Goal: Task Accomplishment & Management: Contribute content

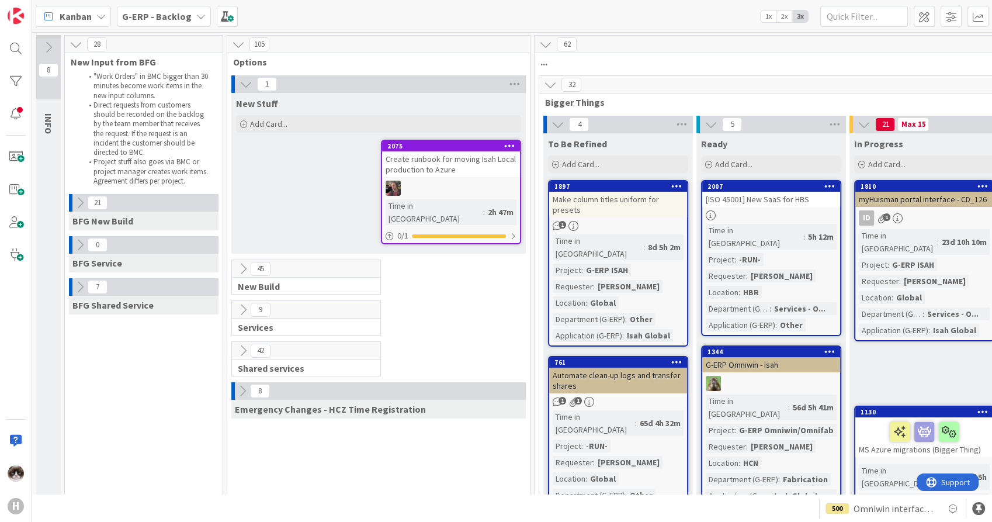
click at [465, 182] on div at bounding box center [451, 188] width 138 height 15
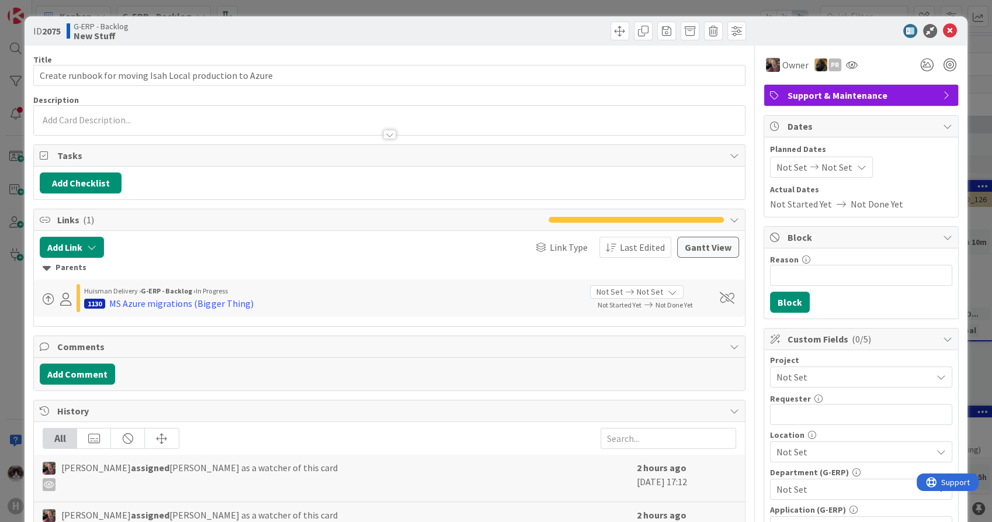
click at [815, 380] on span "Not Set" at bounding box center [852, 377] width 150 height 16
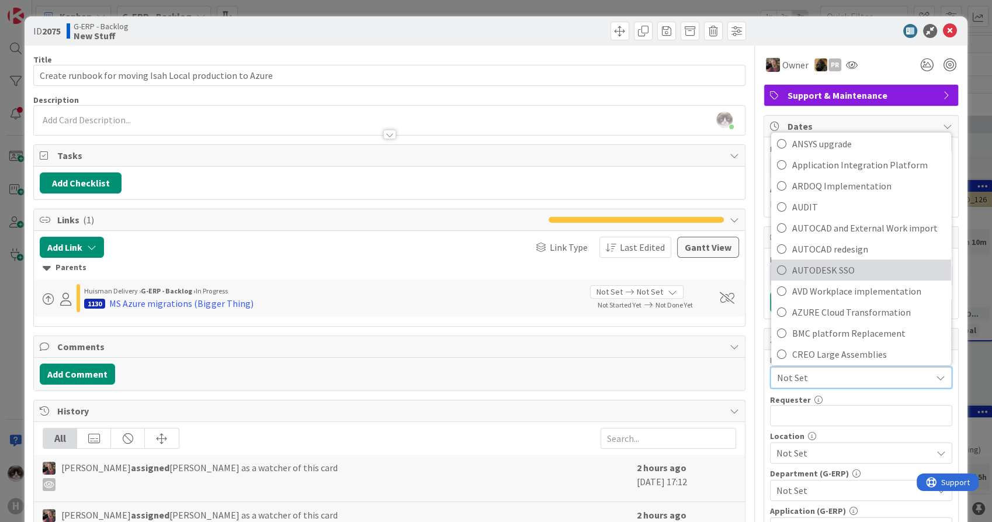
scroll to position [195, 0]
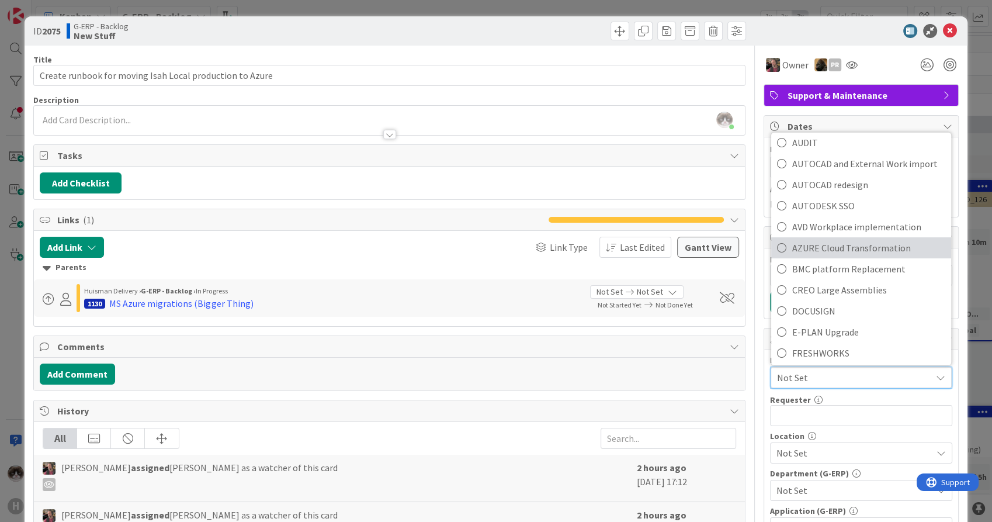
click at [889, 251] on span "AZURE Cloud Transformation" at bounding box center [868, 248] width 153 height 18
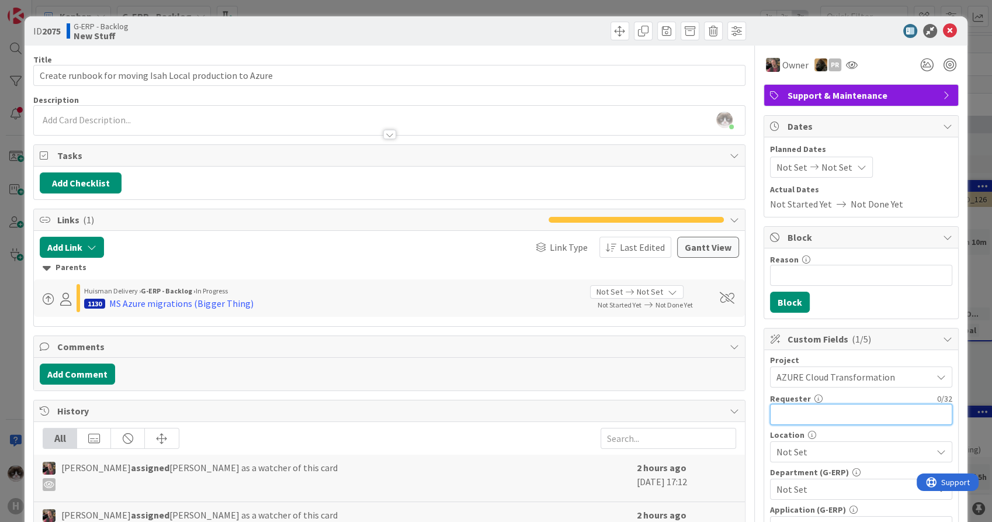
click at [812, 410] on input "text" at bounding box center [861, 414] width 182 height 21
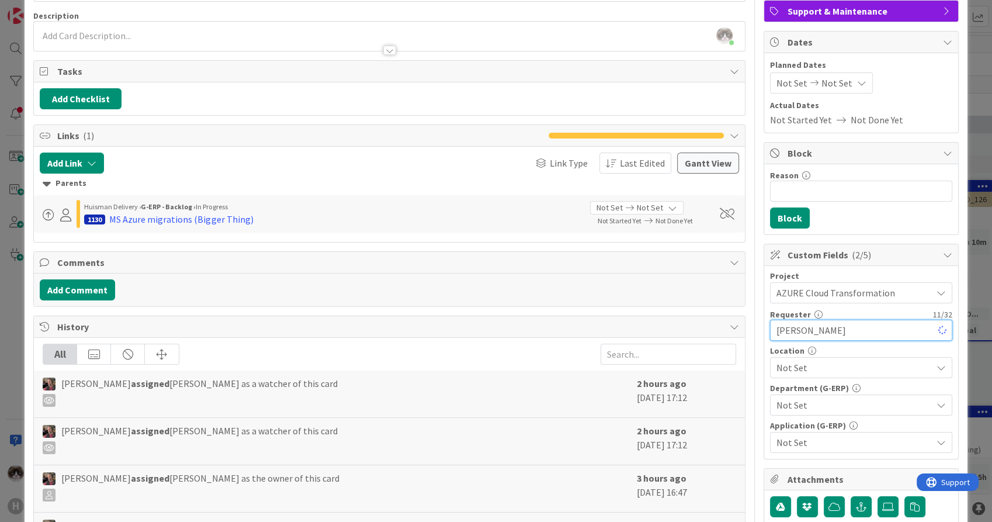
scroll to position [130, 0]
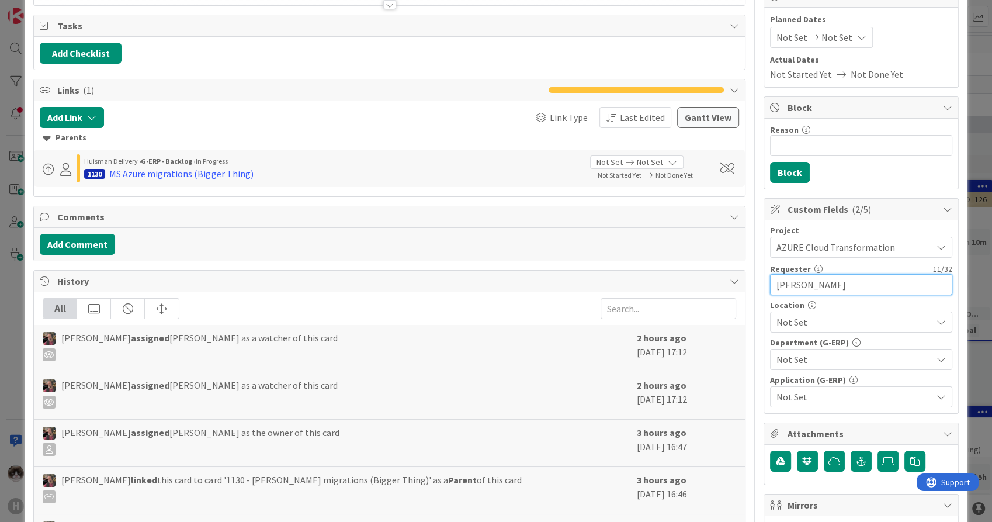
type input "[PERSON_NAME]"
click at [813, 323] on span "Not Set" at bounding box center [854, 322] width 155 height 14
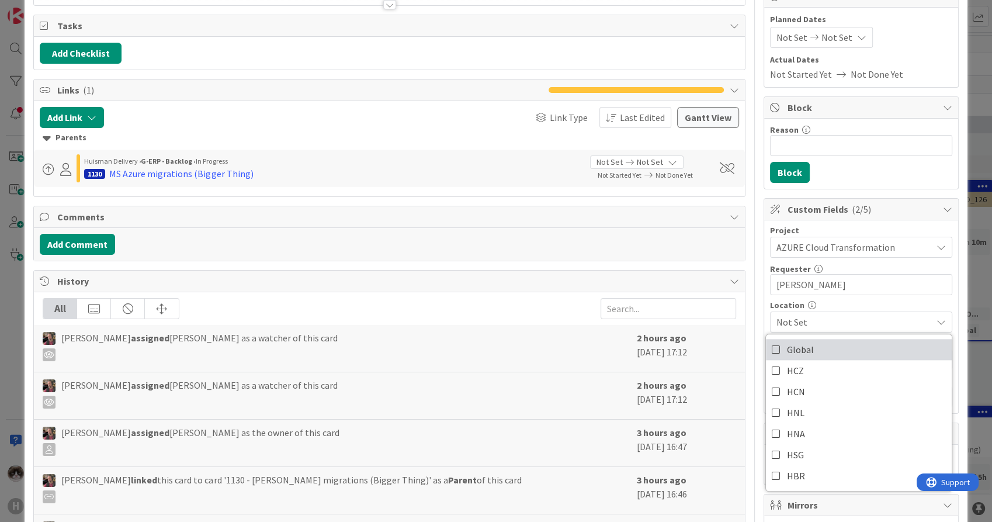
click at [823, 353] on link "Global" at bounding box center [859, 349] width 186 height 21
click at [823, 350] on link "Global" at bounding box center [859, 349] width 186 height 21
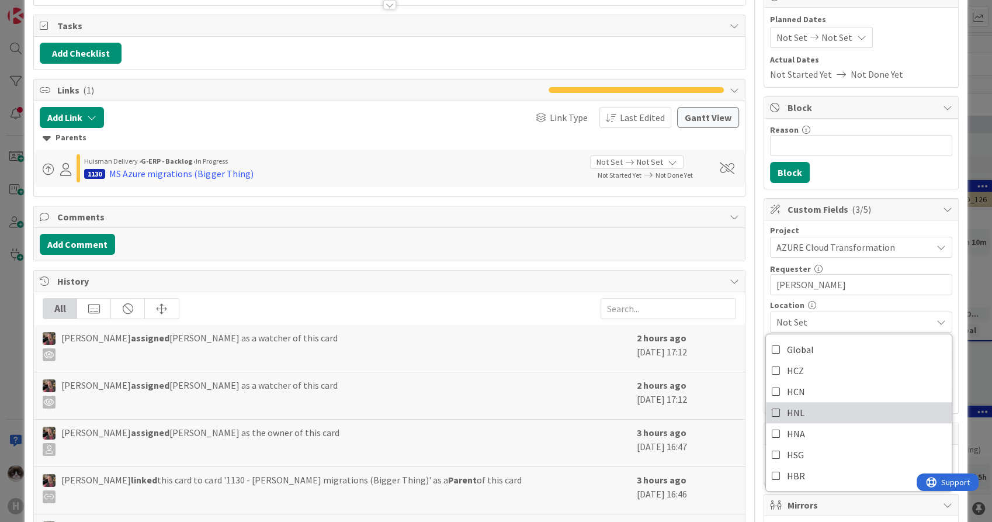
click at [813, 404] on link "HNL" at bounding box center [859, 412] width 186 height 21
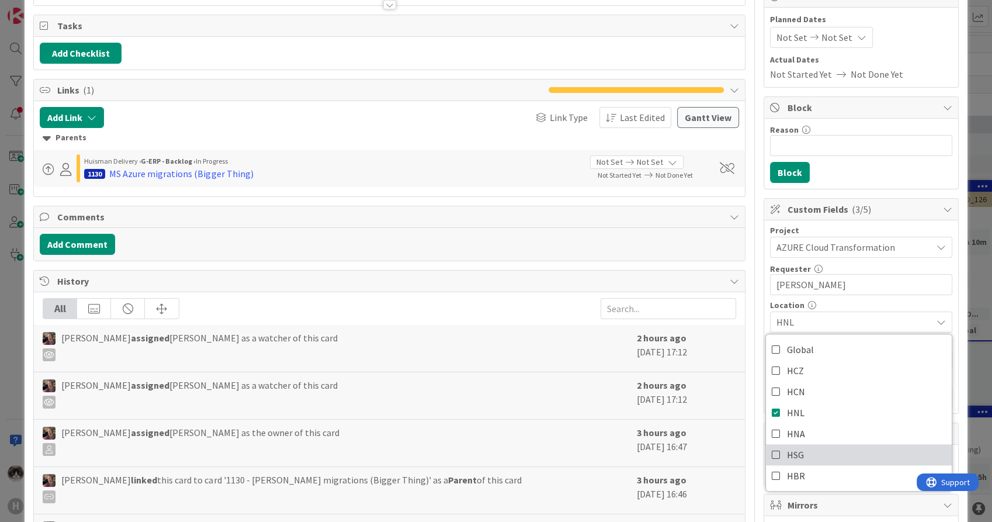
click at [811, 444] on link "HSG" at bounding box center [859, 454] width 186 height 21
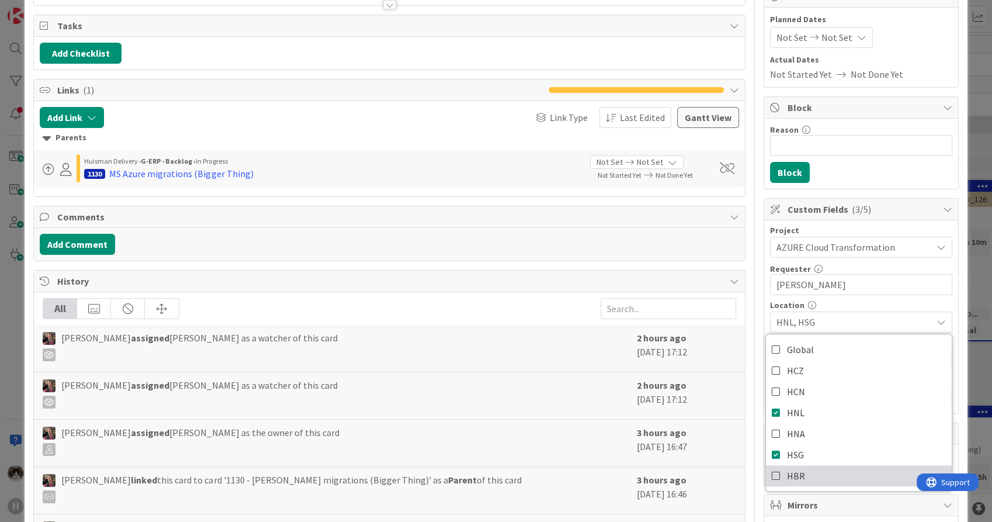
click at [815, 476] on link "HBR" at bounding box center [859, 475] width 186 height 21
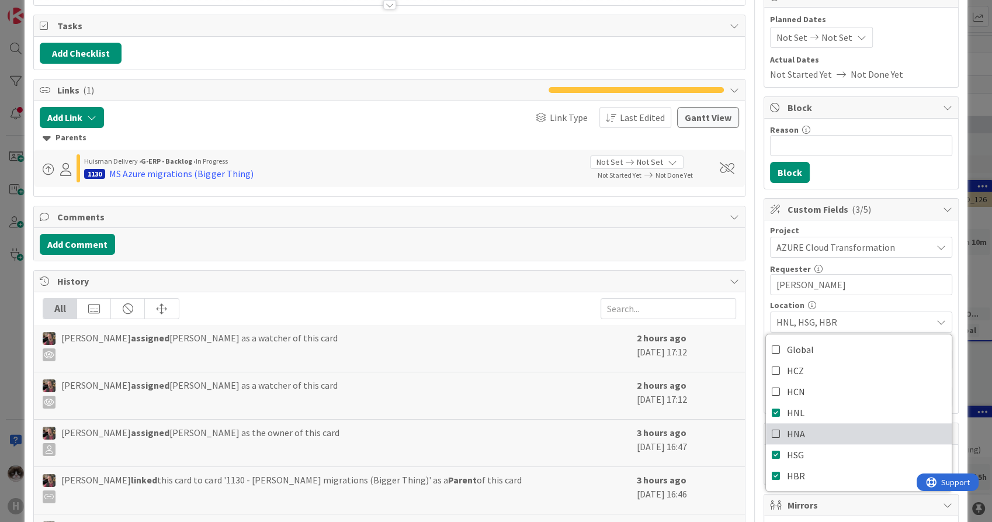
click at [808, 439] on link "HNA" at bounding box center [859, 433] width 186 height 21
click at [684, 252] on div "Add Comment" at bounding box center [389, 244] width 699 height 21
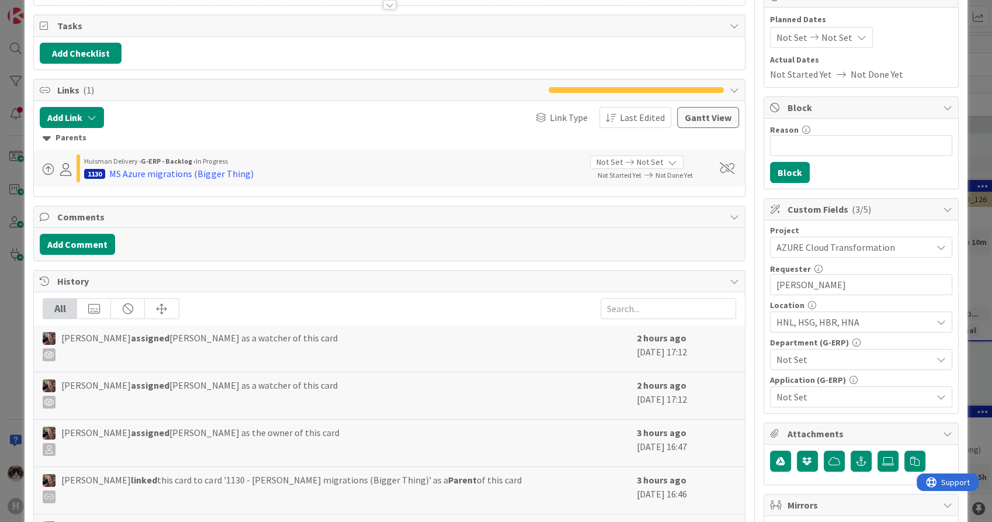
click at [851, 396] on span "Not Set" at bounding box center [854, 397] width 155 height 14
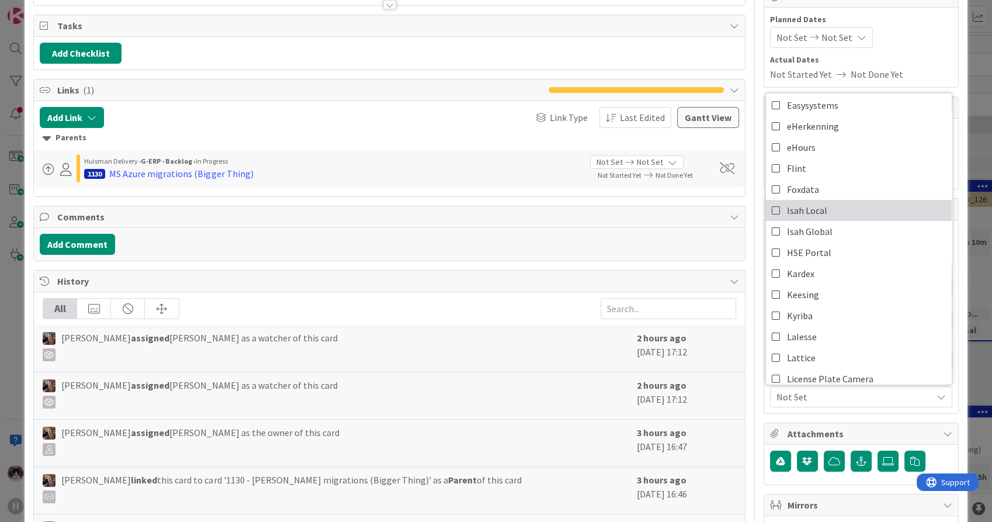
click at [842, 210] on link "Isah Local" at bounding box center [859, 210] width 186 height 21
click at [678, 260] on div "Title 56 / 128 Create runbook for moving Isah Local production to Azure Descrip…" at bounding box center [389, 376] width 712 height 921
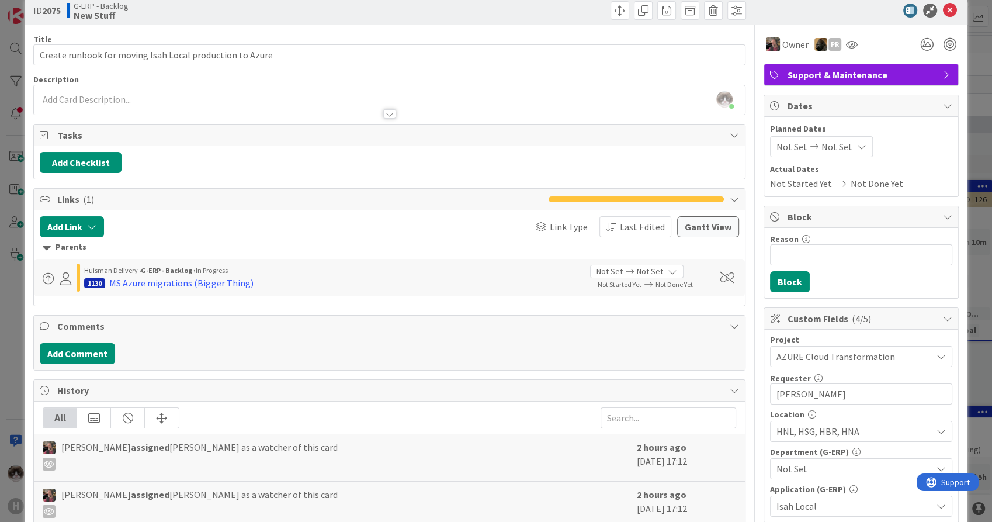
scroll to position [0, 0]
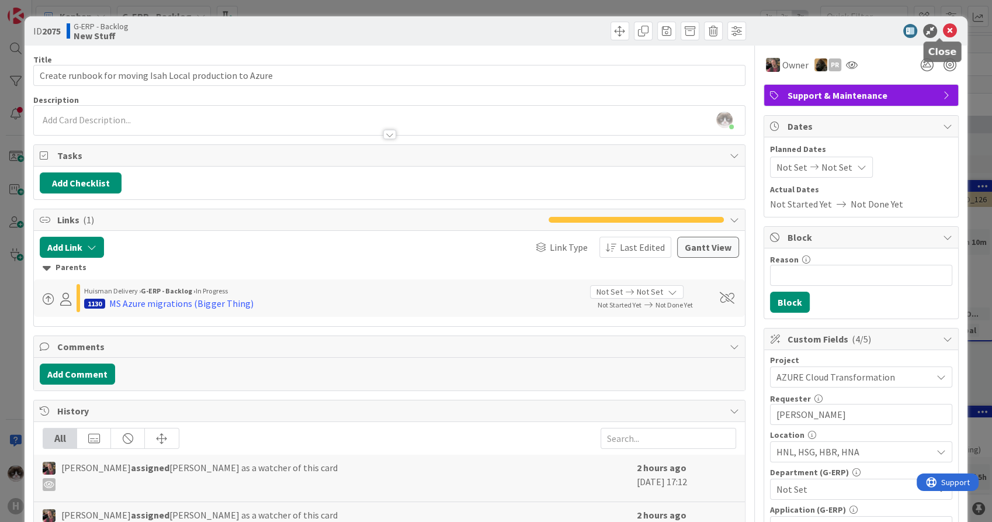
click at [943, 33] on icon at bounding box center [950, 31] width 14 height 14
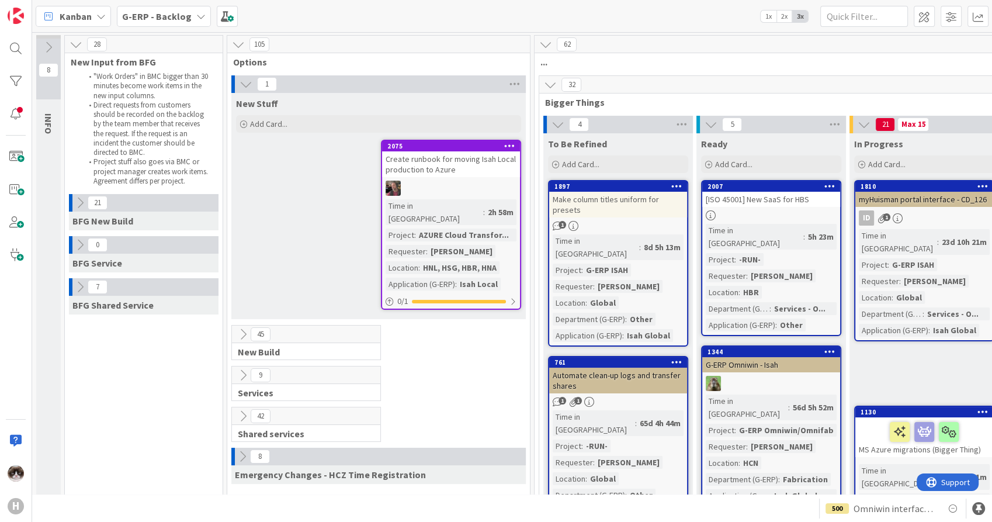
click at [548, 76] on div "32" at bounding box center [920, 85] width 762 height 18
click at [552, 85] on icon at bounding box center [550, 84] width 13 height 13
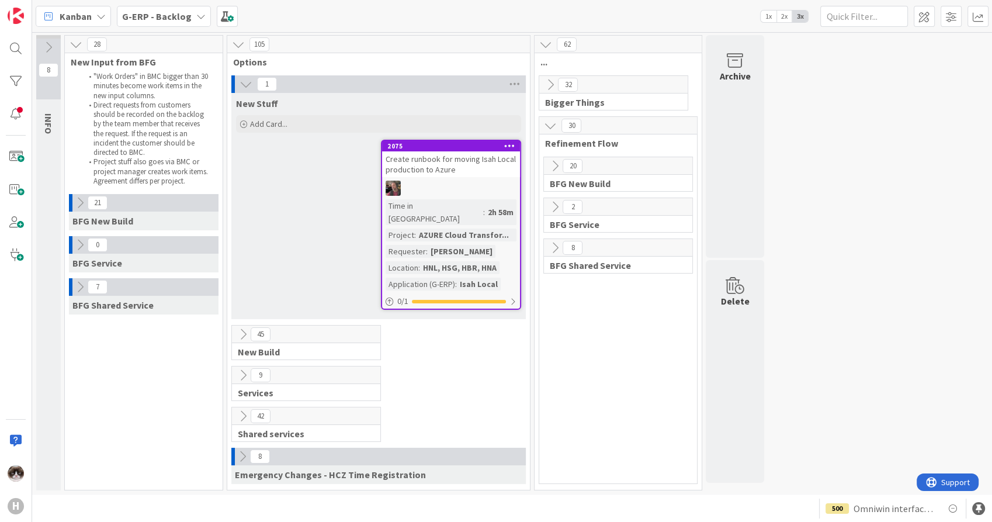
click at [248, 84] on icon at bounding box center [246, 84] width 13 height 13
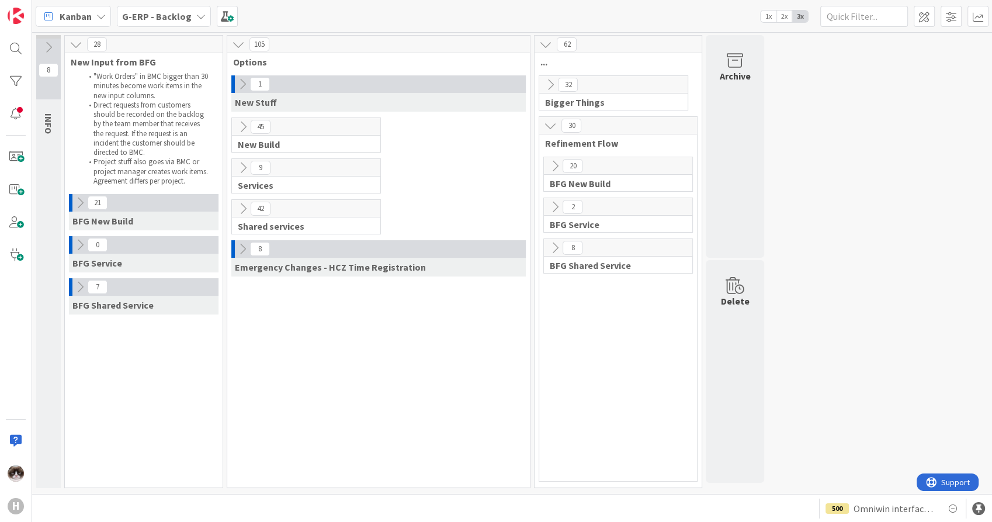
click at [240, 169] on icon at bounding box center [243, 167] width 13 height 13
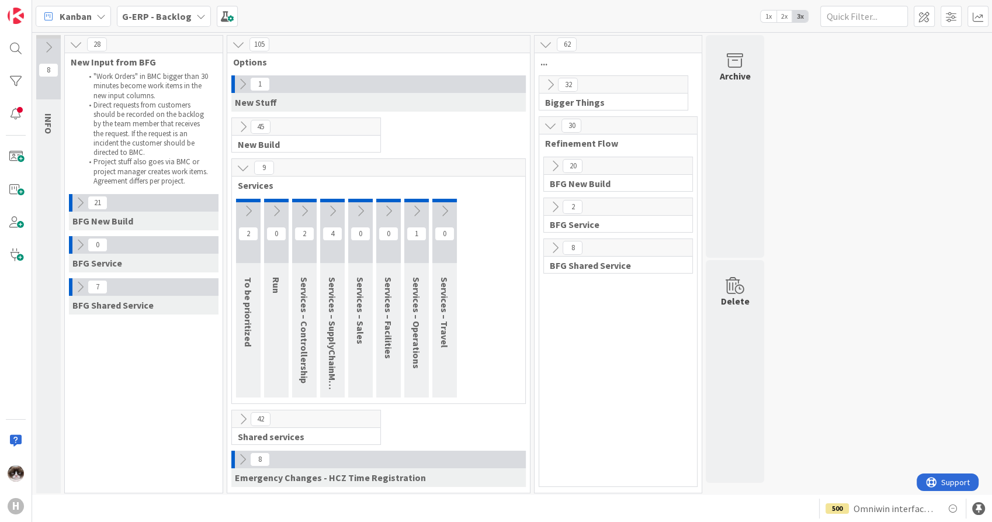
click at [333, 205] on icon at bounding box center [332, 211] width 13 height 13
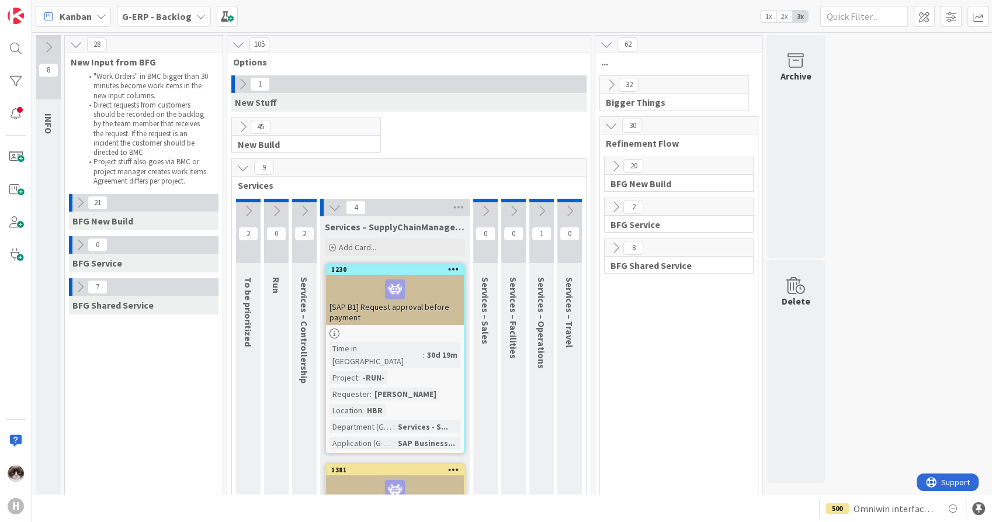
click at [337, 207] on icon at bounding box center [334, 207] width 13 height 13
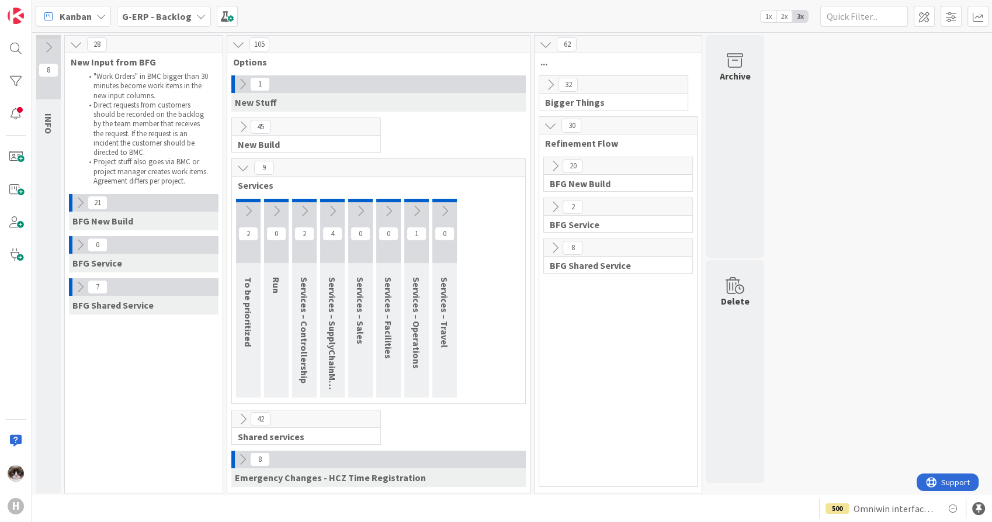
click at [248, 207] on icon at bounding box center [248, 211] width 13 height 13
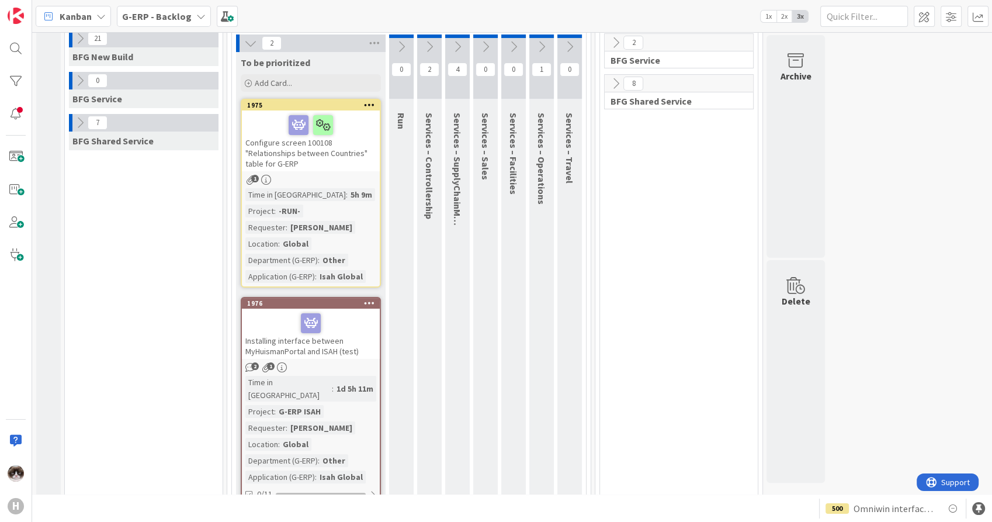
scroll to position [195, 0]
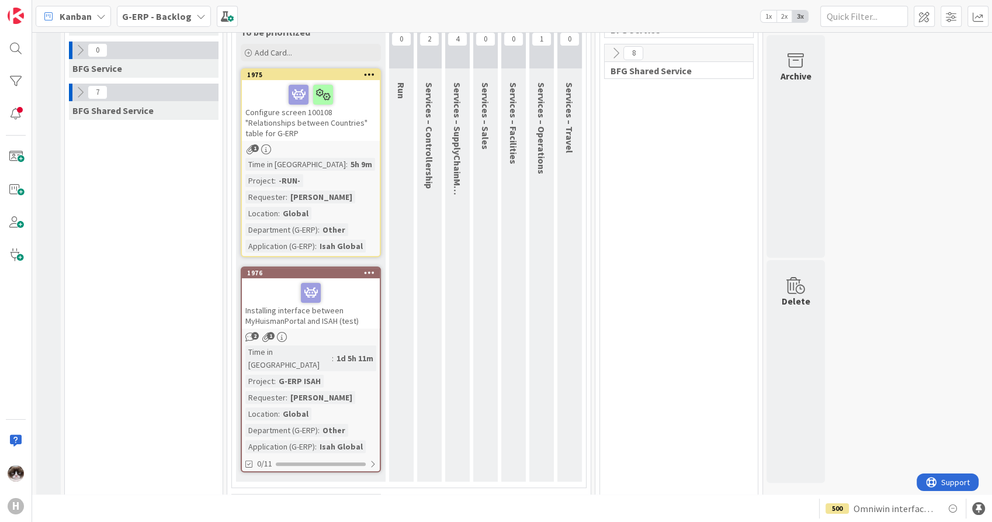
click at [361, 340] on div "2 1" at bounding box center [311, 337] width 138 height 10
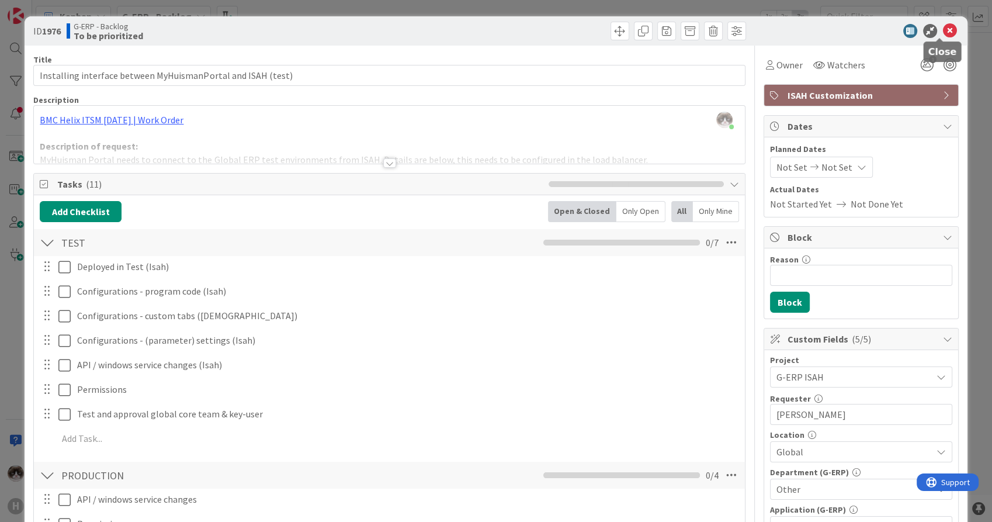
click at [944, 27] on icon at bounding box center [950, 31] width 14 height 14
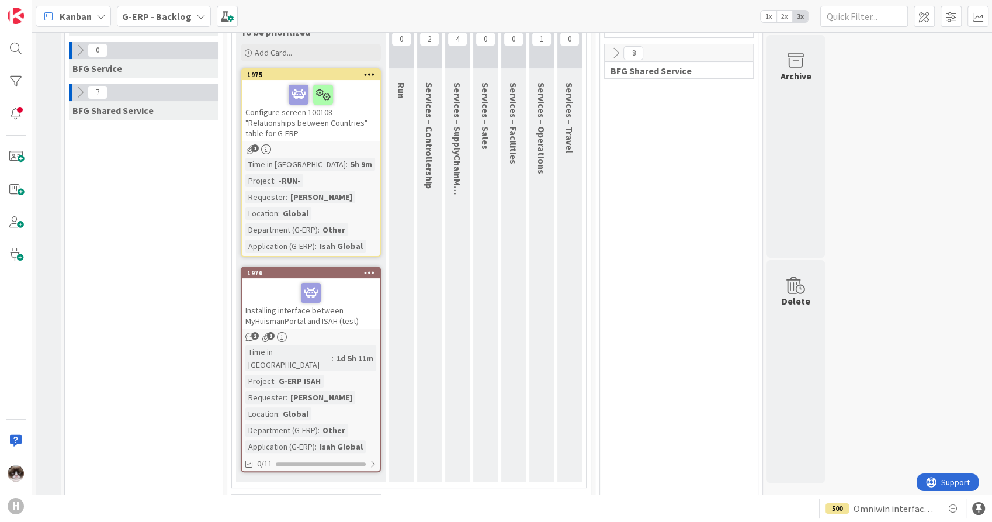
click at [2, 50] on div "H" at bounding box center [16, 261] width 32 height 522
click at [18, 51] on div at bounding box center [15, 48] width 23 height 23
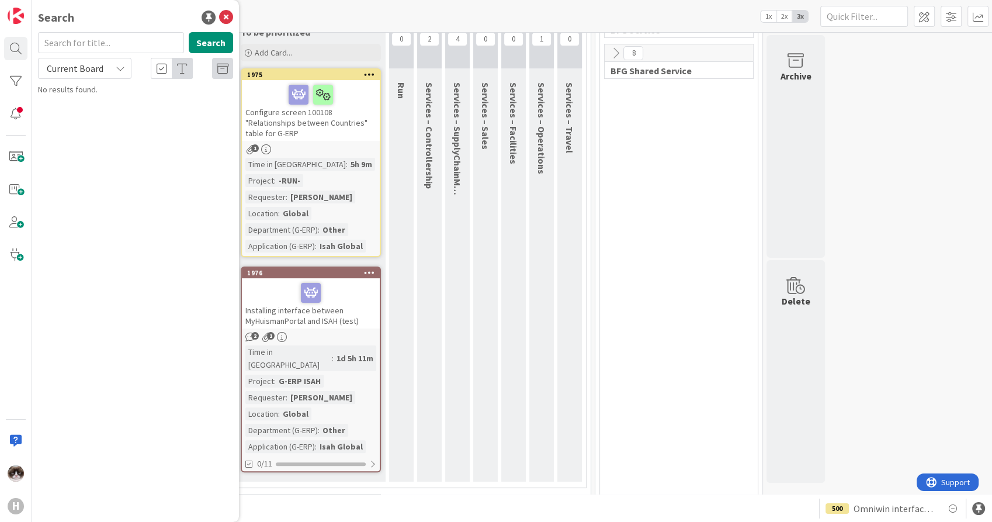
click at [114, 77] on div "Current Board" at bounding box center [85, 68] width 94 height 21
click at [96, 111] on span "All Boards" at bounding box center [105, 117] width 122 height 18
click at [158, 42] on input "text" at bounding box center [111, 42] width 146 height 21
type input "1404"
click at [143, 105] on span "ISAH - Multicompany setup for HCN and HCN services" at bounding box center [143, 109] width 179 height 23
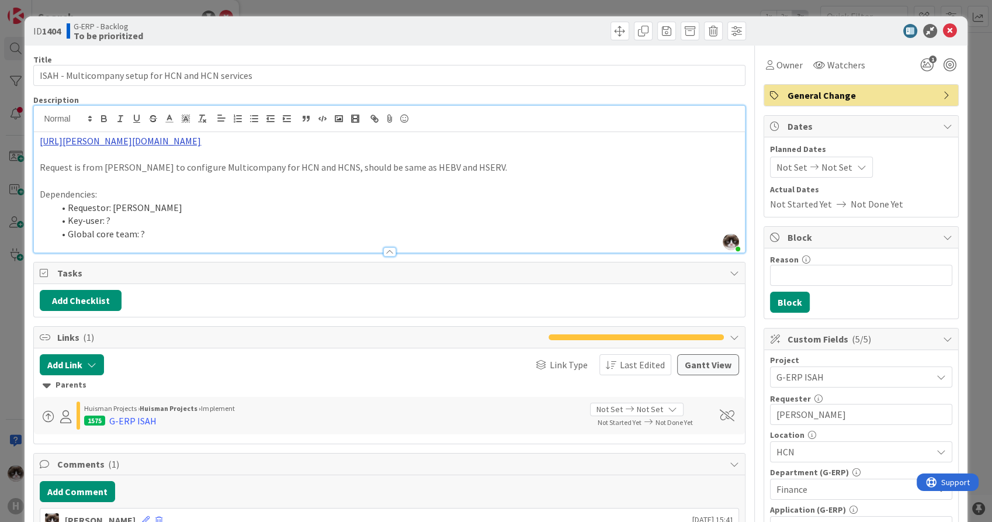
click at [416, 122] on div "[PERSON_NAME] just joined [URL][PERSON_NAME][DOMAIN_NAME] Request is from [PERS…" at bounding box center [389, 179] width 711 height 147
click at [258, 162] on link "[URL][PERSON_NAME][DOMAIN_NAME]" at bounding box center [226, 163] width 117 height 15
click at [944, 27] on icon at bounding box center [950, 31] width 14 height 14
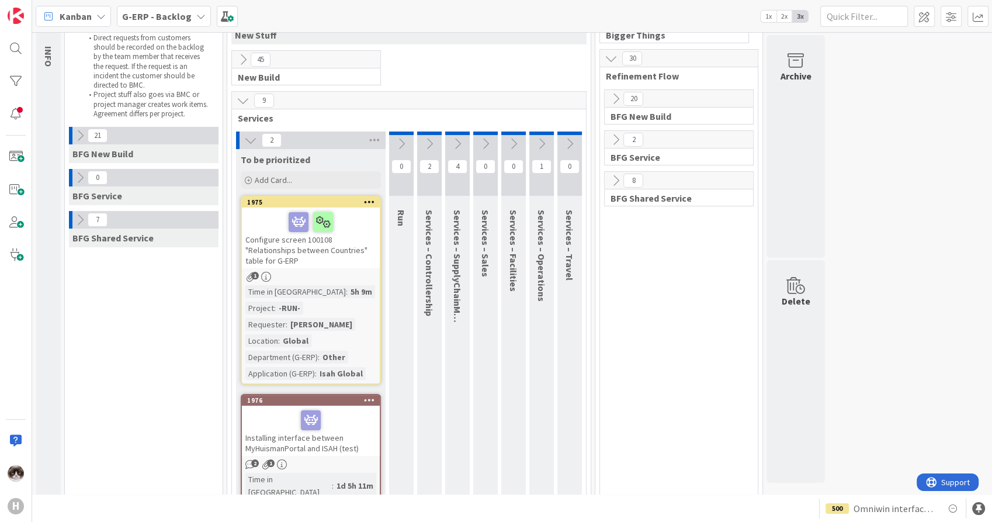
scroll to position [65, 0]
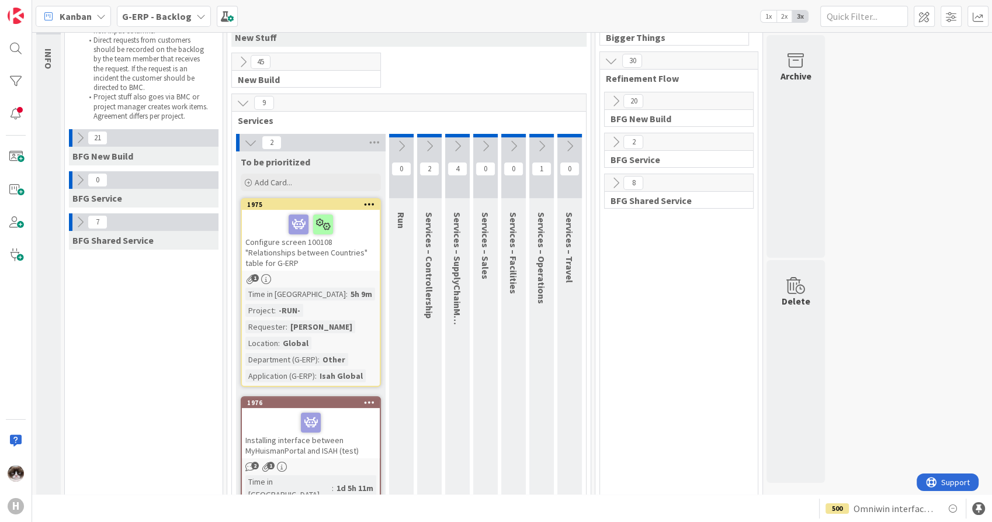
click at [342, 275] on div "1" at bounding box center [311, 279] width 138 height 10
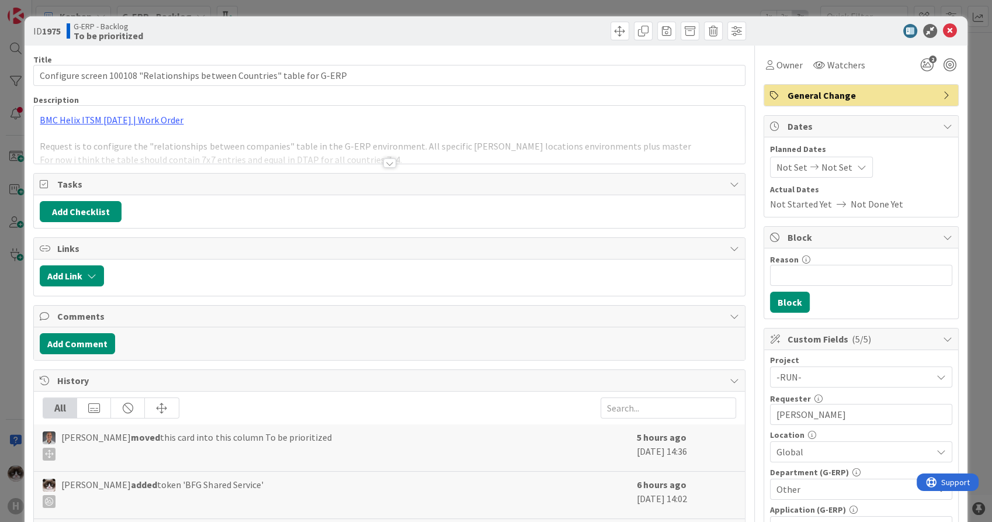
click at [387, 163] on div at bounding box center [389, 162] width 13 height 9
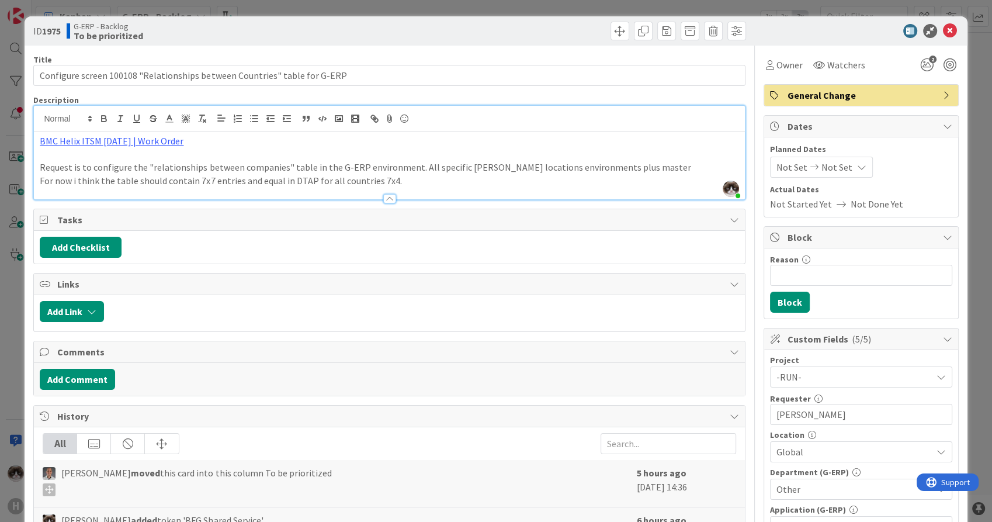
click at [257, 145] on p "BMC Helix ITSM [DATE] | Work Order" at bounding box center [389, 140] width 699 height 13
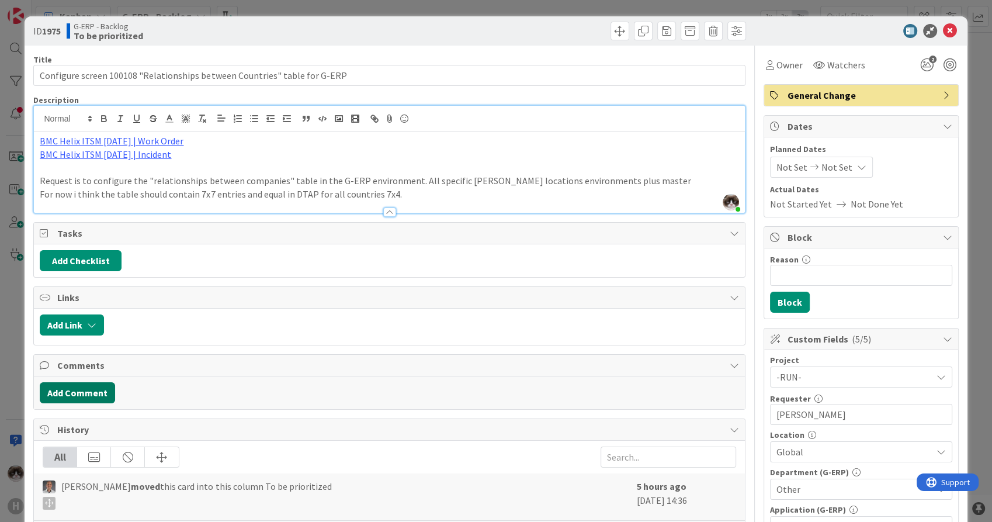
click at [75, 395] on button "Add Comment" at bounding box center [77, 392] width 75 height 21
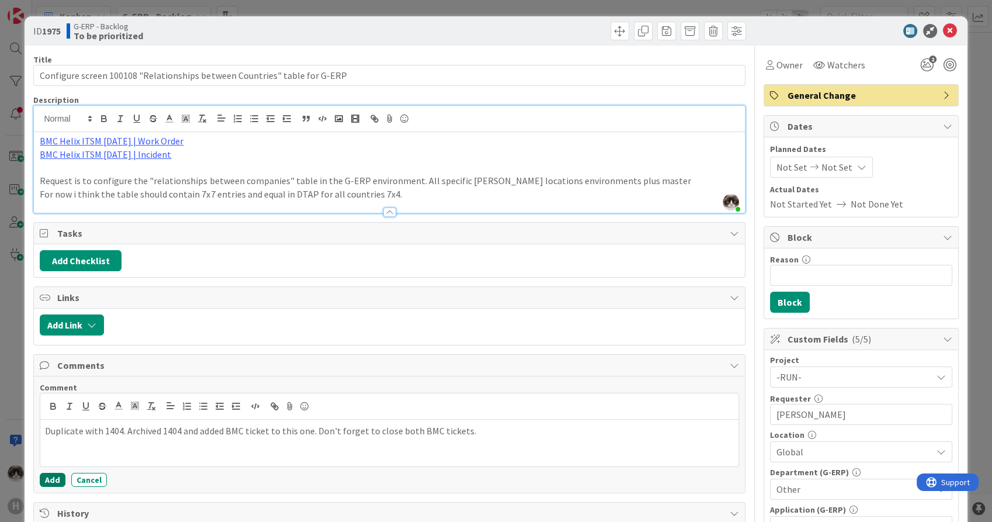
click at [57, 476] on button "Add" at bounding box center [53, 480] width 26 height 14
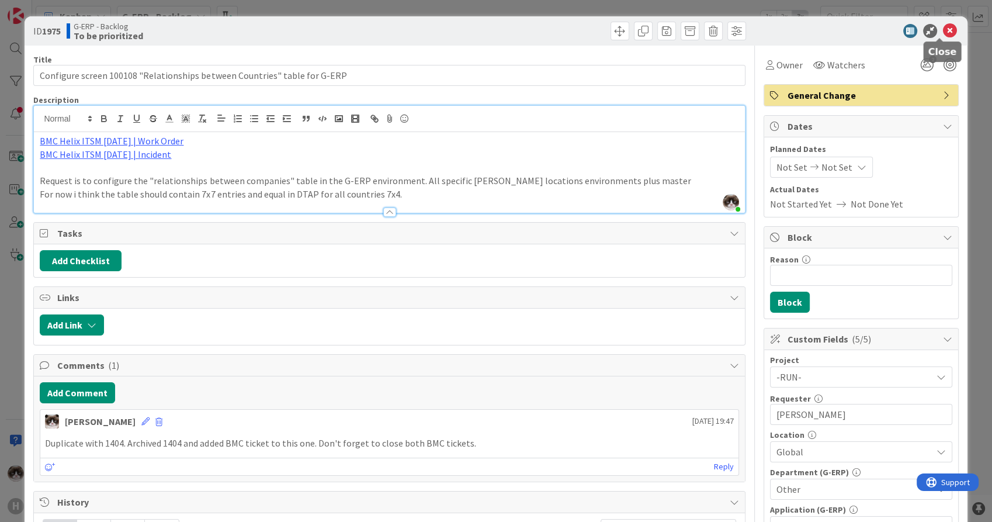
click at [943, 33] on icon at bounding box center [950, 31] width 14 height 14
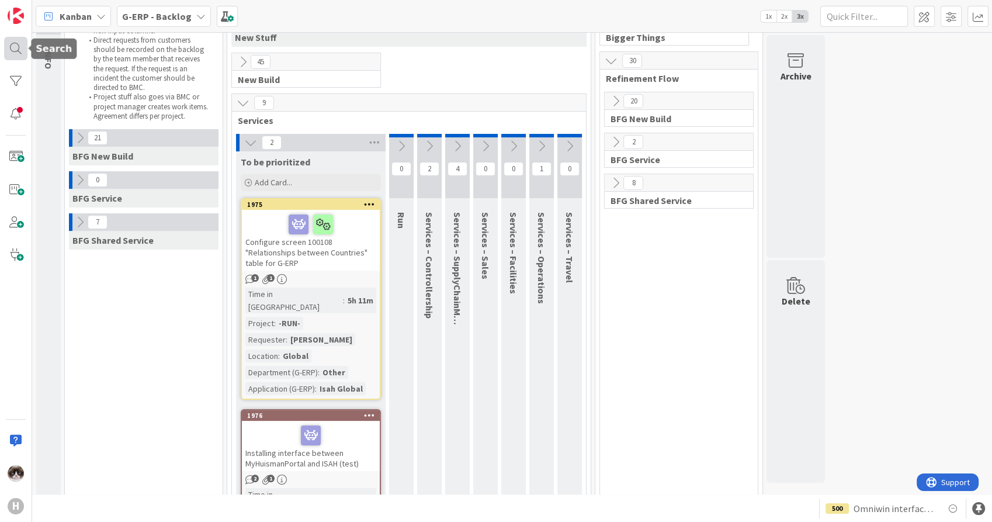
click at [17, 44] on div at bounding box center [15, 48] width 23 height 23
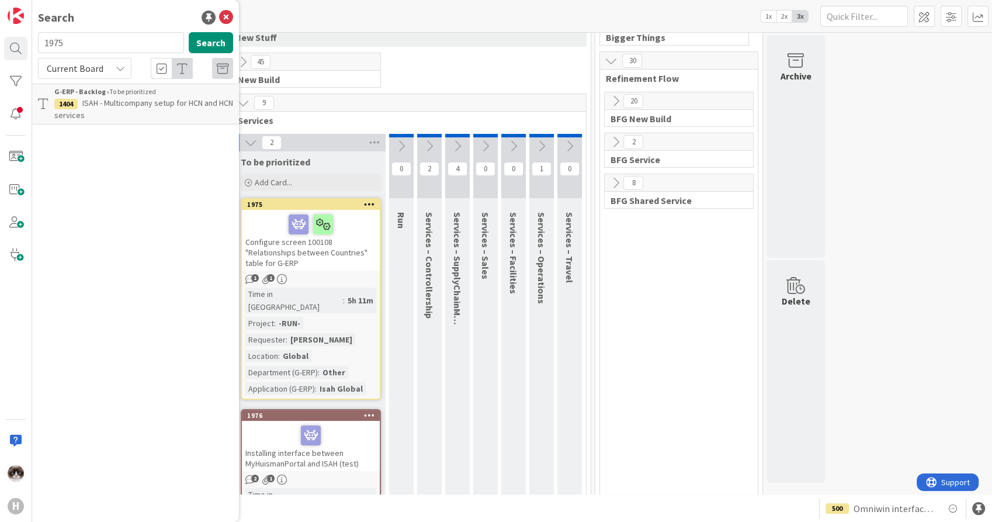
type input "1975"
click at [116, 64] on icon at bounding box center [120, 68] width 9 height 9
click at [98, 113] on span "All Boards" at bounding box center [105, 117] width 122 height 18
click at [129, 102] on span "Configure screen 100108 "Relationships between Countries" table for G-ERP" at bounding box center [137, 109] width 167 height 23
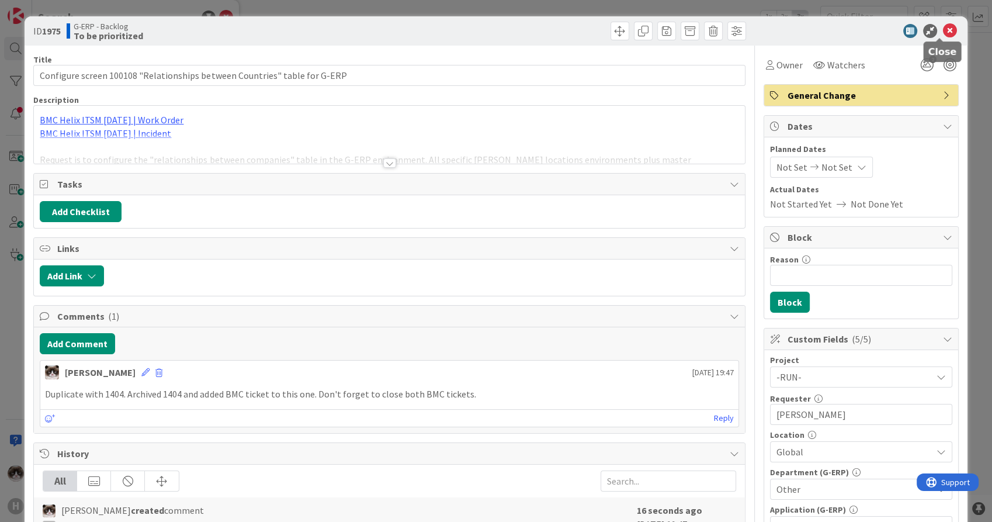
click at [943, 30] on icon at bounding box center [950, 31] width 14 height 14
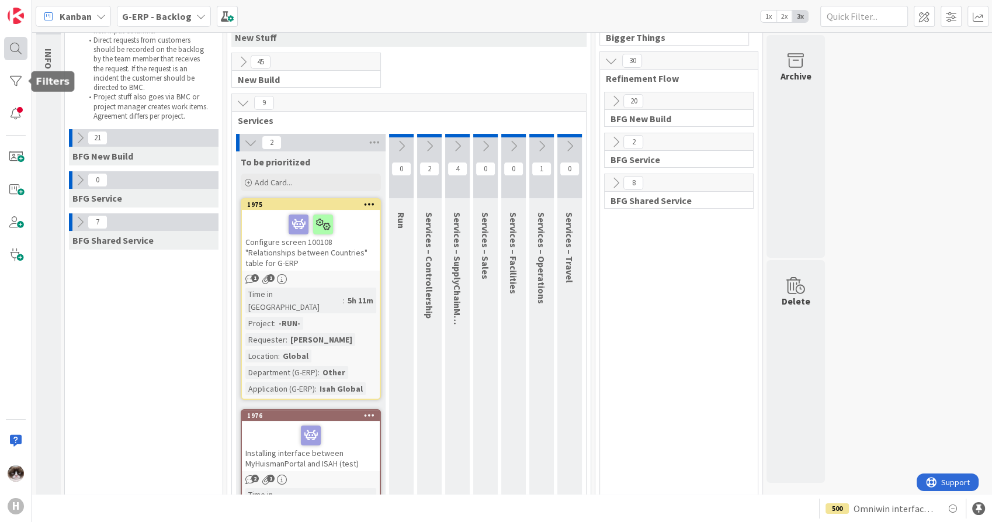
click at [11, 51] on div at bounding box center [15, 48] width 23 height 23
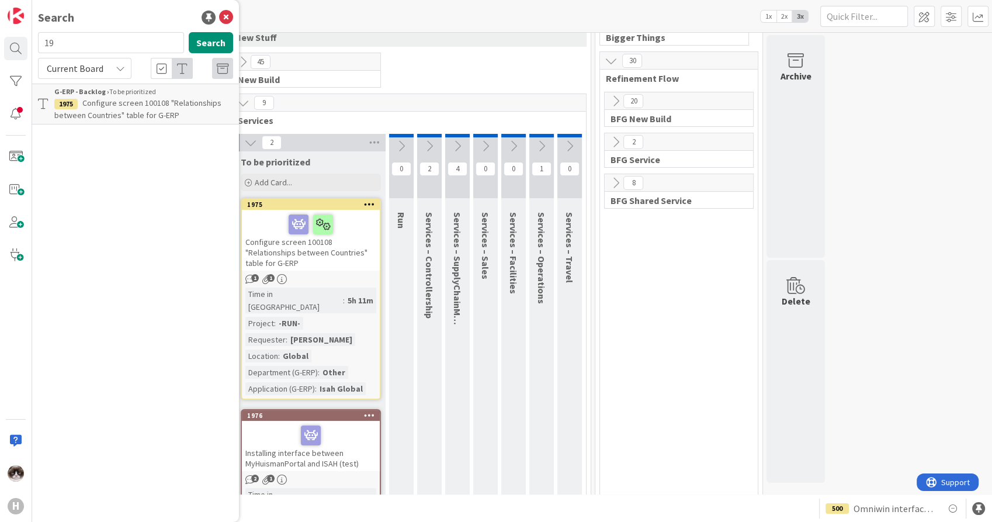
type input "1"
type input "1404"
click at [102, 117] on p "ISAH - Multicompany setup for HCN and HCN services" at bounding box center [143, 109] width 179 height 25
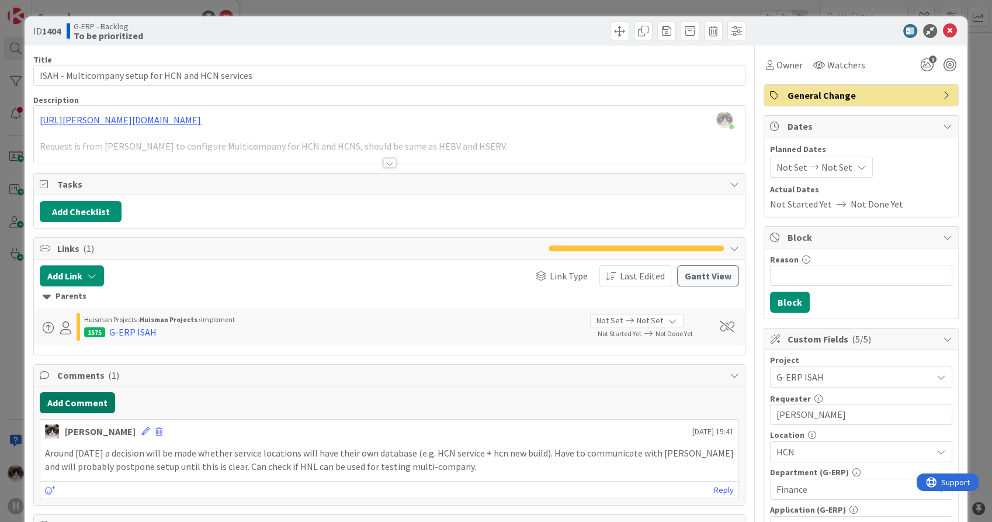
click at [80, 404] on button "Add Comment" at bounding box center [77, 402] width 75 height 21
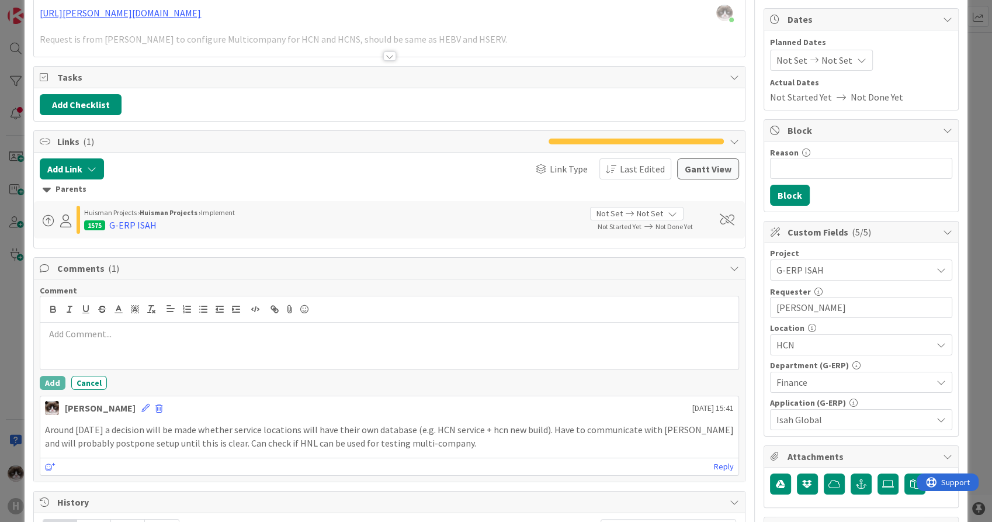
scroll to position [130, 0]
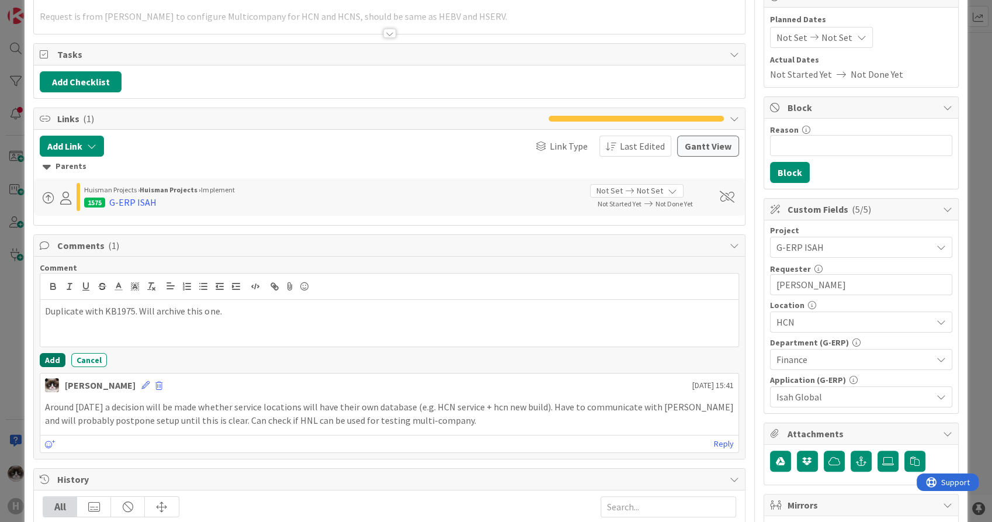
click at [41, 358] on button "Add" at bounding box center [53, 360] width 26 height 14
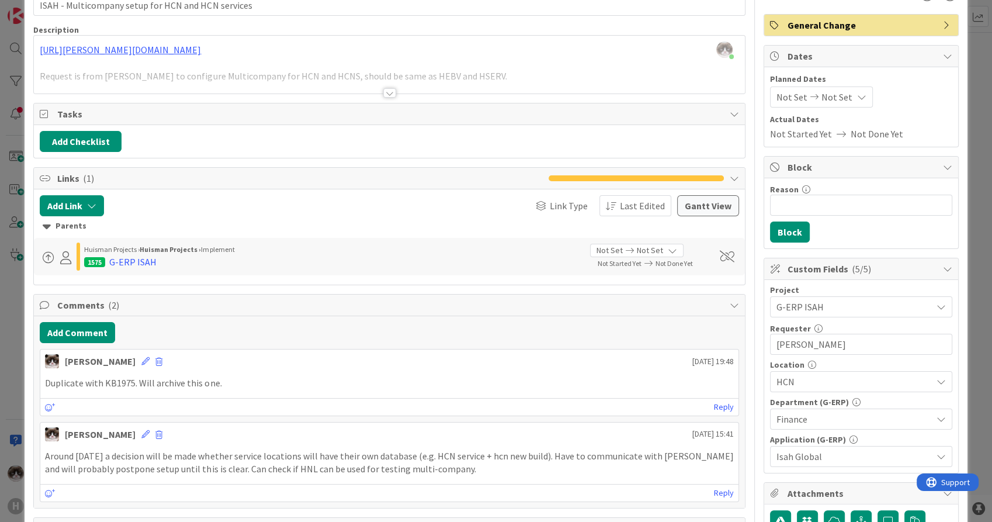
scroll to position [0, 0]
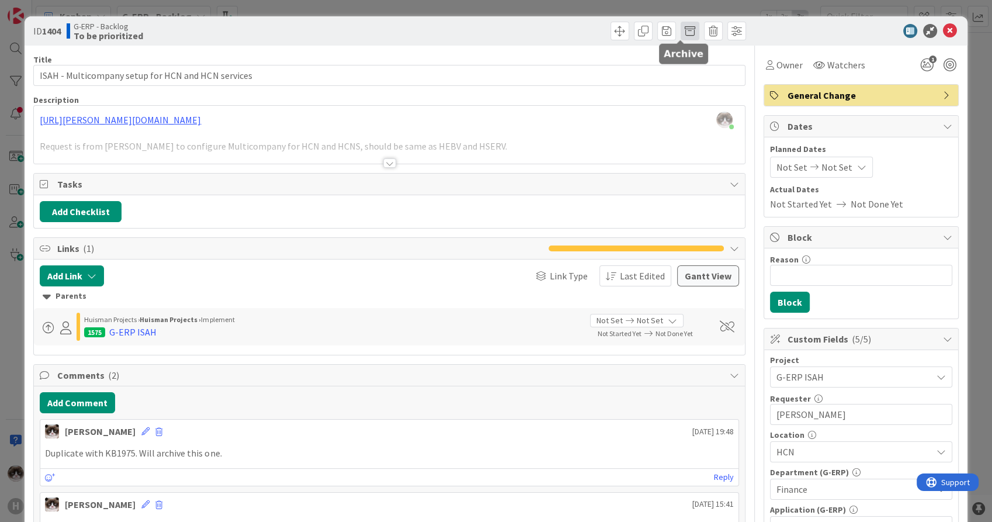
click at [682, 36] on span at bounding box center [690, 31] width 19 height 19
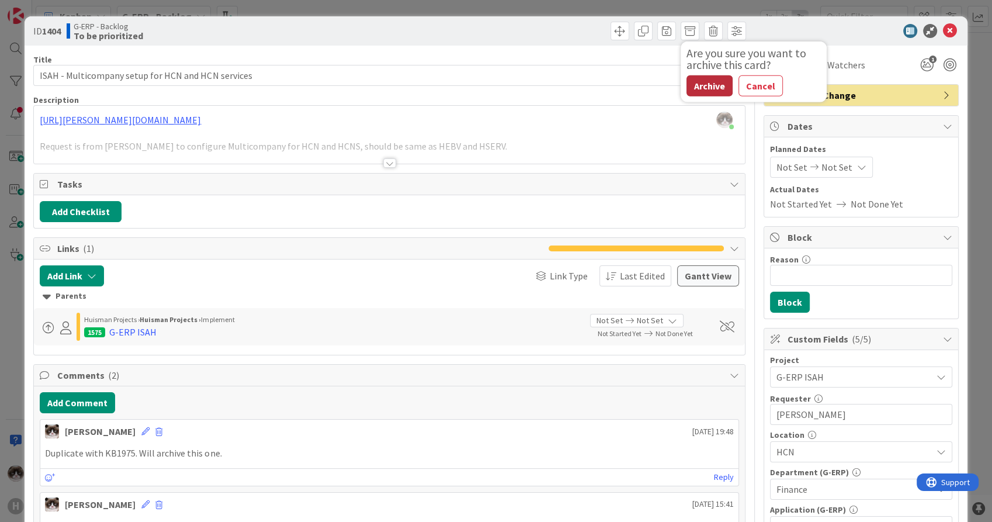
click at [687, 81] on button "Archive" at bounding box center [710, 85] width 46 height 21
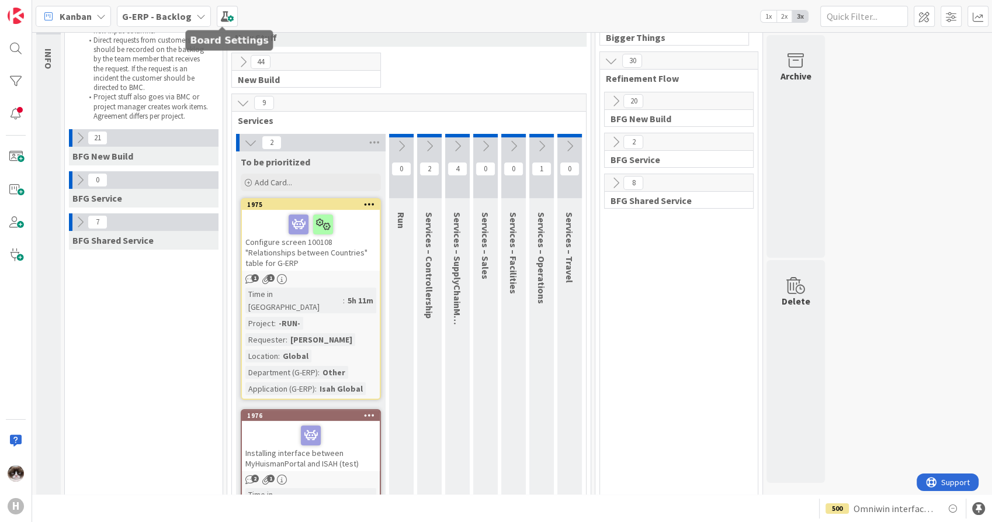
click at [169, 16] on b "G-ERP - Backlog" at bounding box center [157, 17] width 70 height 12
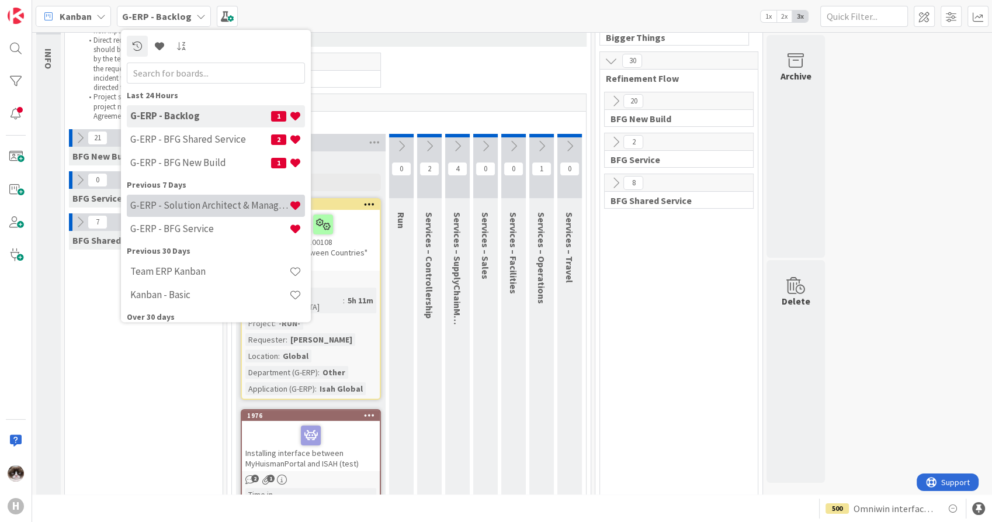
click at [192, 210] on h4 "G-ERP - Solution Architect & Management" at bounding box center [209, 206] width 159 height 12
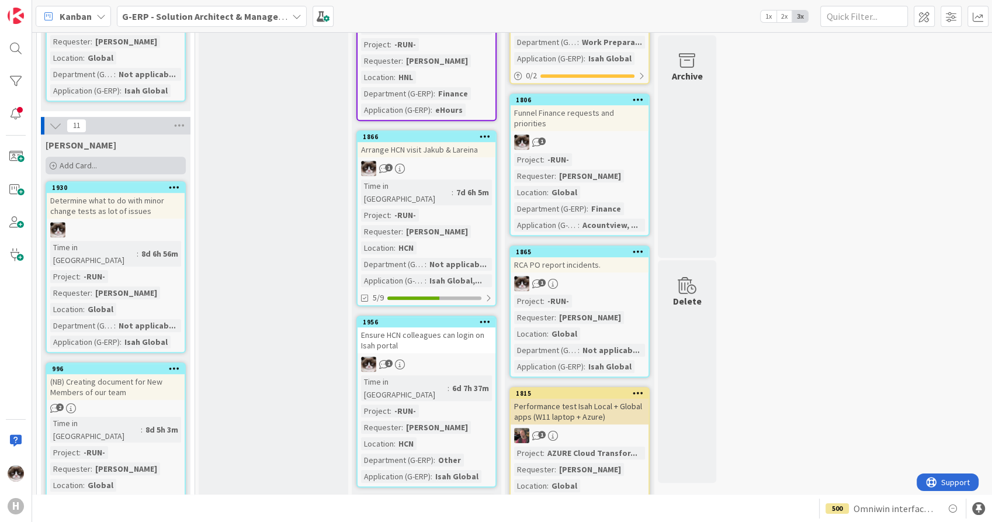
scroll to position [584, 0]
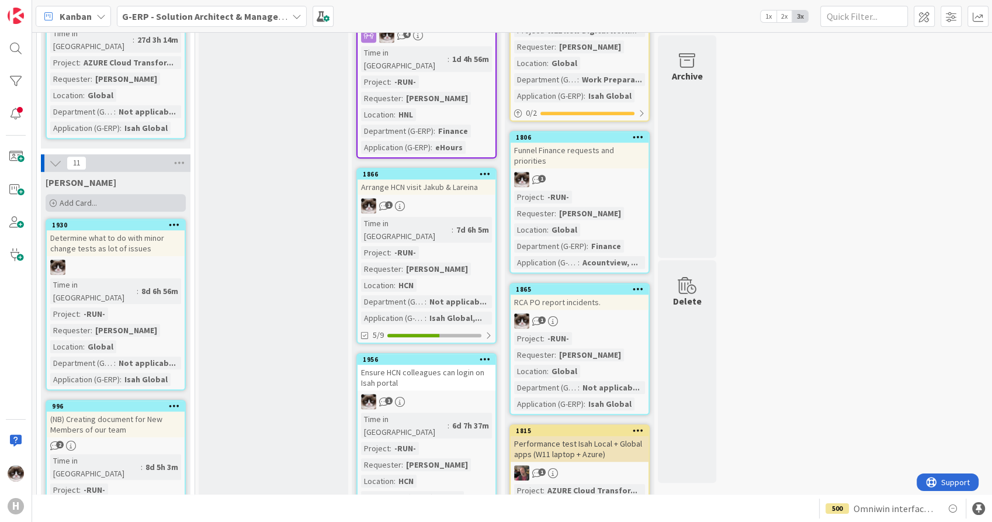
click at [113, 194] on div "Add Card..." at bounding box center [116, 203] width 140 height 18
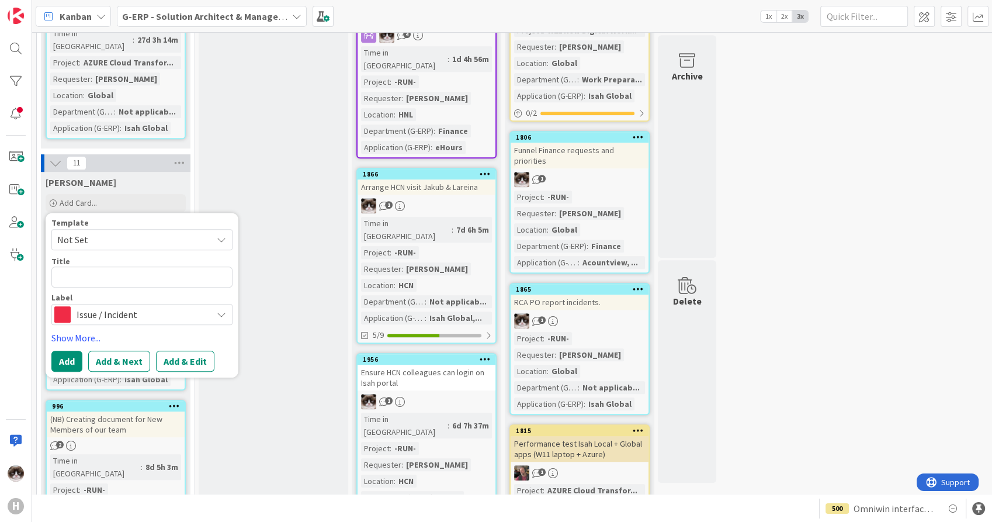
click at [137, 306] on span "Issue / Incident" at bounding box center [142, 314] width 130 height 16
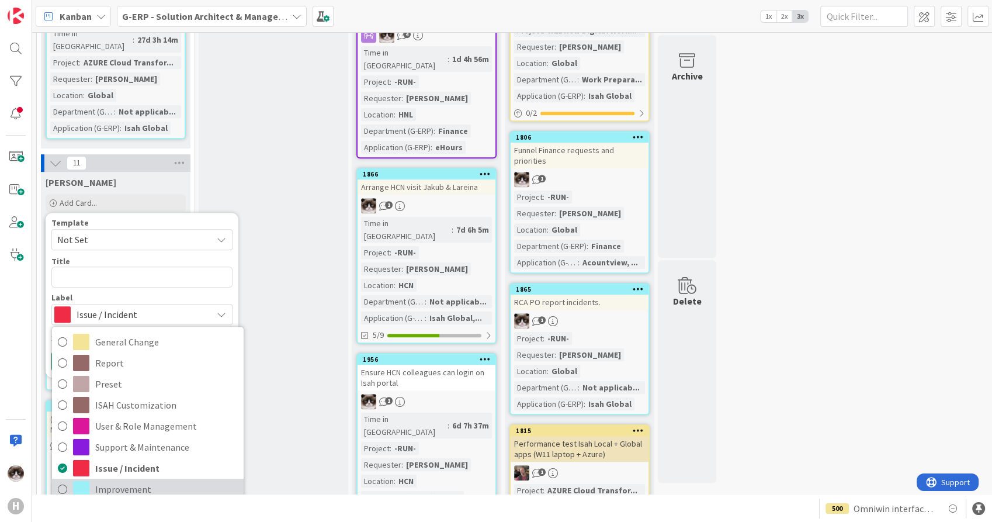
click at [144, 480] on span "Improvement" at bounding box center [166, 489] width 143 height 18
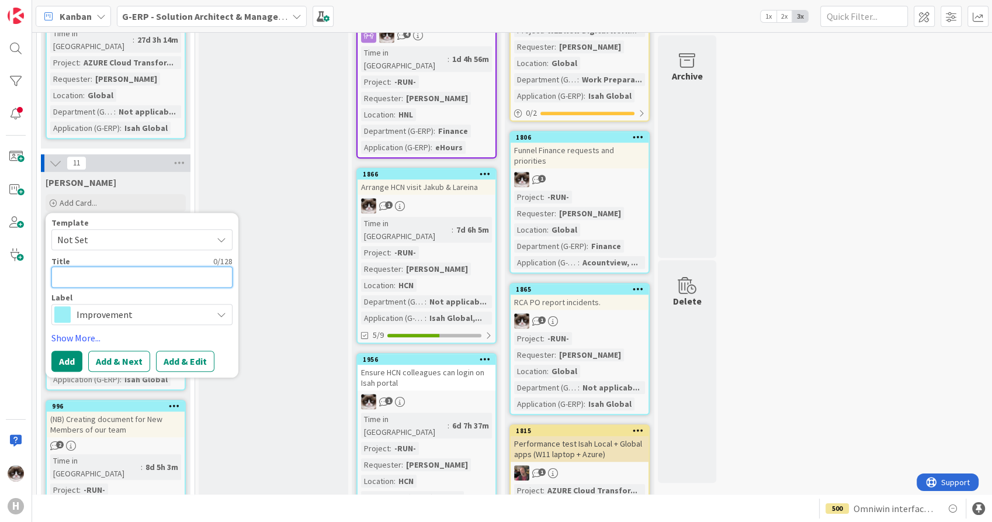
click at [132, 266] on textarea at bounding box center [141, 276] width 181 height 21
type textarea "x"
type textarea "D"
type textarea "x"
type textarea "I"
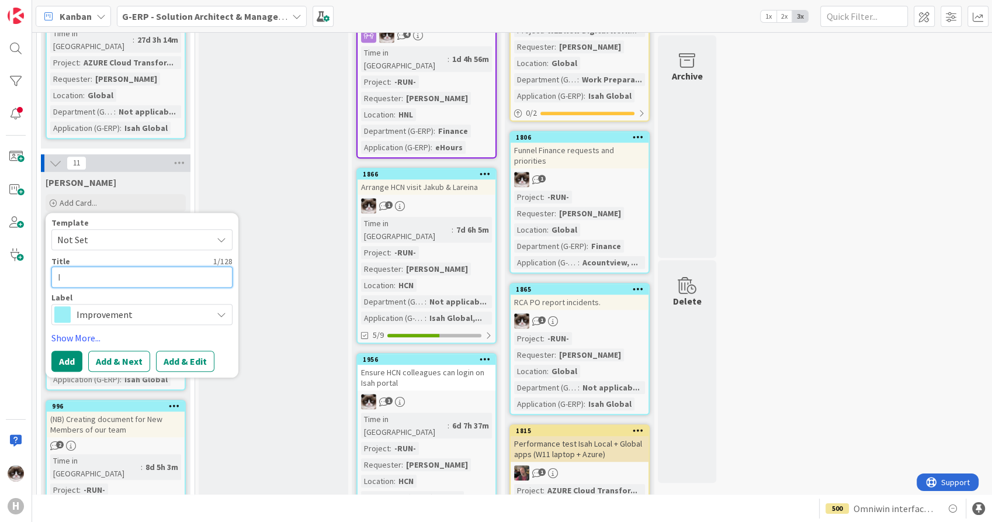
type textarea "x"
type textarea "In"
type textarea "x"
type textarea "Inf"
type textarea "x"
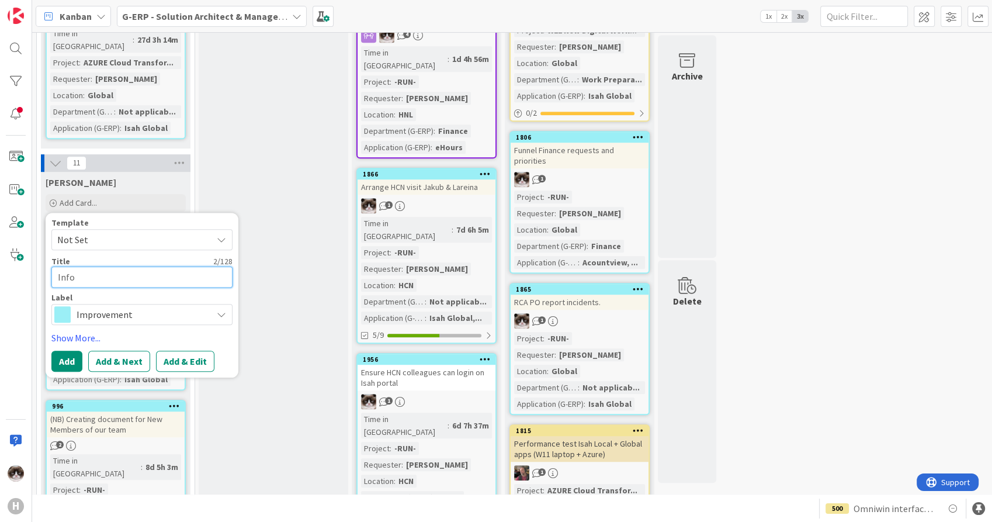
type textarea "Info"
type textarea "x"
type textarea "Info c"
type textarea "x"
type textarea "Info car"
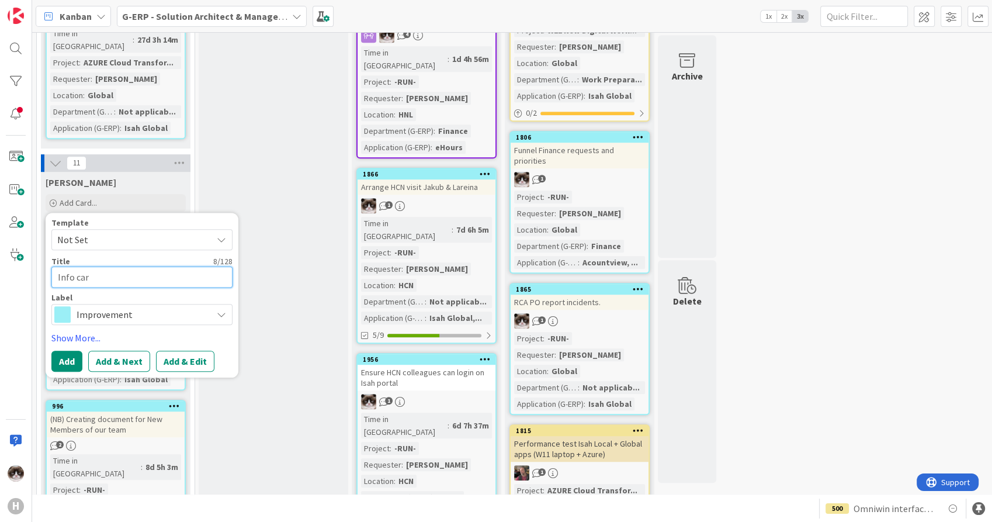
type textarea "x"
type textarea "Info card"
type textarea "x"
type textarea "Info card"
type textarea "x"
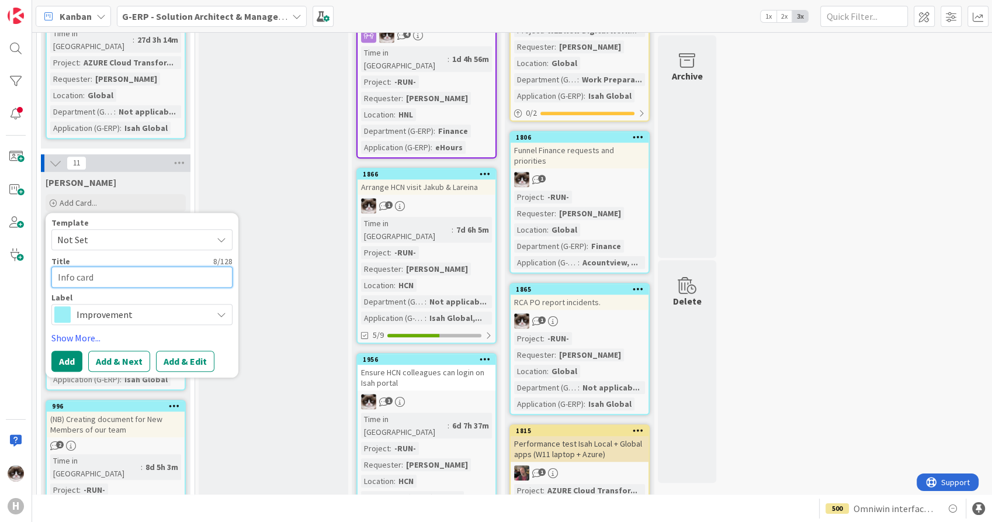
type textarea "Info card w"
type textarea "x"
type textarea "Info card wi"
type textarea "x"
type textarea "Info card with"
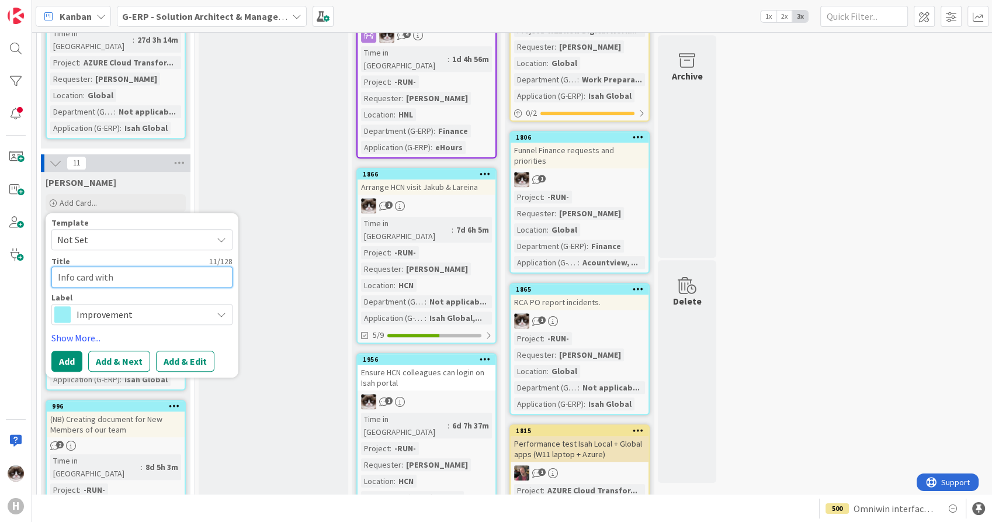
type textarea "x"
type textarea "Info card with"
type textarea "x"
type textarea "Info card with d"
type textarea "x"
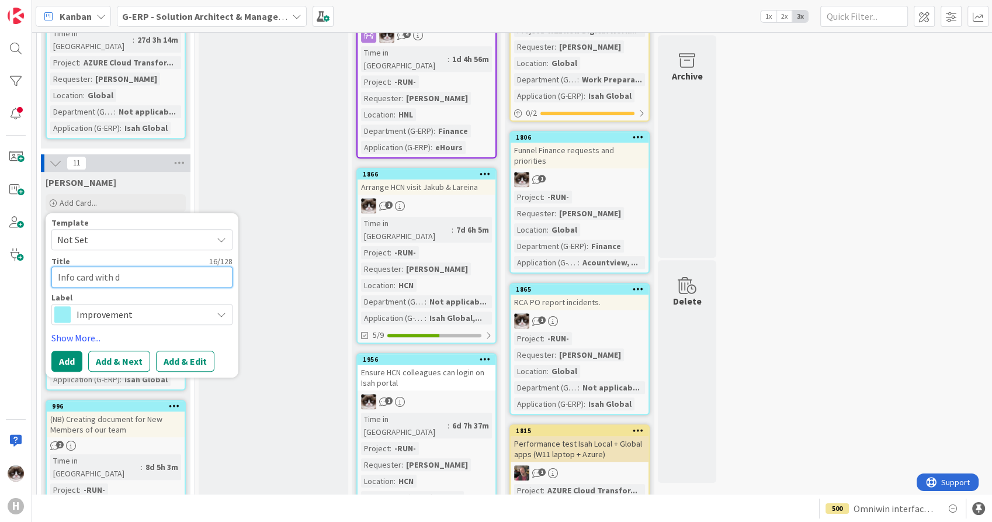
type textarea "Info card with de"
type textarea "x"
type textarea "Info card with def"
type textarea "x"
type textarea "Info card with defin"
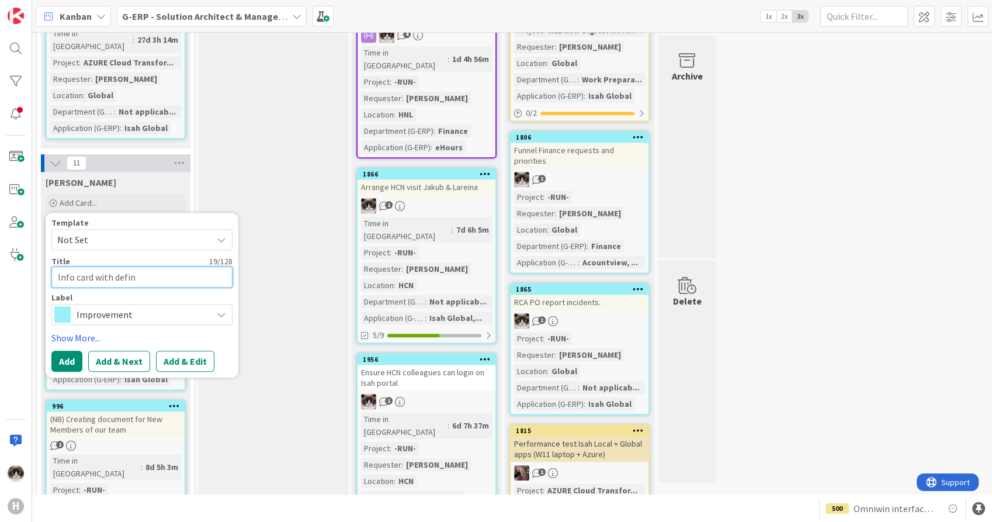
type textarea "x"
type textarea "Info card with defini"
type textarea "x"
type textarea "Info card with definit"
type textarea "x"
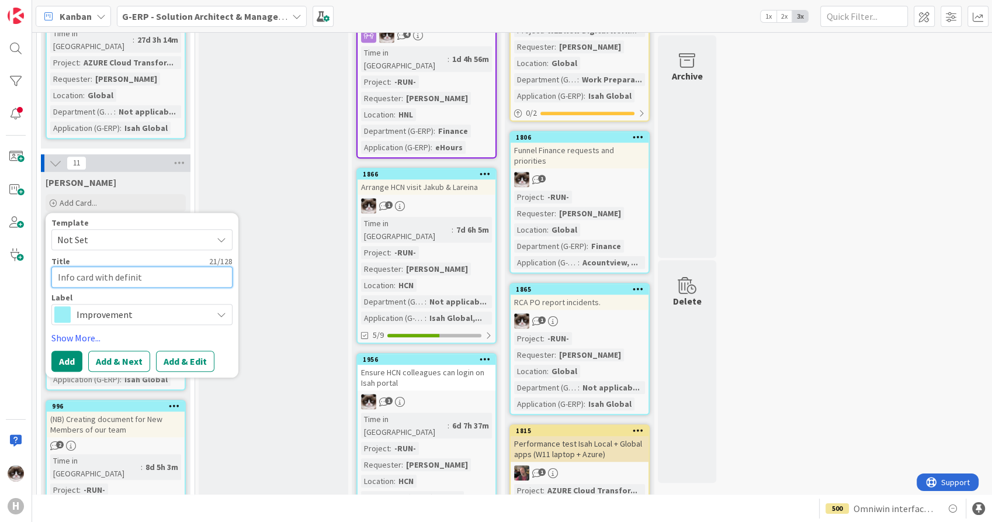
type textarea "Info card with definiti"
type textarea "x"
type textarea "Info card with definitio"
type textarea "x"
type textarea "Info card with definition"
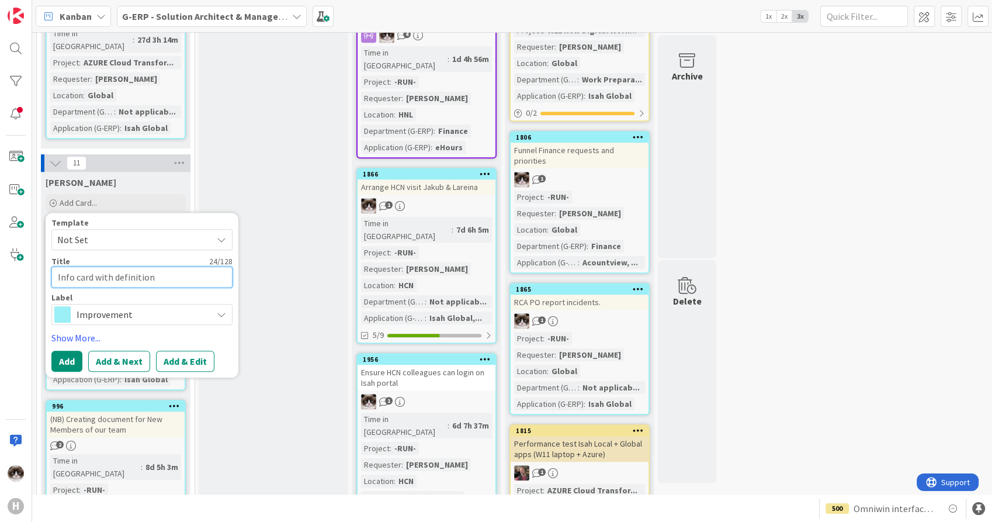
type textarea "x"
type textarea "Info card with definition"
type textarea "x"
type textarea "Info card with definition w"
type textarea "x"
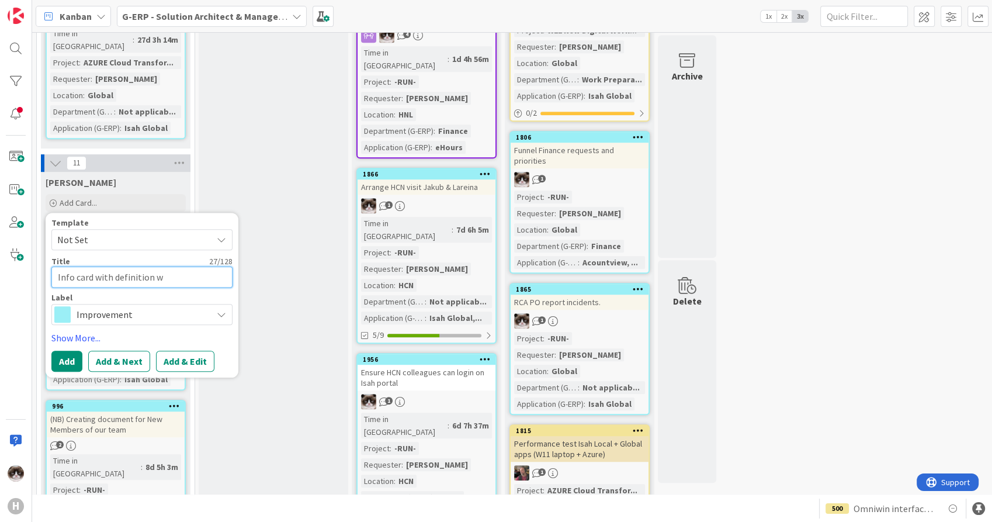
type textarea "Info card with definition wo"
type textarea "x"
type textarea "Info card with definition work"
type textarea "x"
type textarea "Info card with definition work"
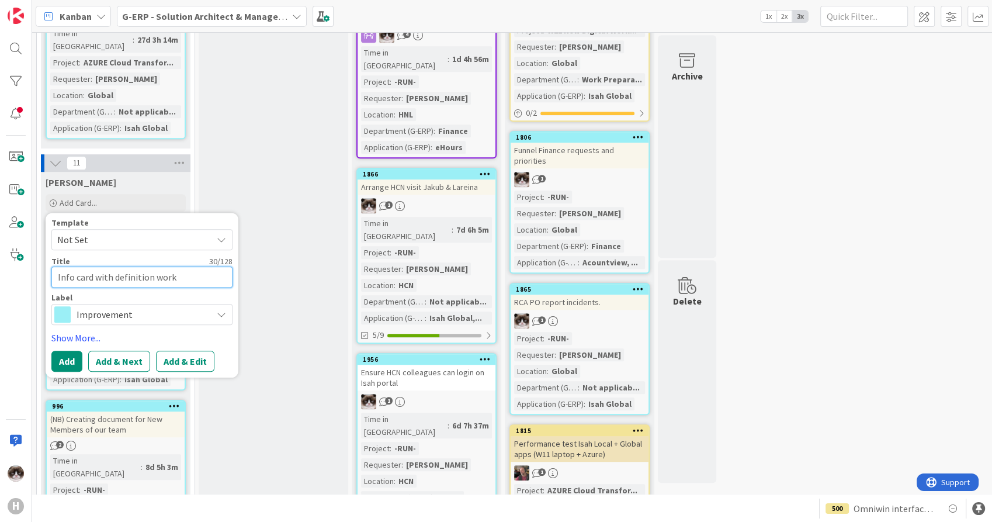
type textarea "x"
type textarea "Info card with definition work t"
type textarea "x"
type textarea "Info card with definition work typ"
type textarea "x"
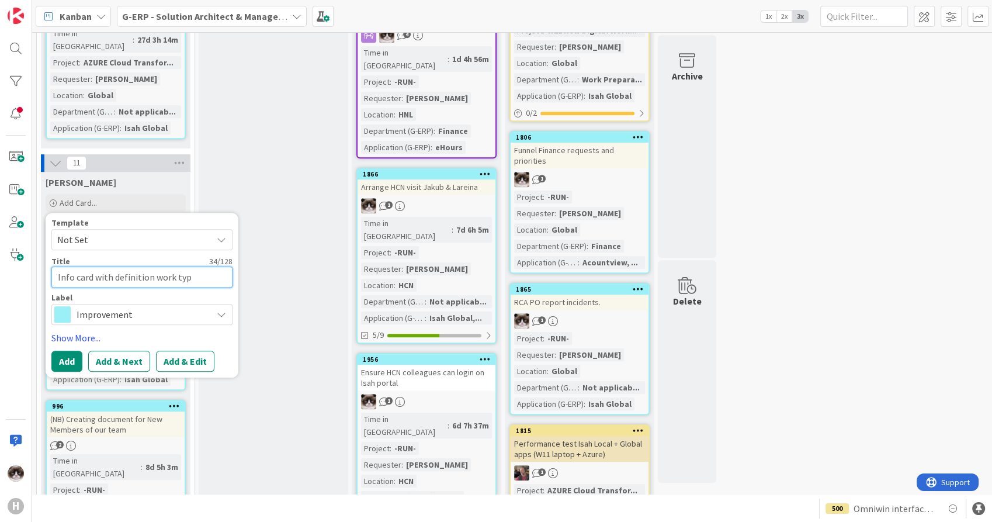
type textarea "Info card with definition work type"
type textarea "x"
type textarea "Info card with definition work types"
type textarea "x"
type textarea "Info card with definition work types"
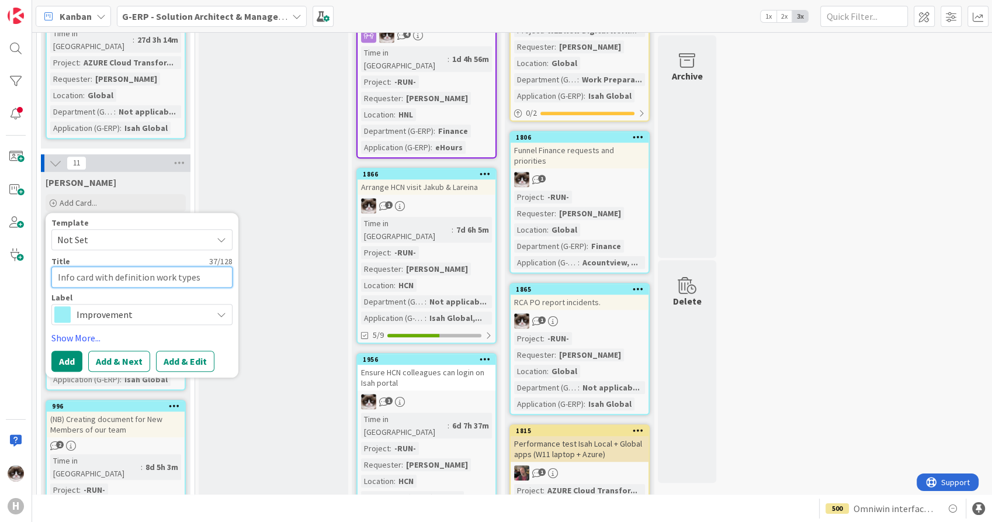
type textarea "x"
type textarea "Info card with definition work types &"
type textarea "x"
type textarea "Info card with definition work types &"
type textarea "x"
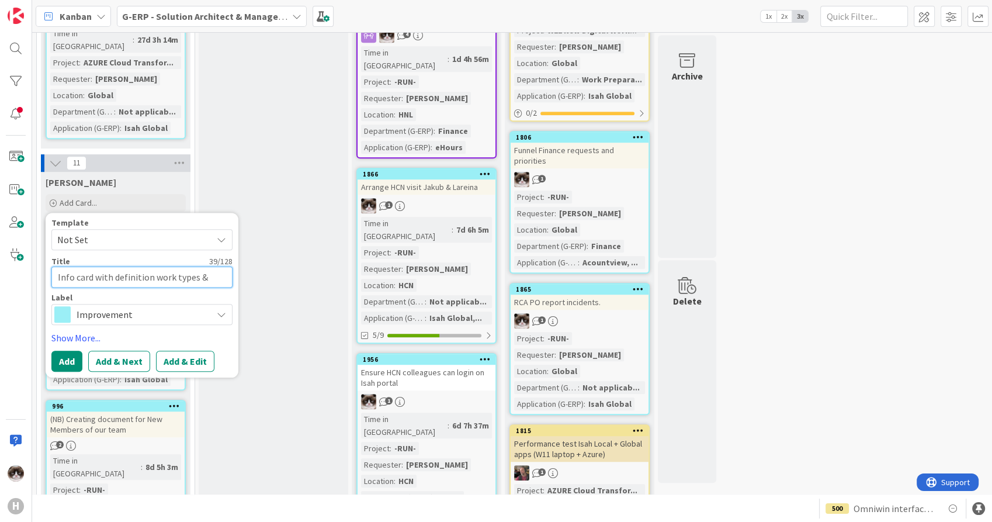
type textarea "Info card with definition work types & f"
type textarea "x"
type textarea "Info card with definition work types & fi"
type textarea "x"
type textarea "Info card with definition work types & fiel"
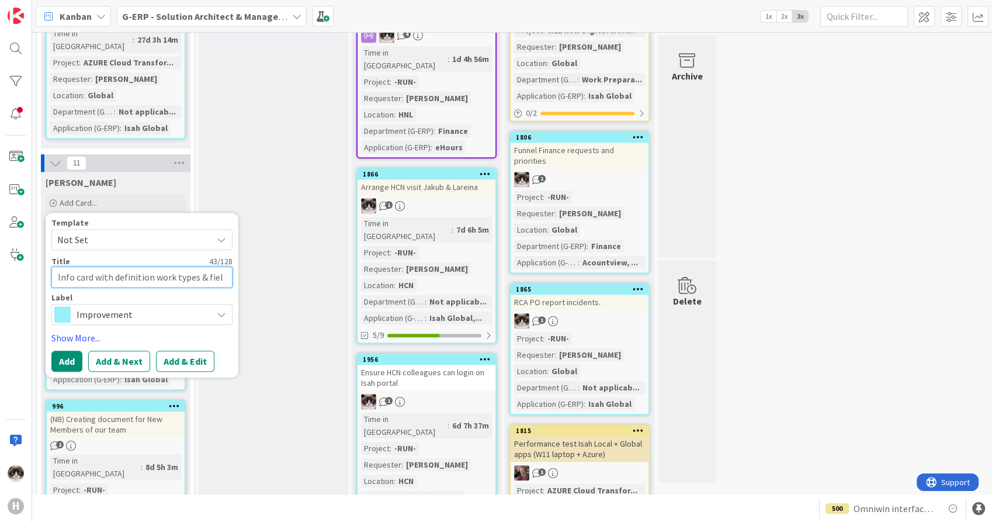
type textarea "x"
type textarea "Info card with definition work types & field"
type textarea "x"
type textarea "Info card with definition work types & fields"
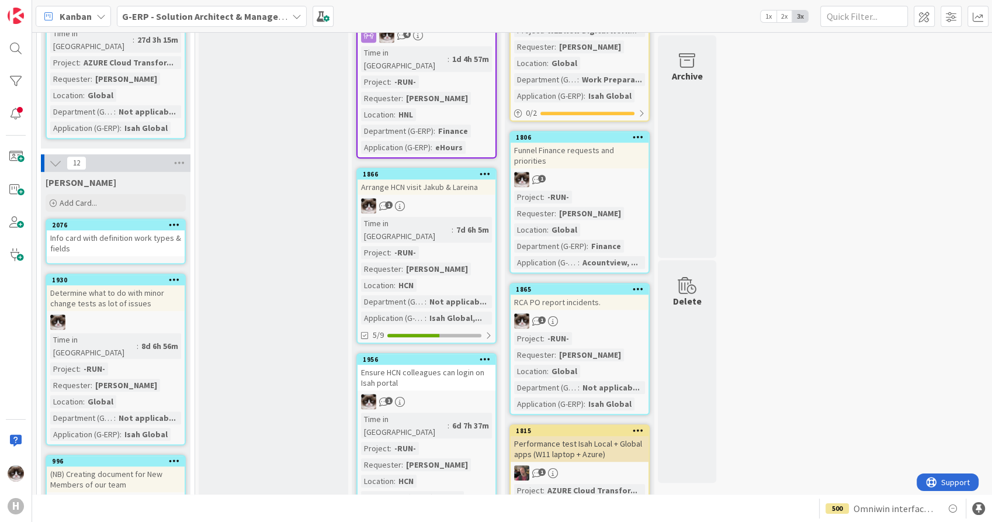
click at [142, 230] on div "Info card with definition work types & fields" at bounding box center [116, 243] width 138 height 26
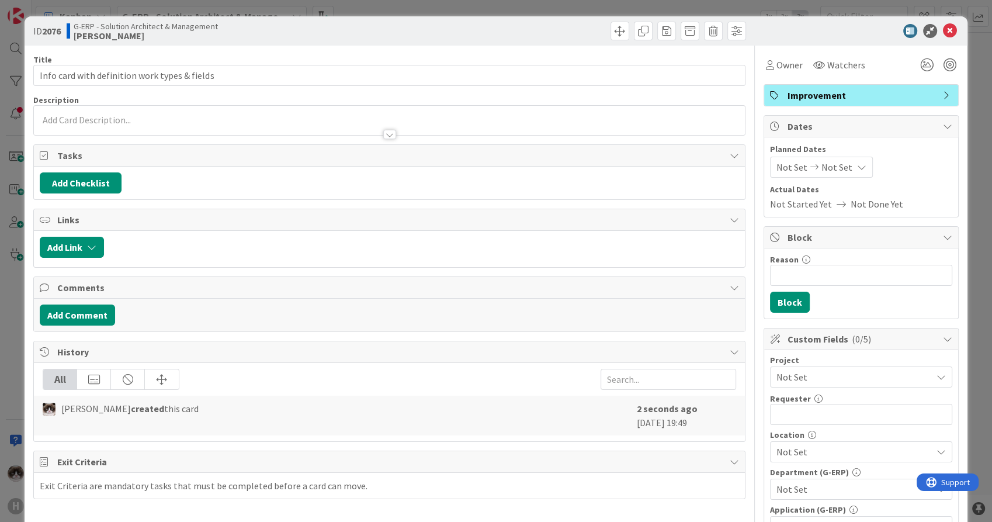
click at [823, 374] on span "Not Set" at bounding box center [852, 377] width 150 height 16
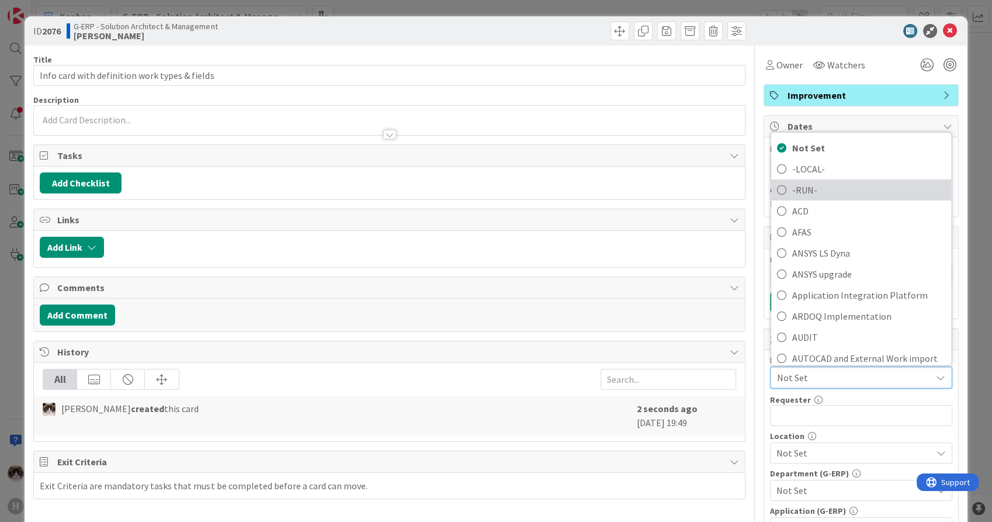
click at [809, 181] on span "-RUN-" at bounding box center [868, 190] width 153 height 18
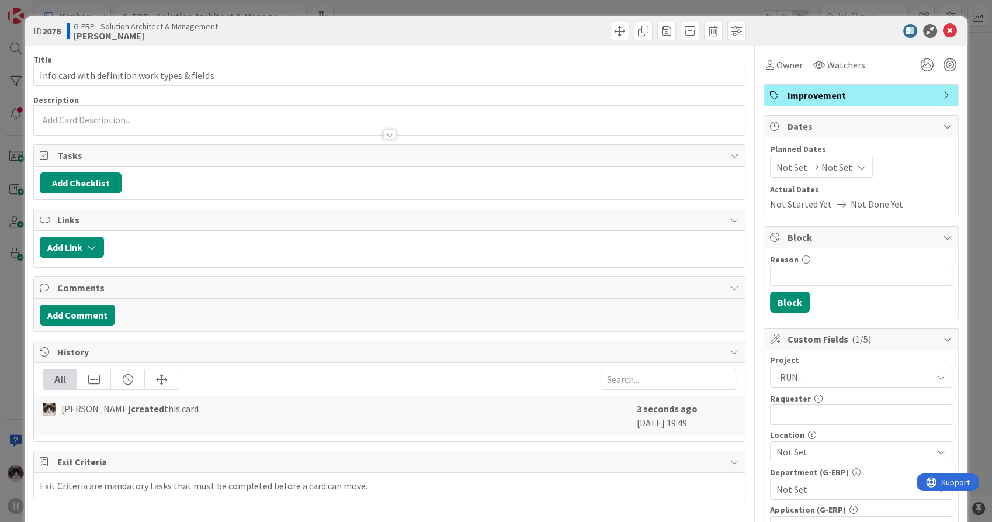
click at [853, 398] on div "Requester 0 / 32" at bounding box center [861, 398] width 182 height 11
click at [850, 406] on input "text" at bounding box center [861, 414] width 182 height 21
type input "[PERSON_NAME]"
click at [846, 454] on span "Not Set" at bounding box center [854, 452] width 155 height 14
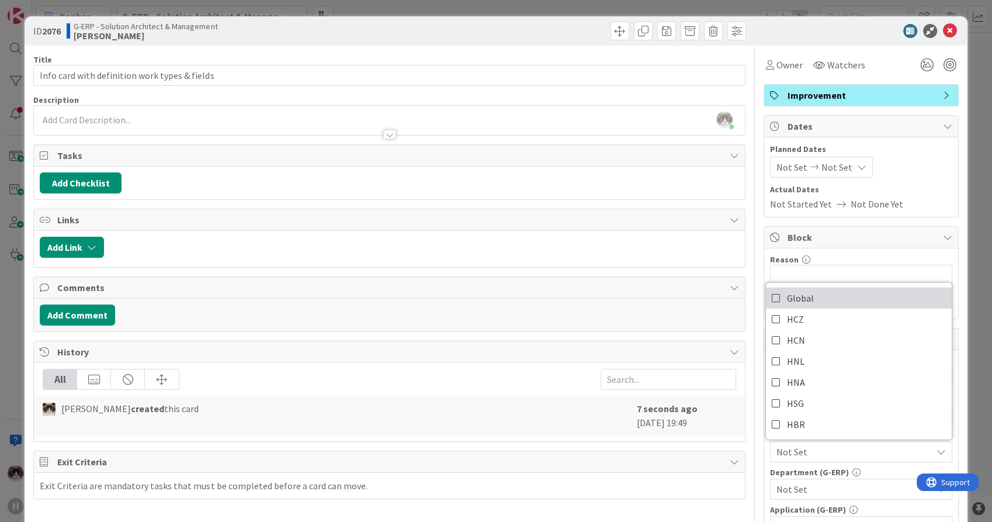
click at [818, 292] on link "Global" at bounding box center [859, 298] width 186 height 21
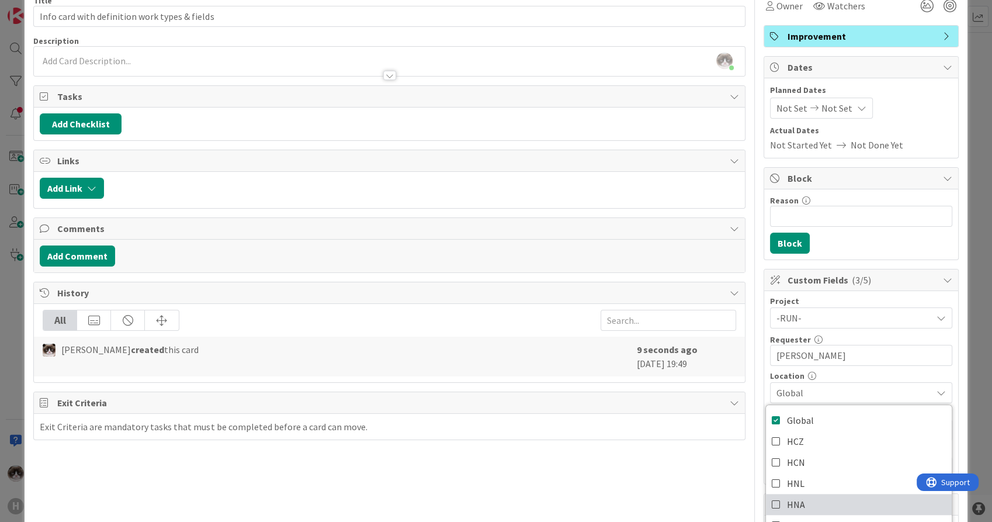
scroll to position [130, 0]
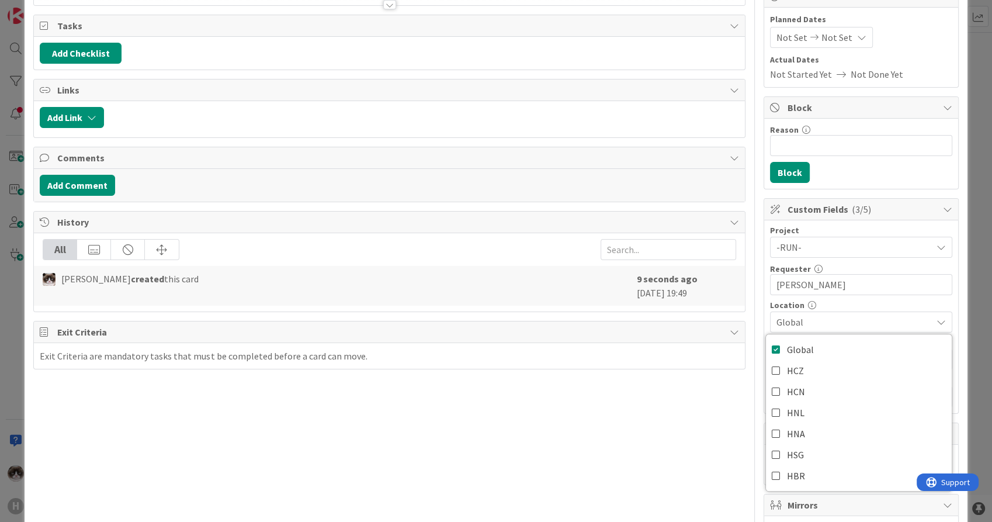
click at [715, 424] on div "Title 45 / 128 Info card with definition work types & fields Description [PERSO…" at bounding box center [389, 376] width 712 height 921
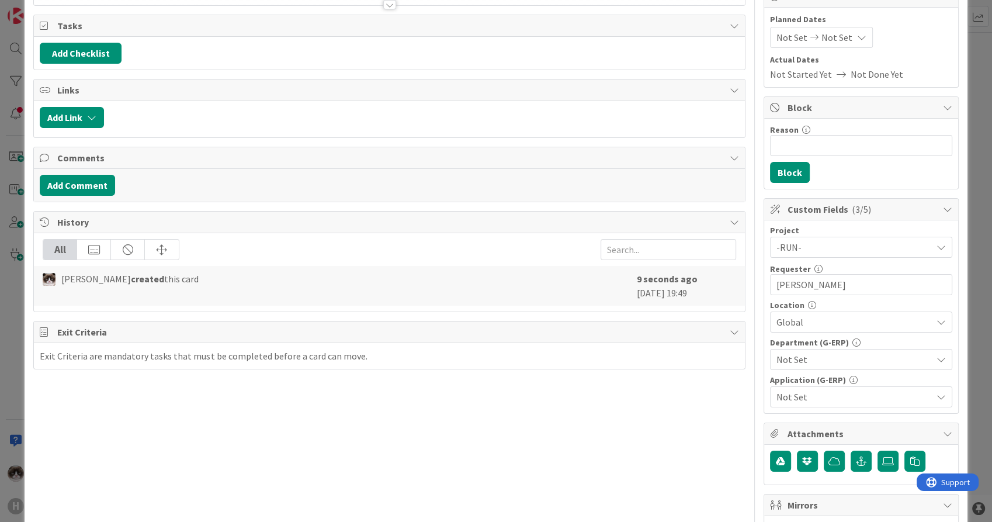
click at [838, 357] on span "Not Set" at bounding box center [854, 359] width 155 height 14
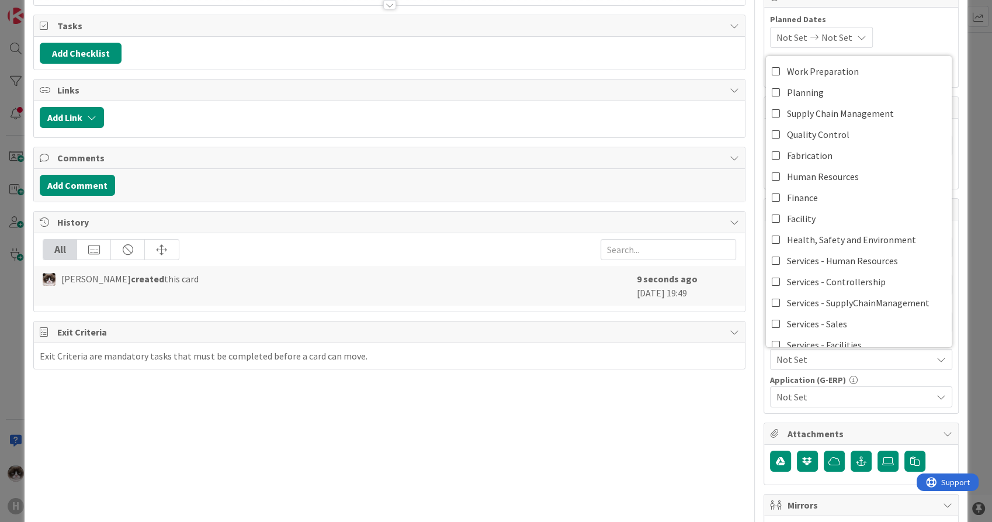
click at [842, 362] on span "Not Set" at bounding box center [854, 359] width 155 height 14
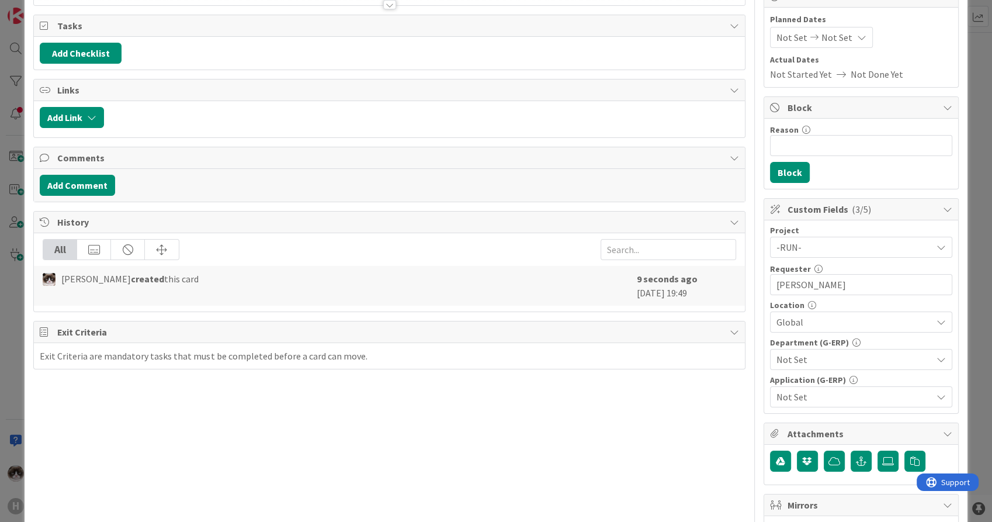
click at [842, 362] on span "Not Set" at bounding box center [854, 359] width 155 height 14
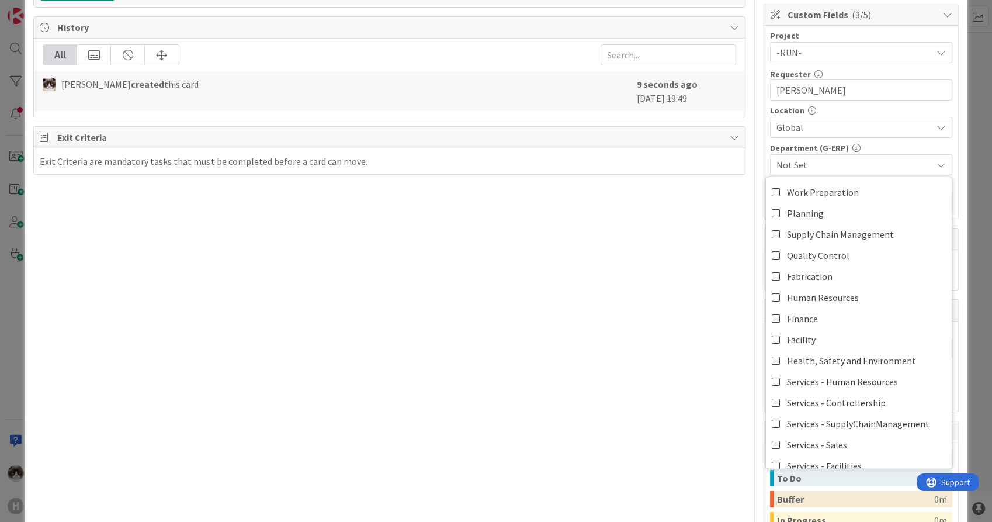
scroll to position [96, 0]
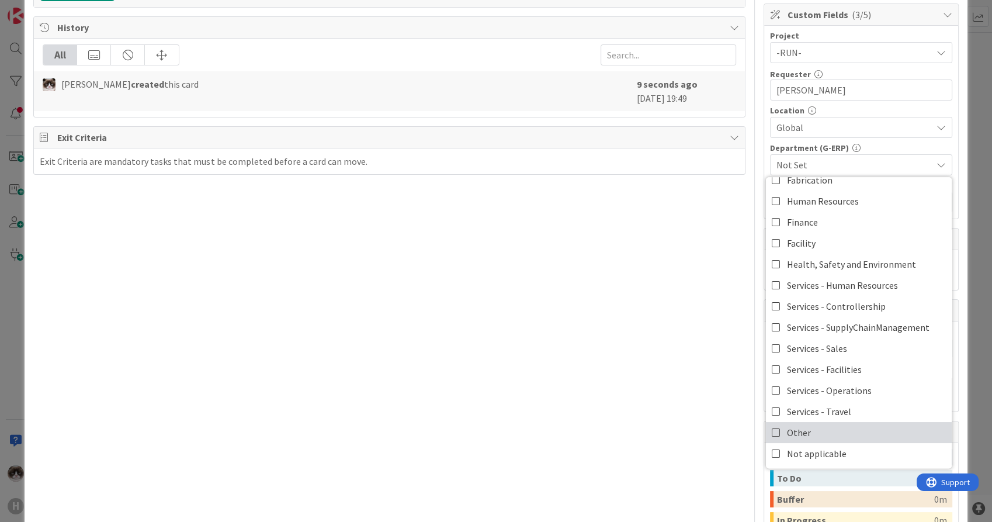
click at [796, 431] on span "Other" at bounding box center [799, 433] width 24 height 18
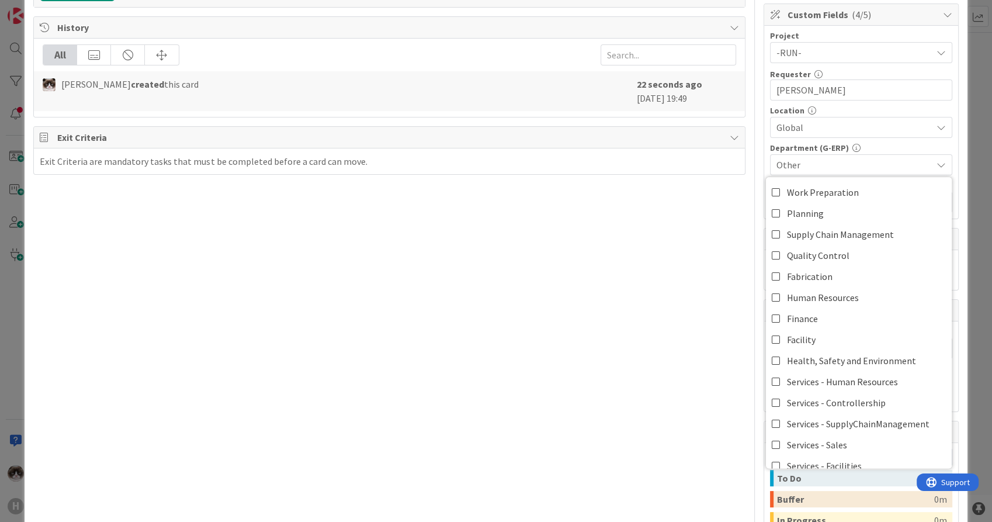
click at [608, 391] on div "Title 45 / 128 Info card with definition work types & fields Description [PERSO…" at bounding box center [389, 181] width 712 height 921
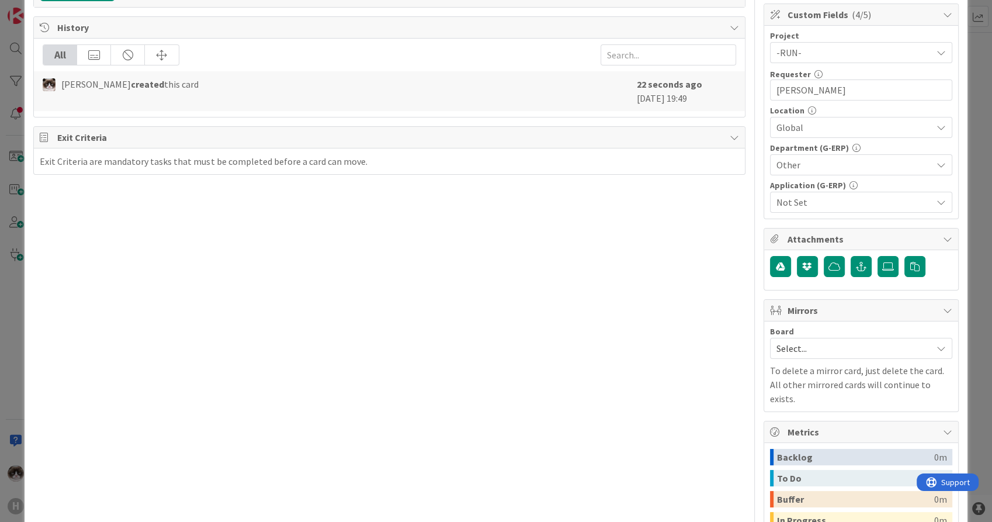
click at [809, 205] on span "Not Set" at bounding box center [854, 202] width 155 height 14
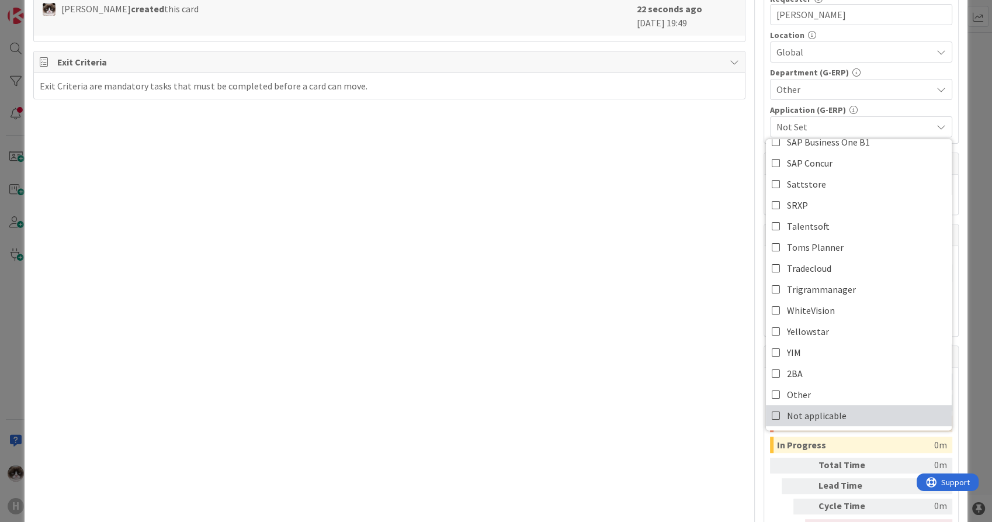
scroll to position [454, 0]
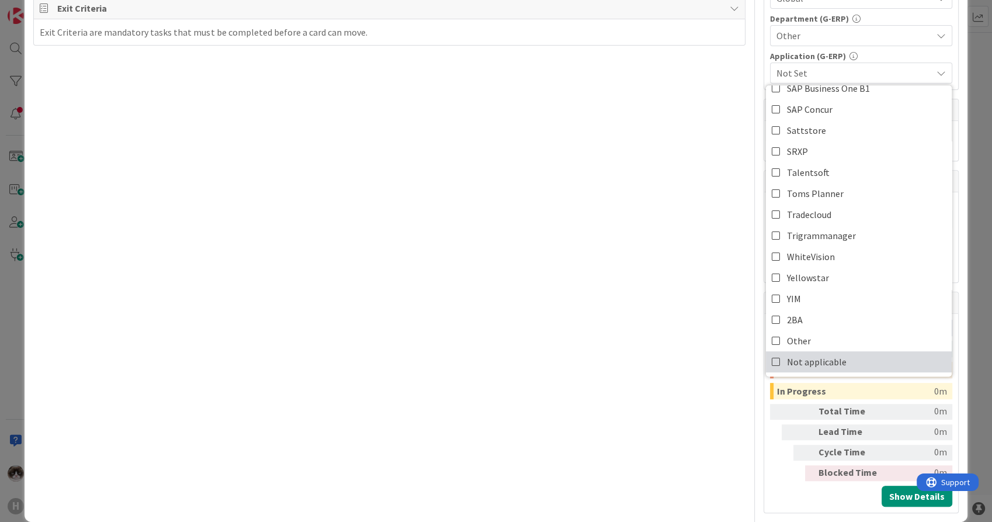
click at [810, 366] on span "Not applicable" at bounding box center [817, 362] width 60 height 18
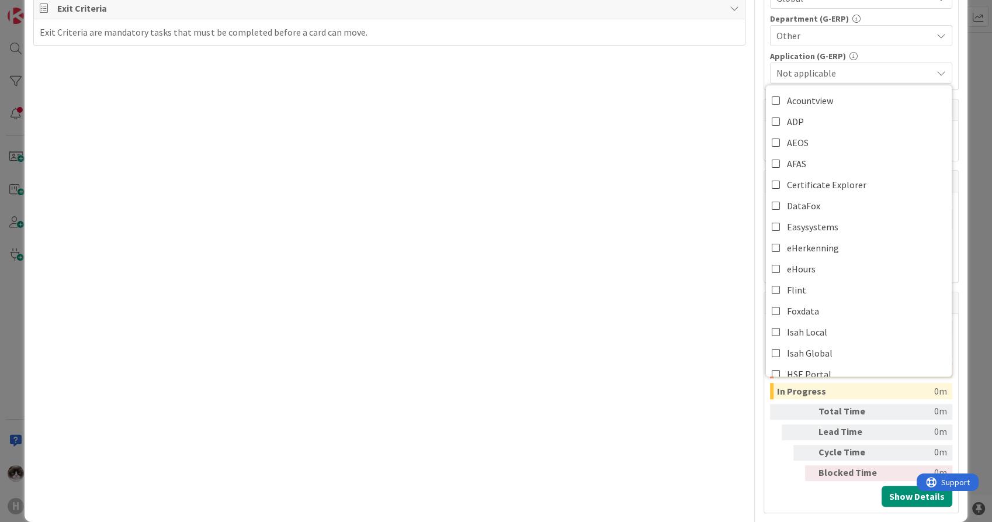
click at [653, 359] on div "Title 45 / 128 Info card with definition work types & fields Description [PERSO…" at bounding box center [389, 52] width 712 height 921
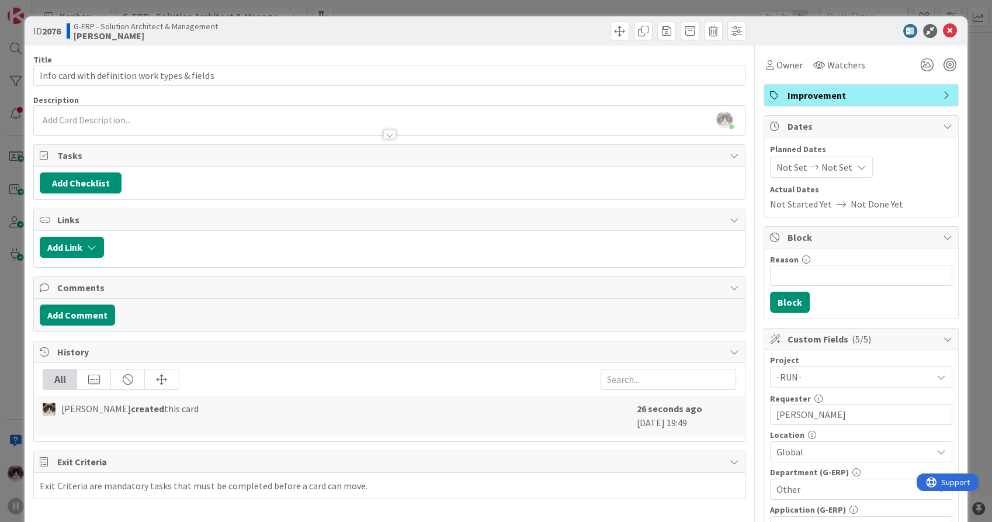
click at [228, 110] on div "[PERSON_NAME] just joined" at bounding box center [389, 120] width 711 height 29
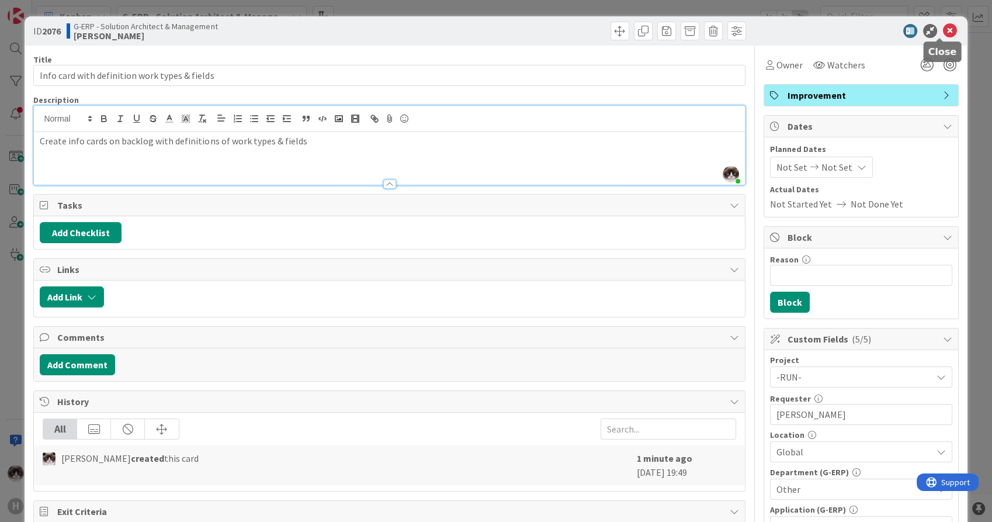
click at [943, 24] on icon at bounding box center [950, 31] width 14 height 14
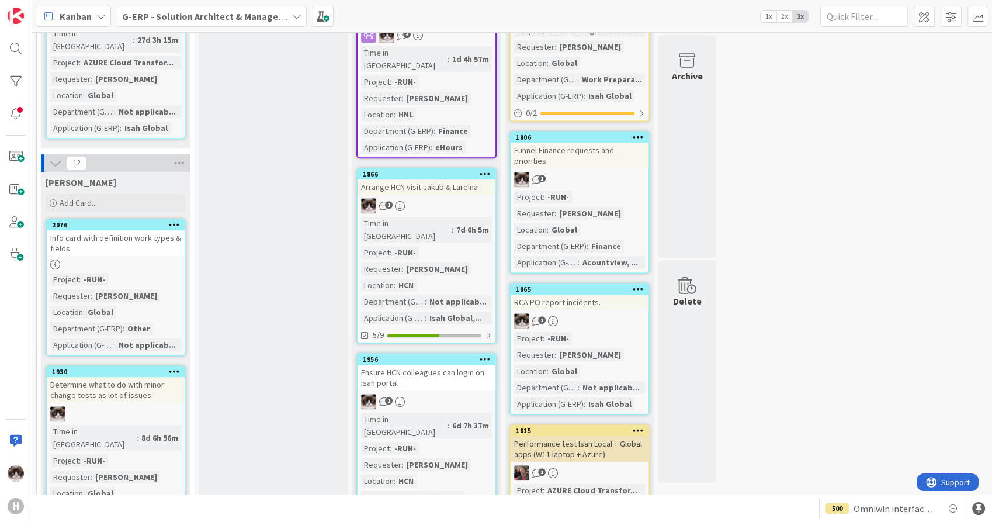
click at [178, 23] on div "G-ERP - Solution Architect & Management" at bounding box center [212, 16] width 190 height 21
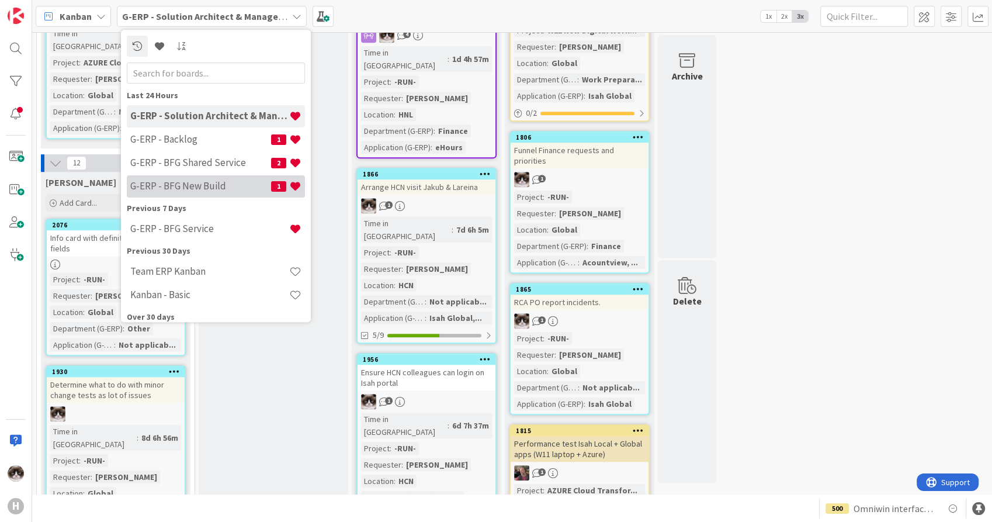
click at [219, 189] on h4 "G-ERP - BFG New Build" at bounding box center [200, 187] width 141 height 12
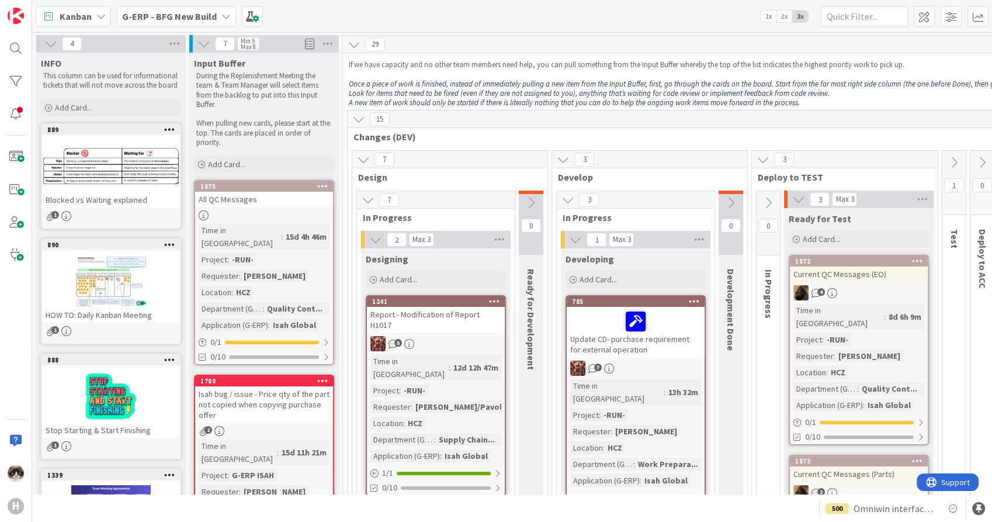
click at [200, 12] on b "G-ERP - BFG New Build" at bounding box center [169, 17] width 95 height 12
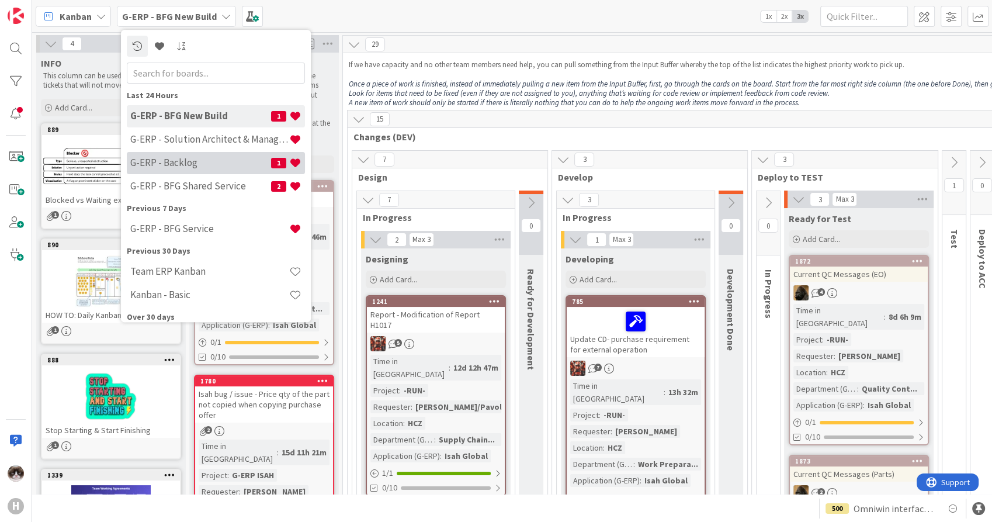
click at [206, 164] on h4 "G-ERP - Backlog" at bounding box center [200, 163] width 141 height 12
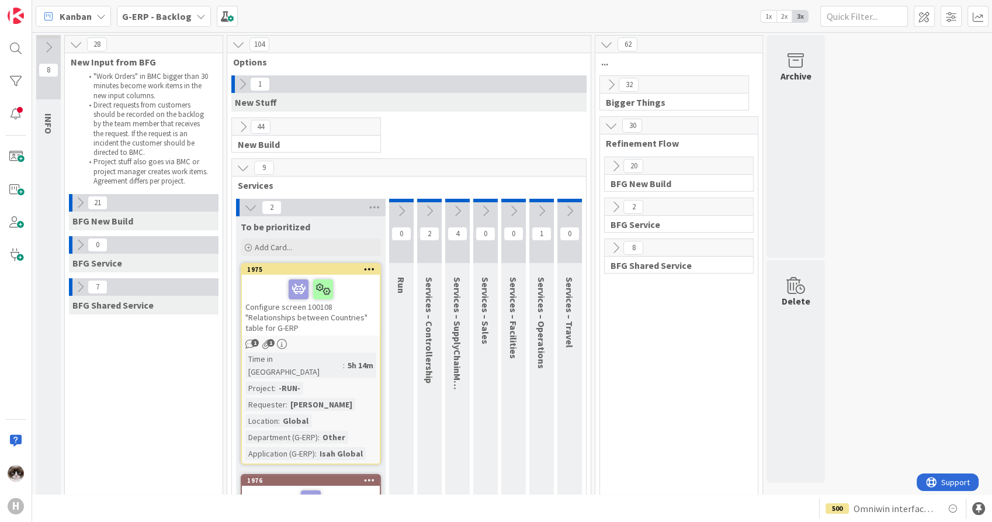
click at [241, 83] on icon at bounding box center [242, 84] width 13 height 13
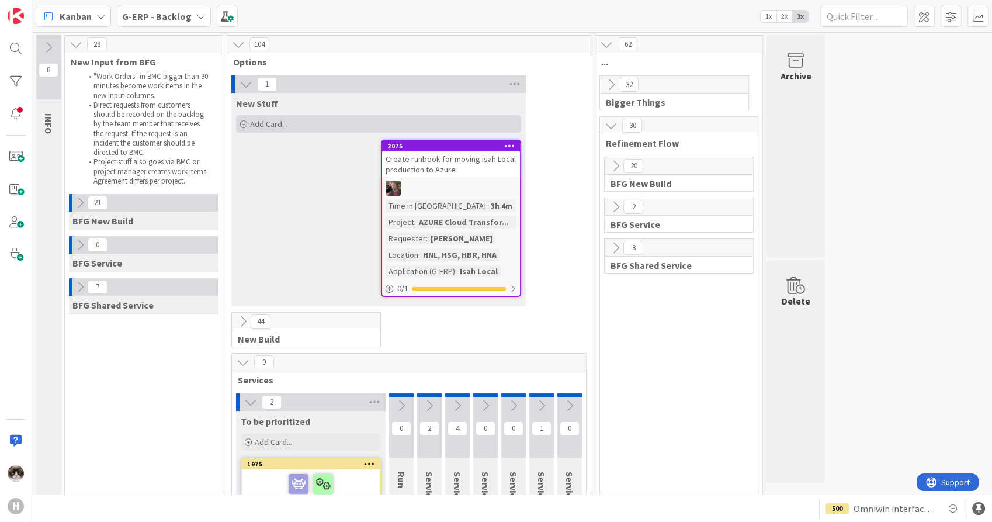
click at [297, 129] on div "Add Card..." at bounding box center [378, 124] width 285 height 18
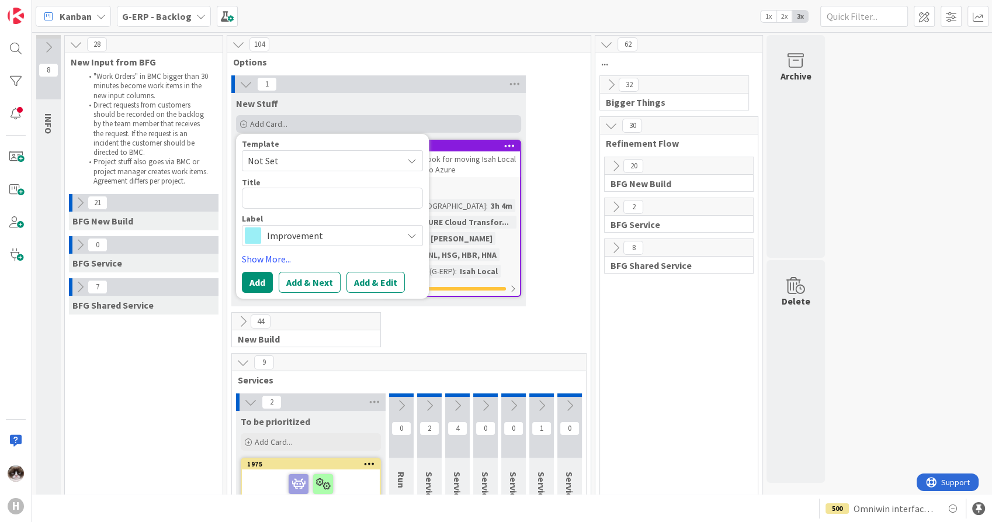
type textarea "x"
type textarea "P"
type textarea "x"
type textarea "Pi"
type textarea "x"
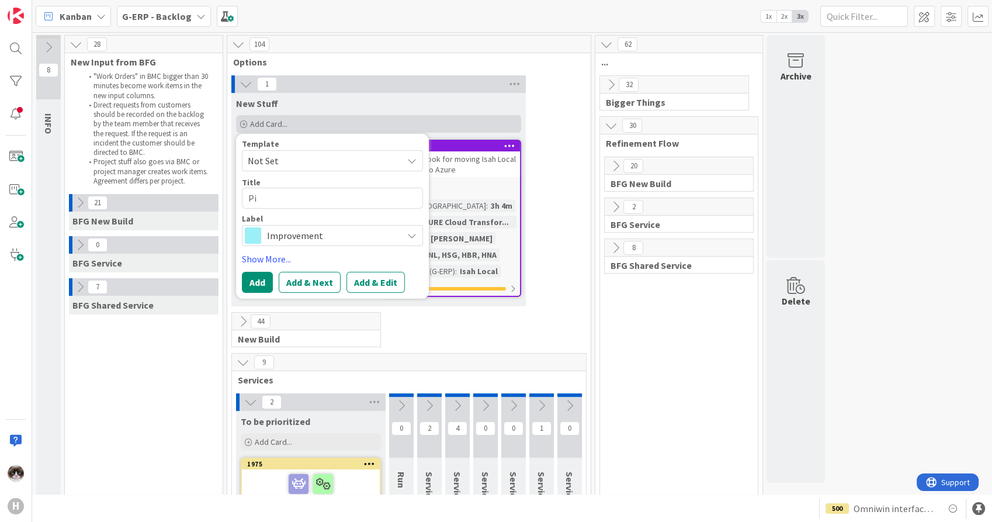
type textarea "Pim"
type textarea "x"
type textarea "Pim+"
type textarea "x"
type textarea "Pim+ M"
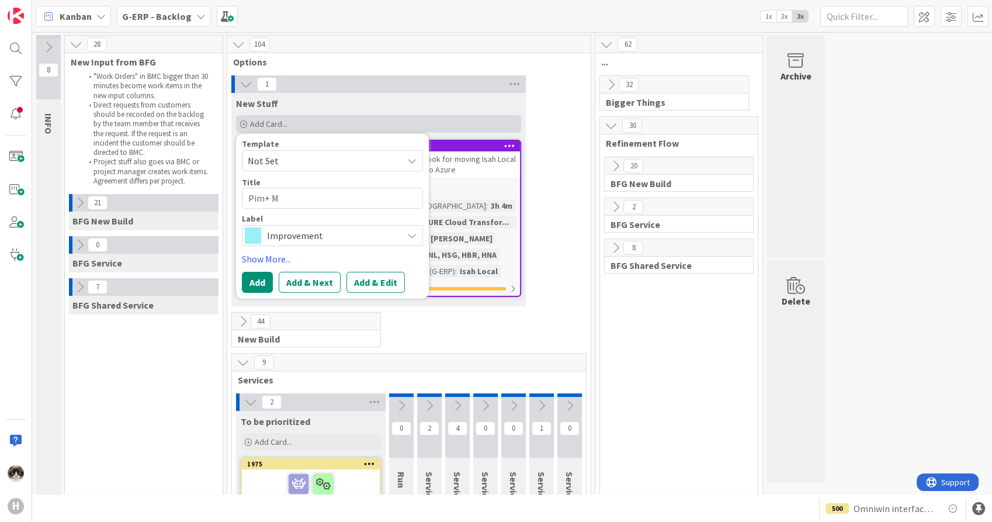
type textarea "x"
type textarea "Pim+ Mo"
type textarea "x"
type textarea "Pim+ Mon"
type textarea "x"
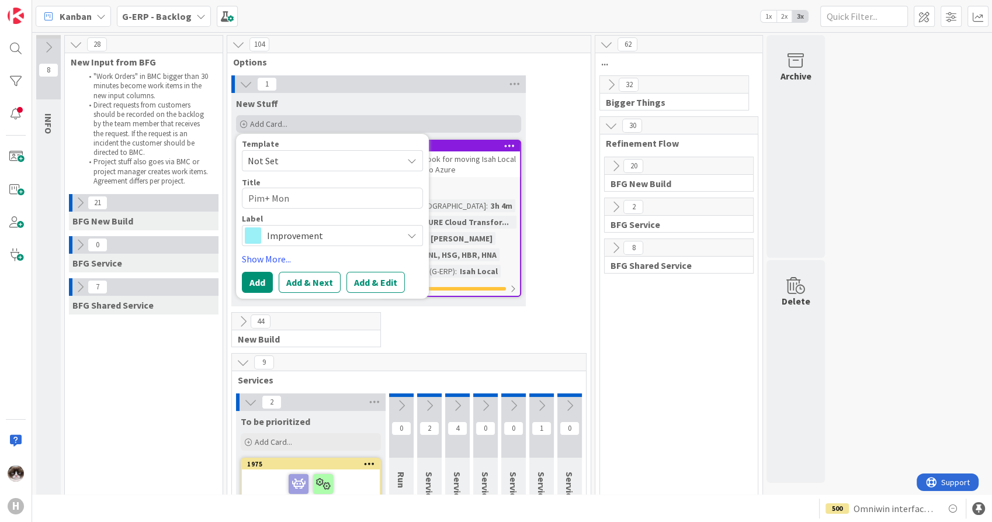
type textarea "Pim+ Moni"
type textarea "x"
type textarea "Pim+ Monit"
type textarea "x"
type textarea "Pim+ Monito"
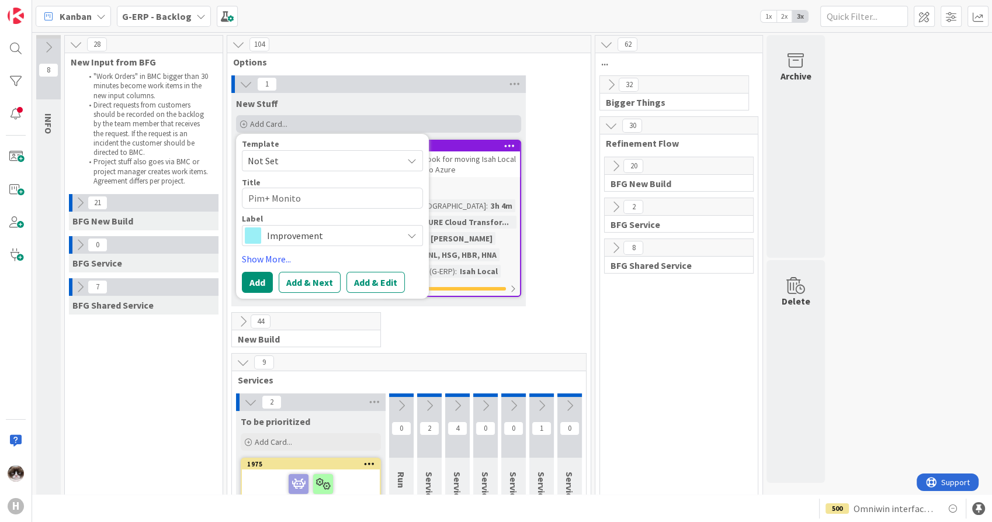
type textarea "x"
type textarea "Pim+ Monitor"
type textarea "x"
type textarea "Pim+ Monitori"
type textarea "x"
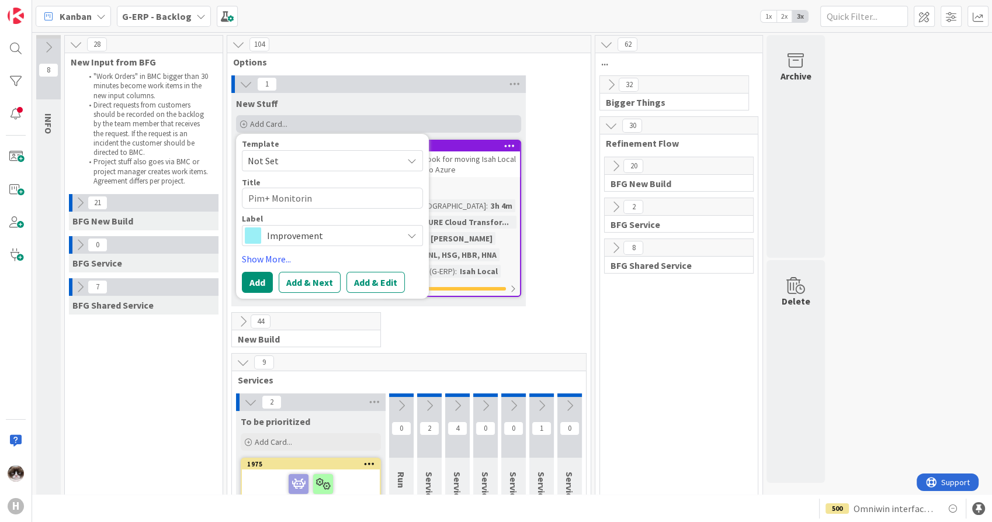
type textarea "Pim+ Monitoring"
type textarea "x"
type textarea "Pim+ Monitoring"
type textarea "x"
type textarea "Pim+ Monitoring o"
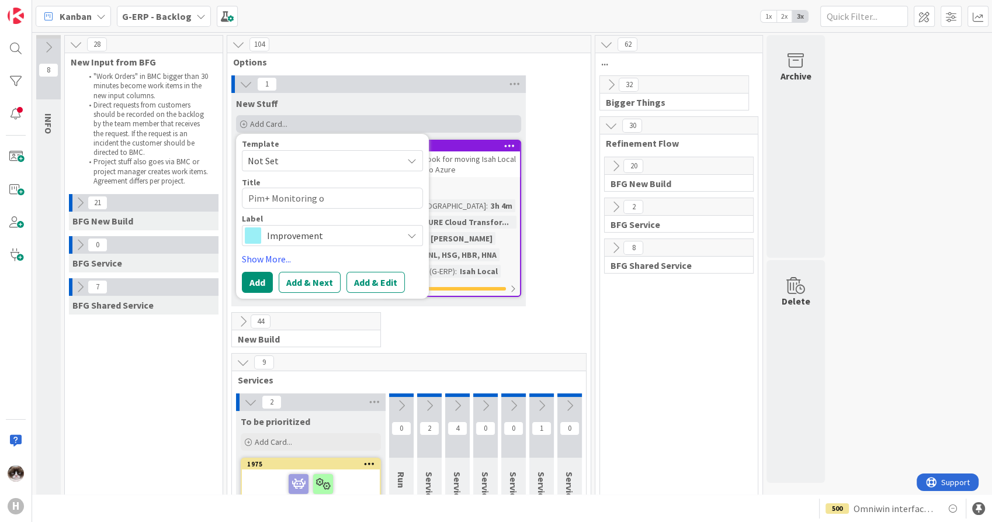
type textarea "x"
type textarea "Pim+ Monitoring on"
type textarea "x"
type textarea "Pim+ Monitoring on"
type textarea "x"
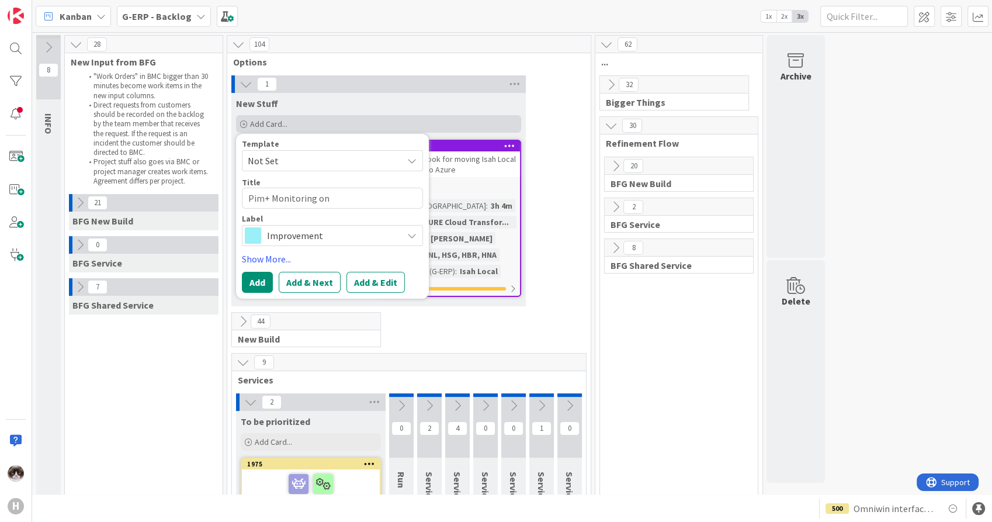
type textarea "Pim+ Monitoring on A"
type textarea "x"
type textarea "Pim+ Monitoring on Am"
type textarea "x"
type textarea "Pim+ Monitoring on A"
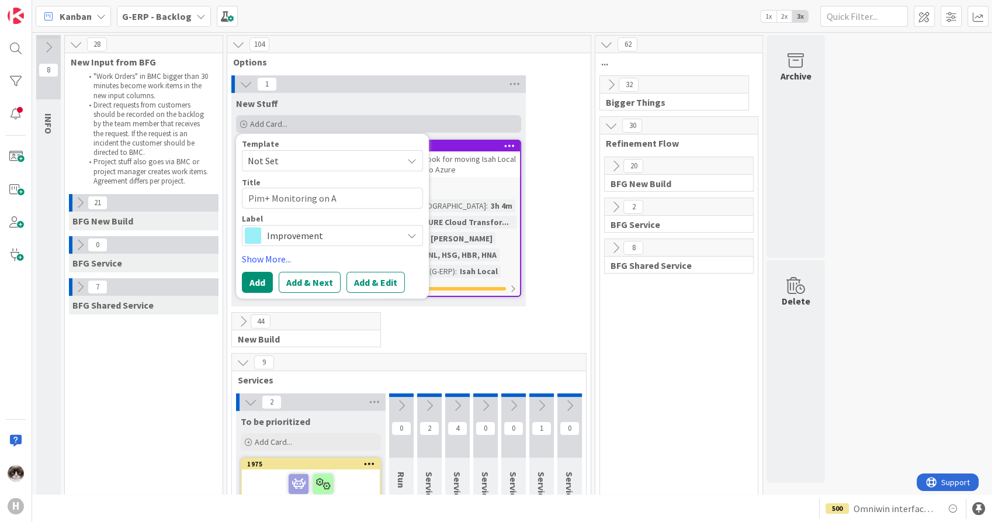
type textarea "x"
type textarea "Pim+ Monitoring on Ad"
type textarea "x"
type textarea "Pim+ Monitoring on Adm"
type textarea "x"
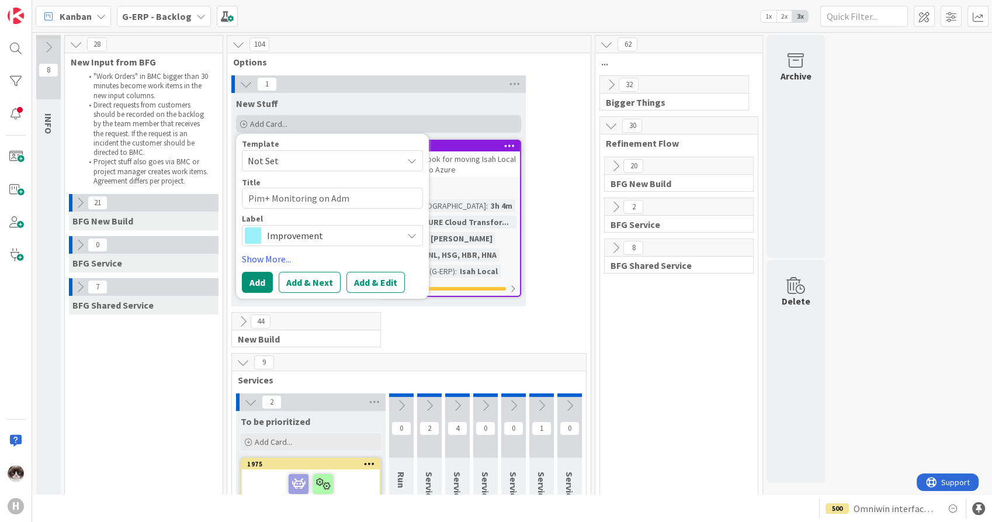
type textarea "Pim+ Monitoring on Admi"
type textarea "x"
type textarea "Pim+ Monitoring on Admin"
type textarea "x"
type textarea "Pim+ Monitoring on Admin"
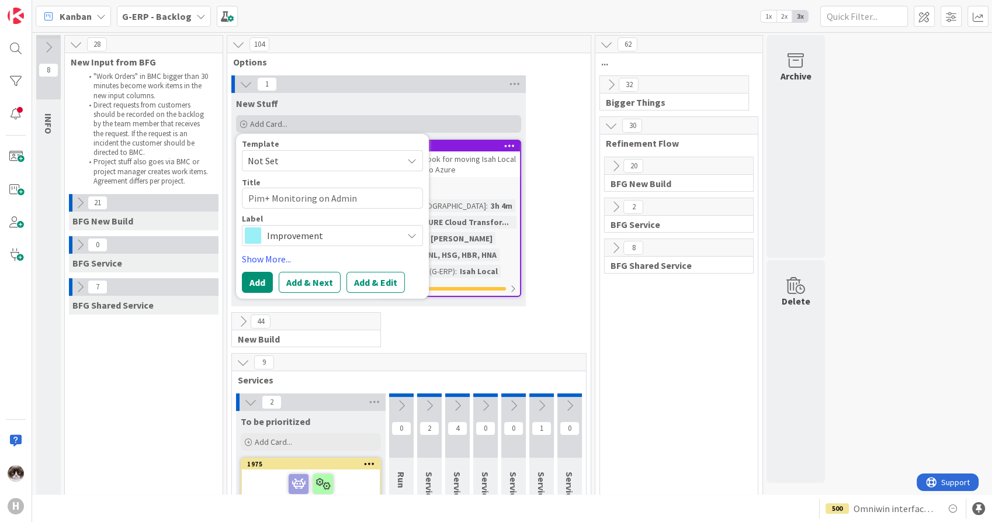
type textarea "x"
type textarea "Pim+ Monitoring on Admin pe"
type textarea "x"
type textarea "Pim+ Monitoring on Admin per"
type textarea "x"
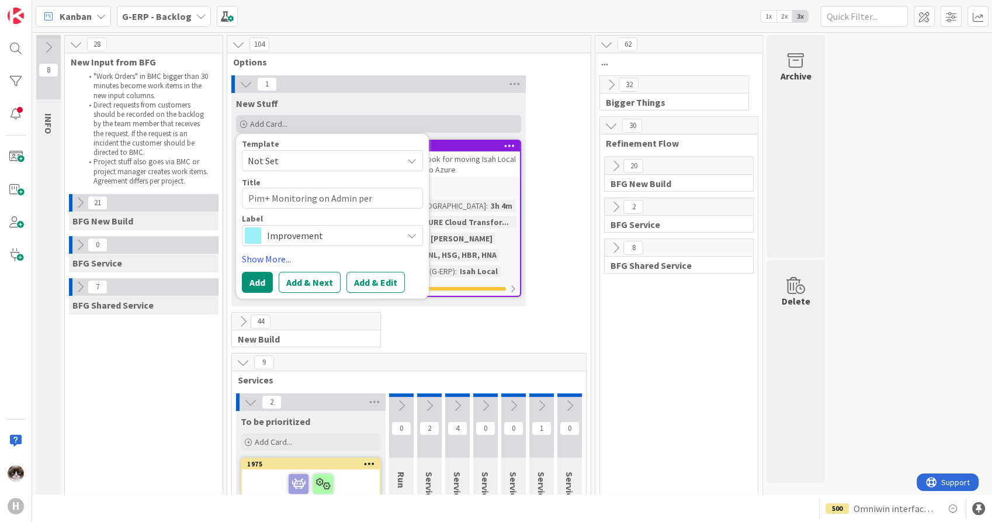
type textarea "Pim+ Monitoring on Admin perm"
type textarea "x"
type textarea "Pim+ Monitoring on Admin permi"
type textarea "x"
type textarea "Pim+ Monitoring on Admin permis"
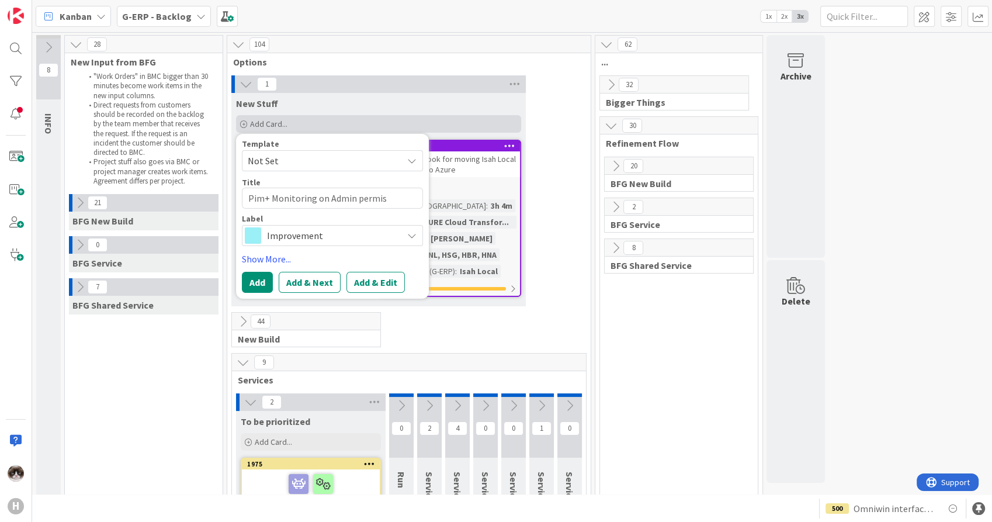
type textarea "x"
type textarea "Pim+ Monitoring on Admin permiss"
type textarea "x"
type textarea "Pim+ Monitoring on Admin permissi"
type textarea "x"
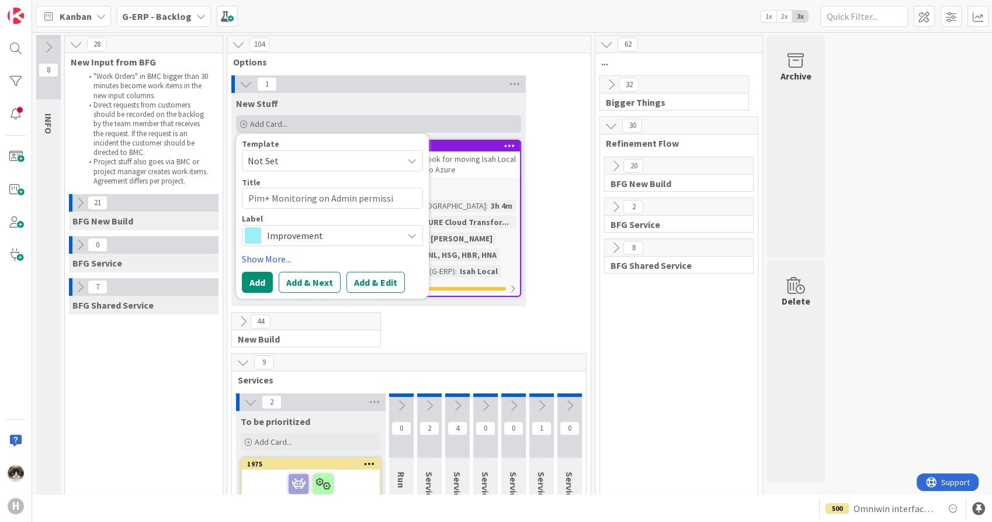
type textarea "Pim+ Monitoring on Admin permissio"
type textarea "x"
type textarea "Pim+ Monitoring on Admin permissions"
type textarea "x"
type textarea "Pim+ Monitoring on Admin permissions"
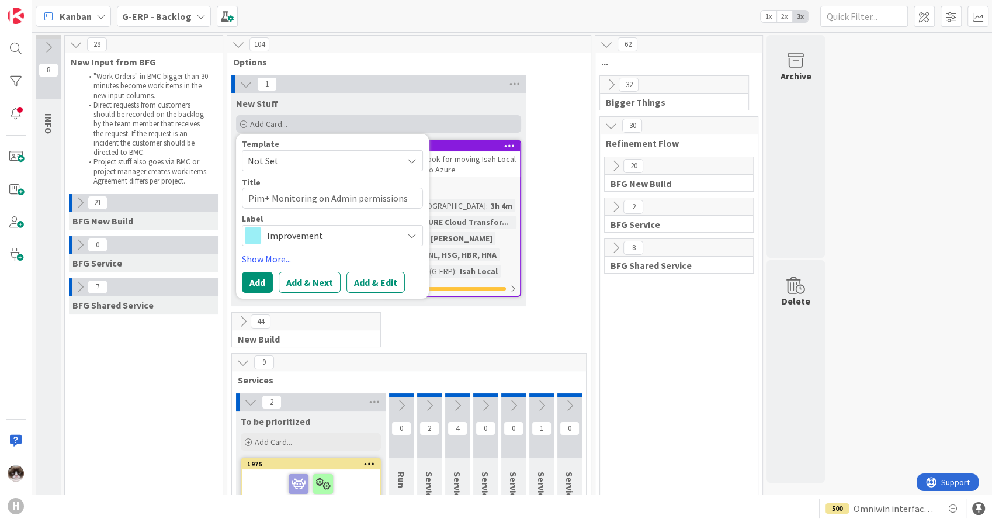
type textarea "x"
type textarea "Pim+ Monitoring on Admin permissions Is"
type textarea "x"
type textarea "Pim+ Monitoring on Admin permissions Isah"
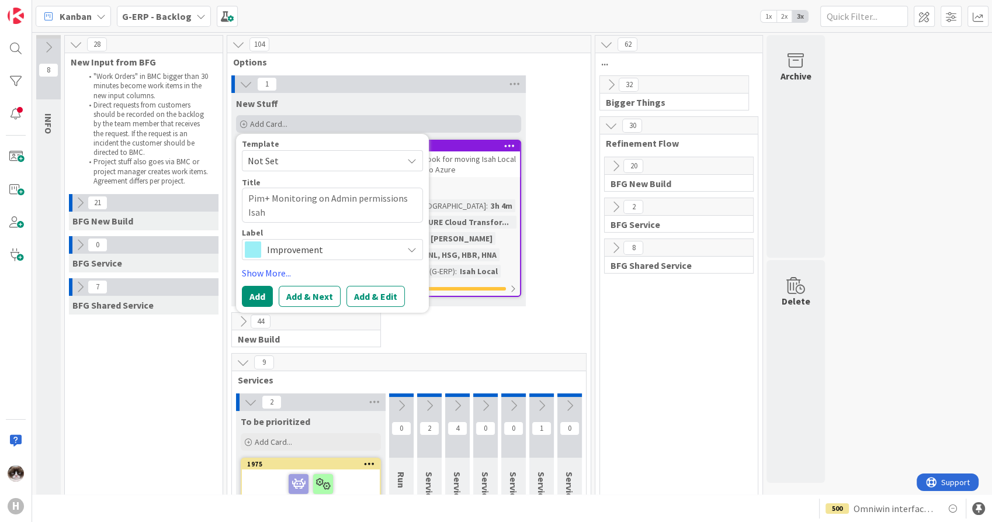
type textarea "x"
type textarea "Pim+ Monitoring on Admin permissions [PERSON_NAME]"
type textarea "x"
type textarea "Pim+ Monitoring on Admin permissions [PERSON_NAME]"
type textarea "x"
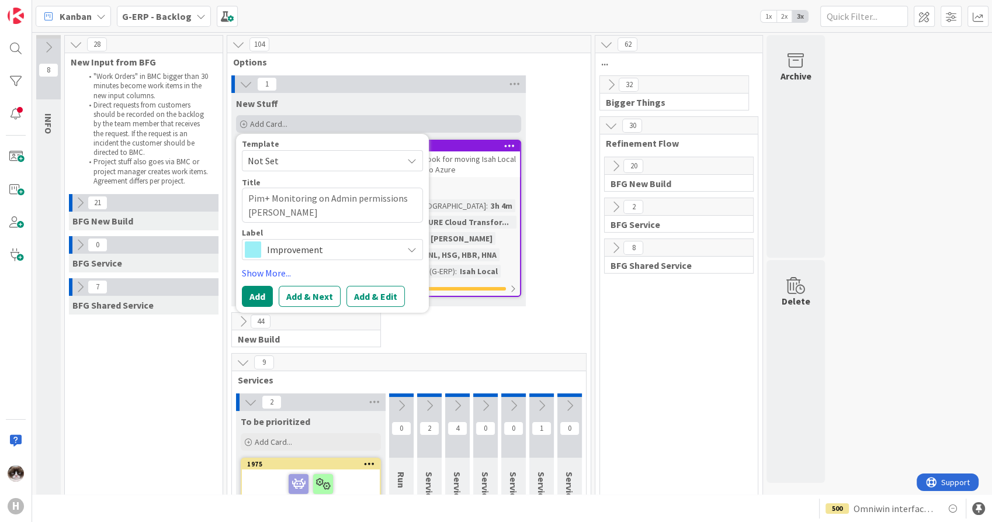
type textarea "Pim+ Monitoring on Admin permissions [PERSON_NAME]"
type textarea "x"
type textarea "Pim+ Monitoring on Admin permissions Isah Globa"
type textarea "x"
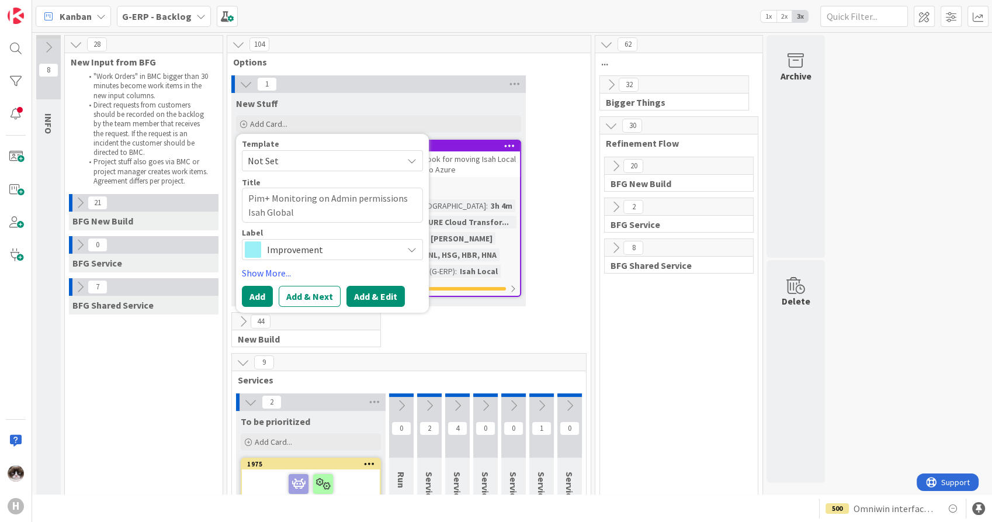
type textarea "Pim+ Monitoring on Admin permissions Isah Global"
click at [365, 289] on button "Add & Edit" at bounding box center [376, 296] width 58 height 21
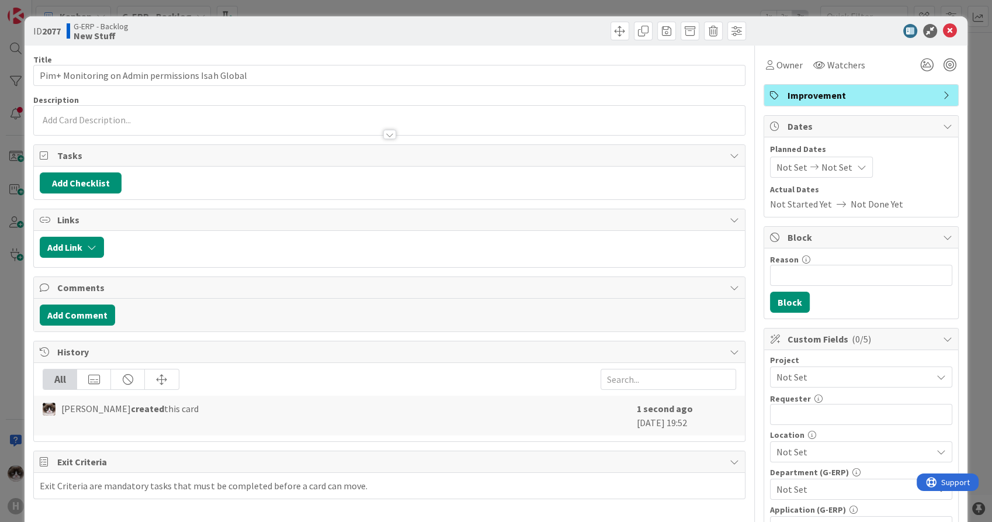
click at [849, 366] on div "Not Set" at bounding box center [861, 376] width 182 height 21
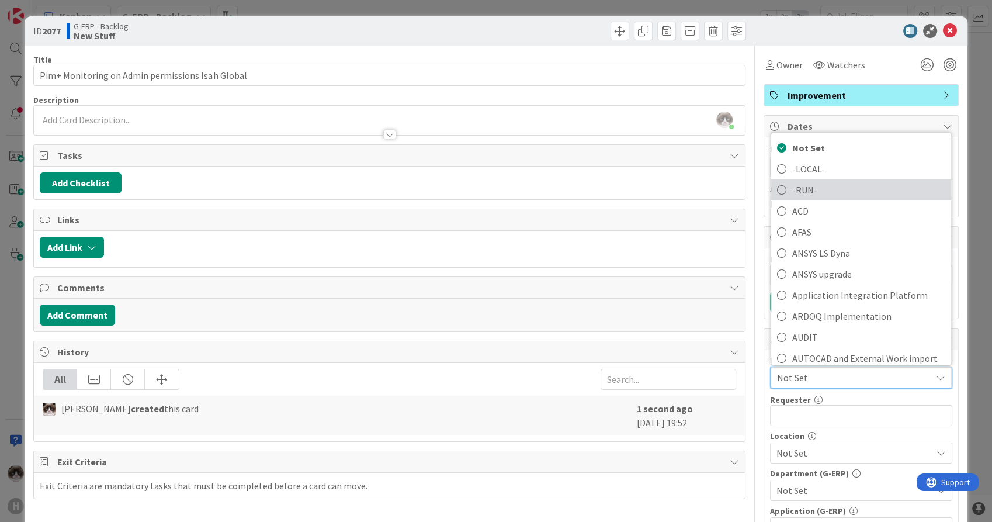
click at [832, 192] on span "-RUN-" at bounding box center [868, 190] width 153 height 18
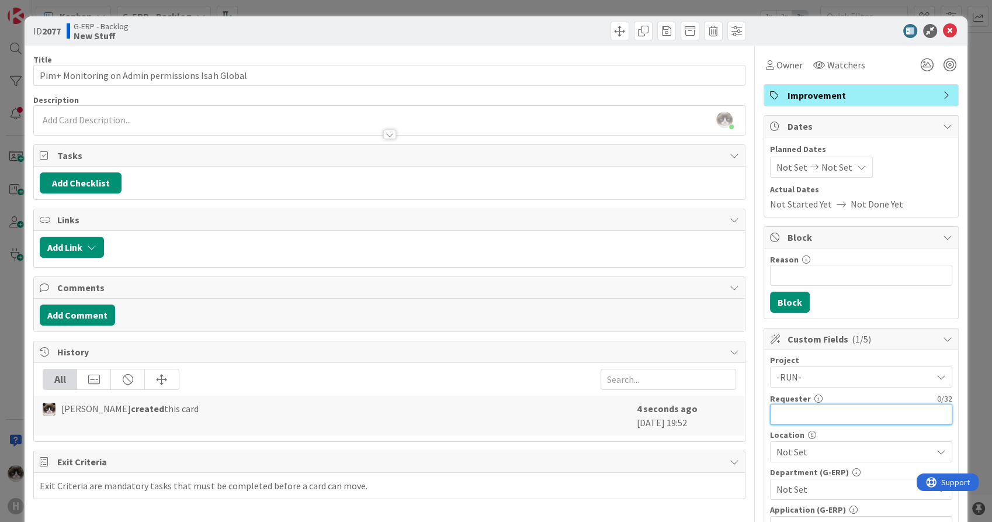
click at [810, 410] on input "text" at bounding box center [861, 414] width 182 height 21
type input "K"
type input "[PERSON_NAME]"
click at [822, 452] on span "Not Set" at bounding box center [854, 452] width 155 height 14
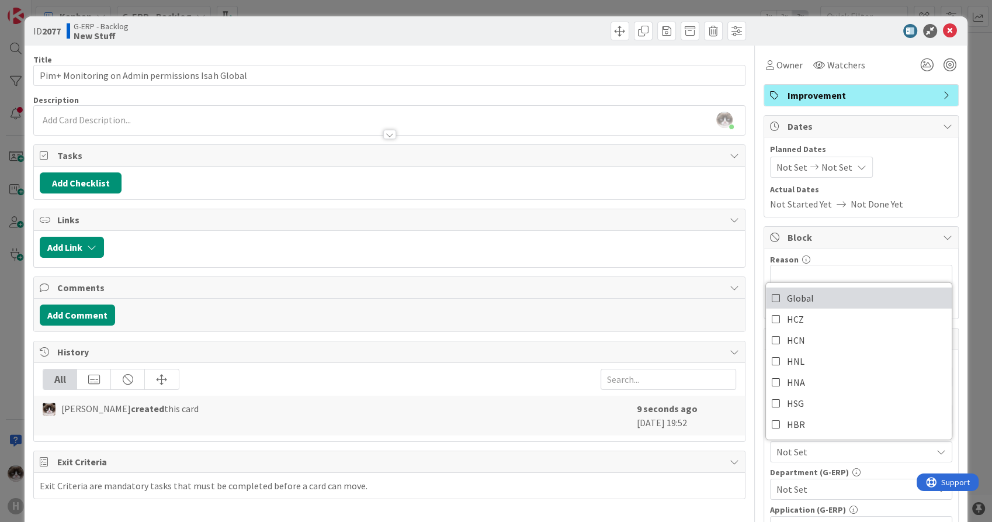
click at [826, 294] on link "Global" at bounding box center [859, 298] width 186 height 21
click at [831, 489] on span "Not Set" at bounding box center [854, 489] width 155 height 14
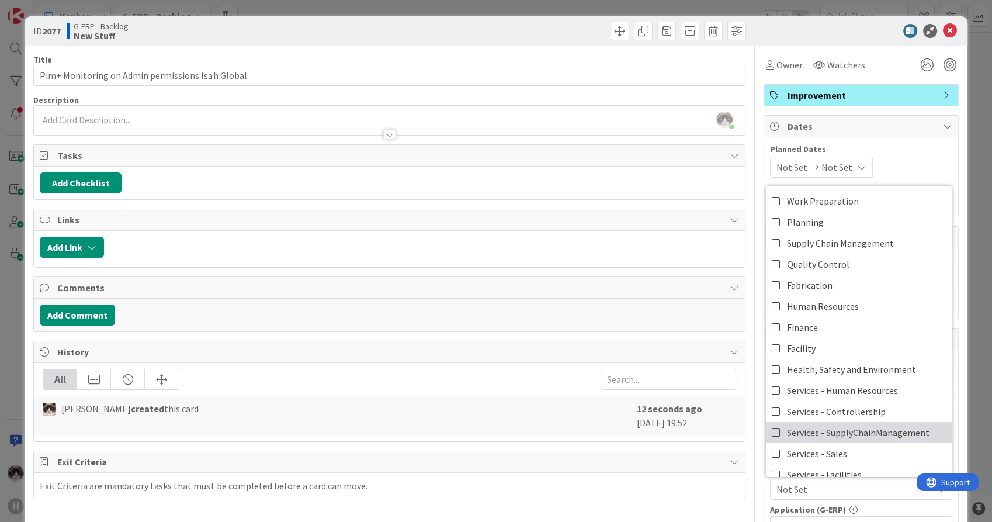
scroll to position [96, 0]
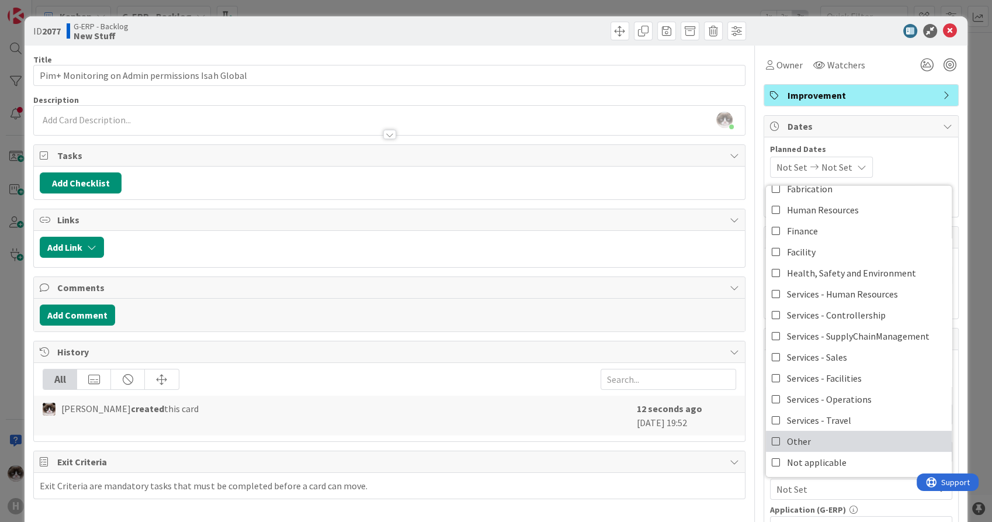
click at [828, 443] on link "Other" at bounding box center [859, 441] width 186 height 21
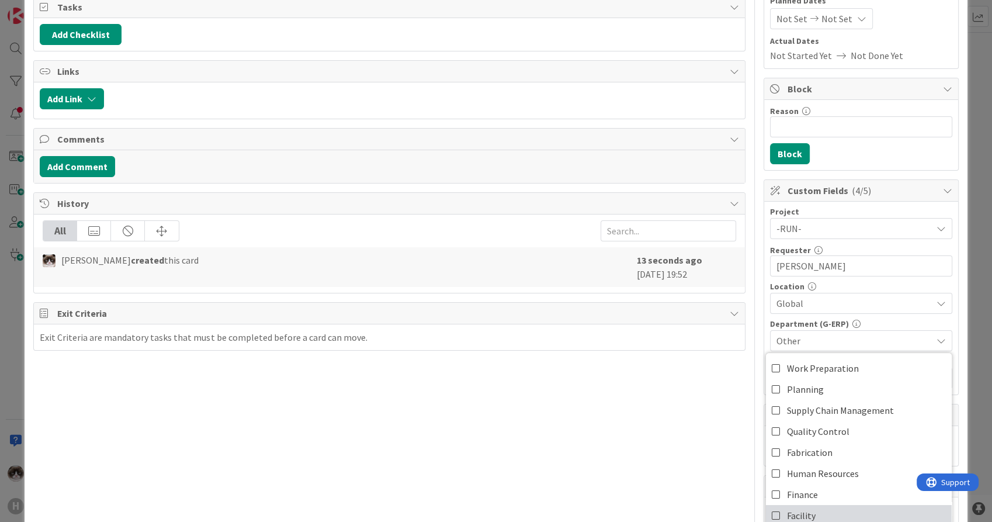
scroll to position [195, 0]
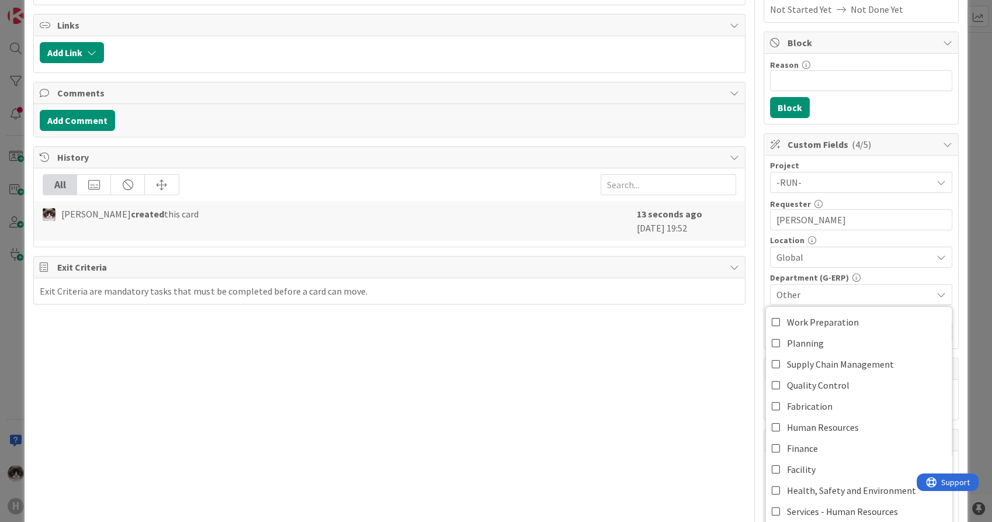
click at [699, 445] on div "Title 48 / 128 Pim+ Monitoring on Admin permissions Isah Global Description [PE…" at bounding box center [389, 311] width 712 height 921
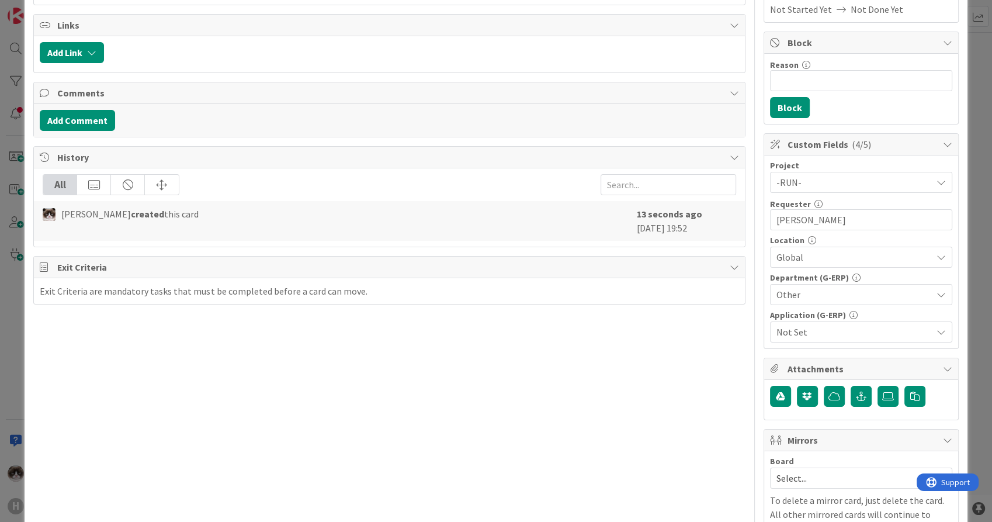
click at [842, 330] on span "Not Set" at bounding box center [854, 332] width 155 height 14
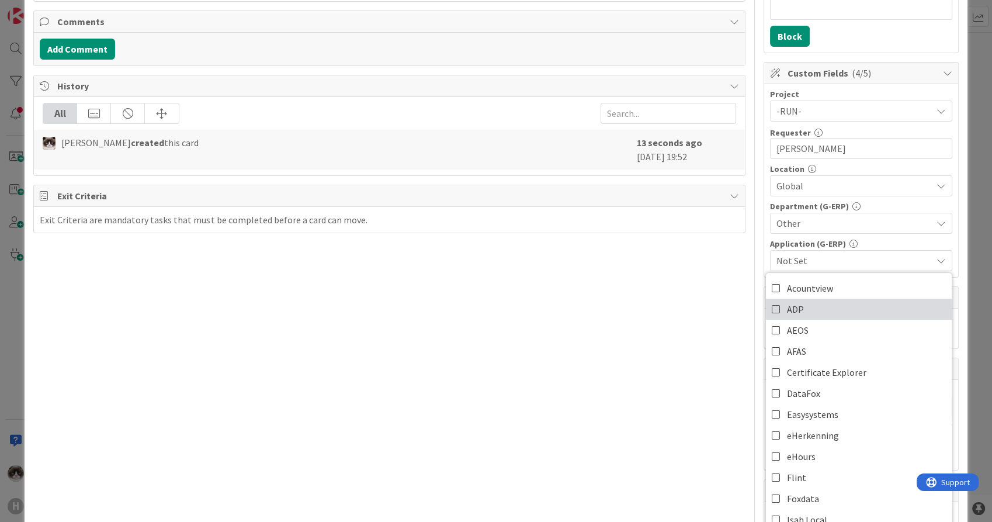
scroll to position [324, 0]
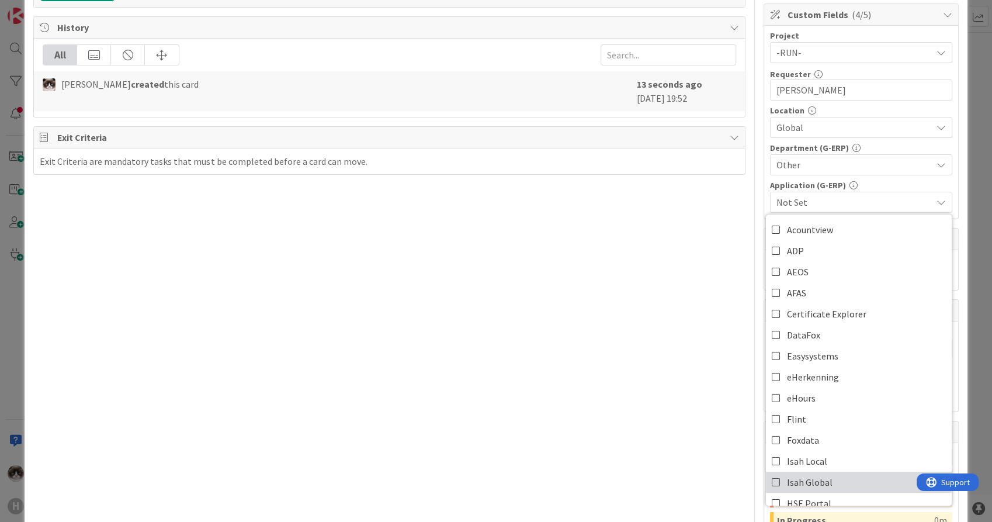
click at [820, 473] on span "Isah Global" at bounding box center [810, 482] width 46 height 18
click at [622, 393] on div "Title 48 / 128 Pim+ Monitoring on Admin permissions Isah Global Description [PE…" at bounding box center [389, 181] width 712 height 921
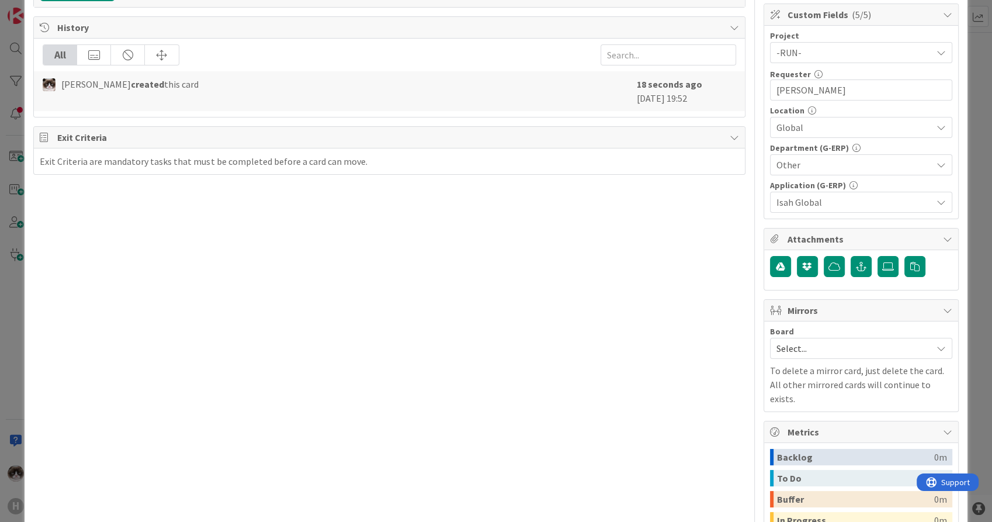
scroll to position [0, 0]
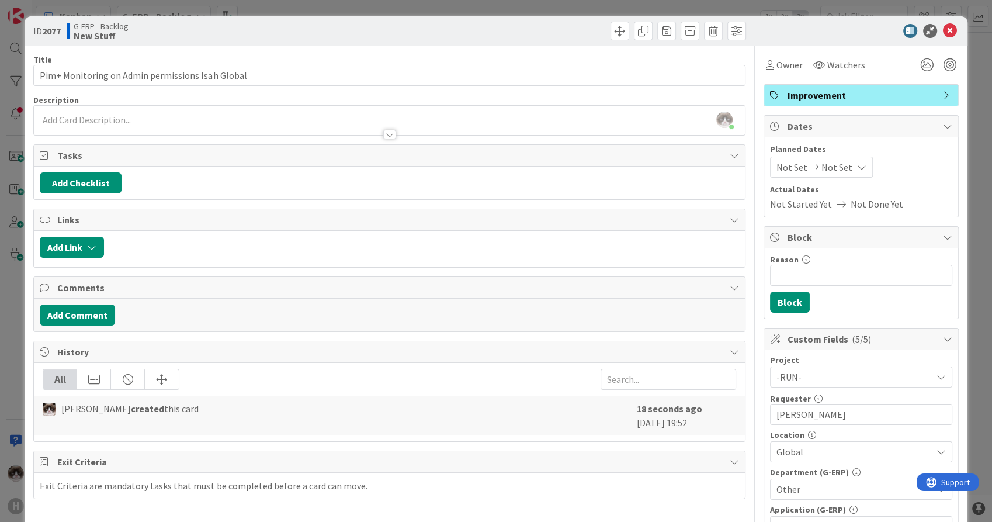
click at [306, 124] on div at bounding box center [389, 129] width 711 height 12
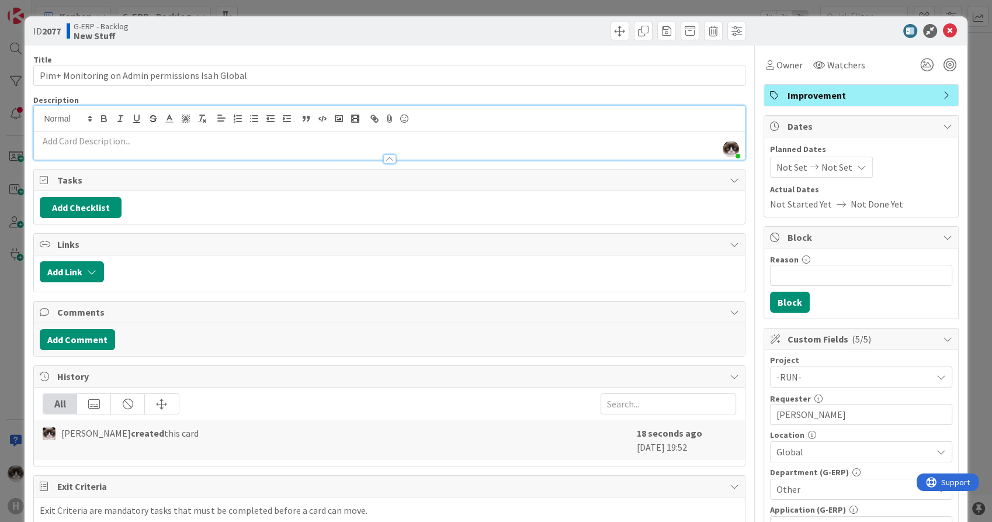
click at [295, 143] on p at bounding box center [389, 140] width 699 height 13
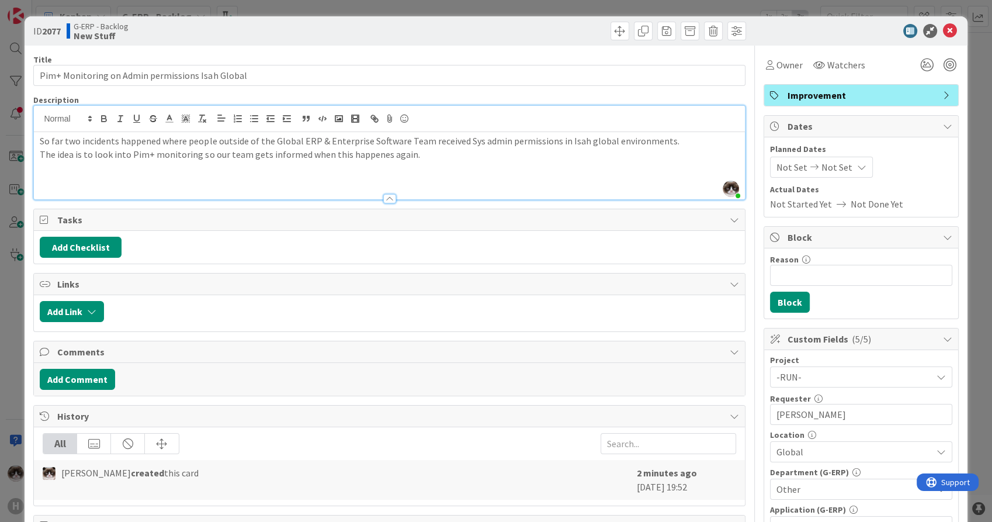
click at [368, 157] on p "The idea is to look into Pim+ monitoring so our team gets informed when this ha…" at bounding box center [389, 154] width 699 height 13
click at [396, 154] on p "The idea is to look into Pim+ monitoring so our team gets informed when this ha…" at bounding box center [389, 154] width 699 height 13
click at [407, 151] on p "The idea is to look into Pim+ monitoring so our team gets informed when this ha…" at bounding box center [389, 154] width 699 height 13
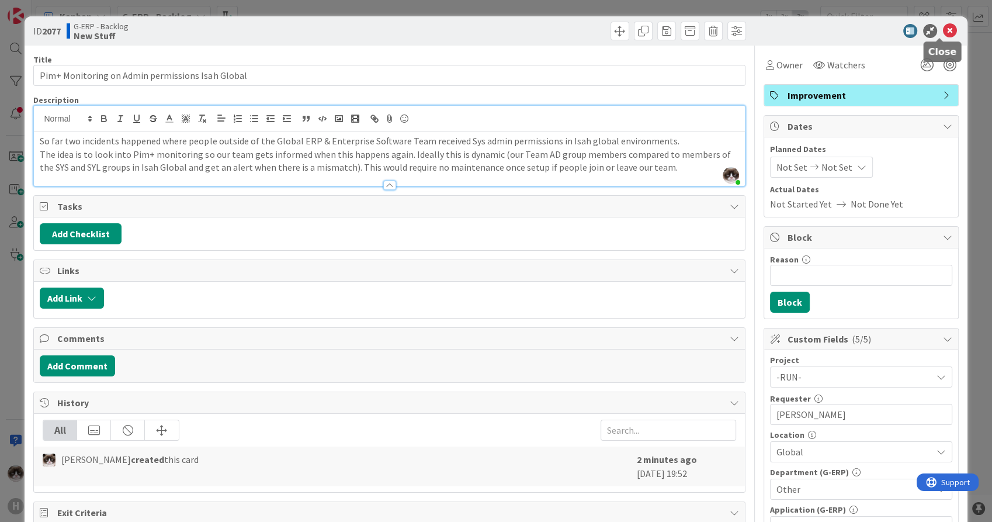
click at [943, 31] on icon at bounding box center [950, 31] width 14 height 14
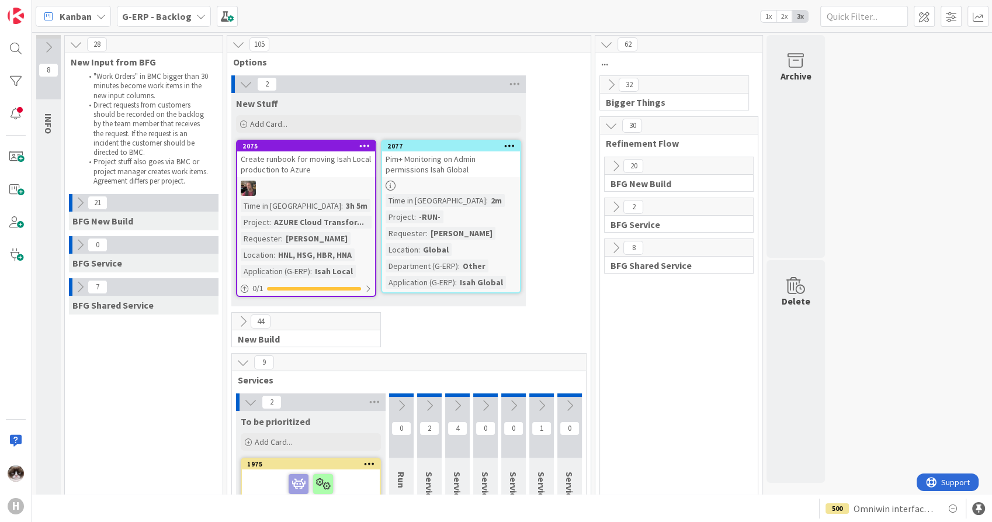
click at [285, 188] on div at bounding box center [306, 188] width 138 height 15
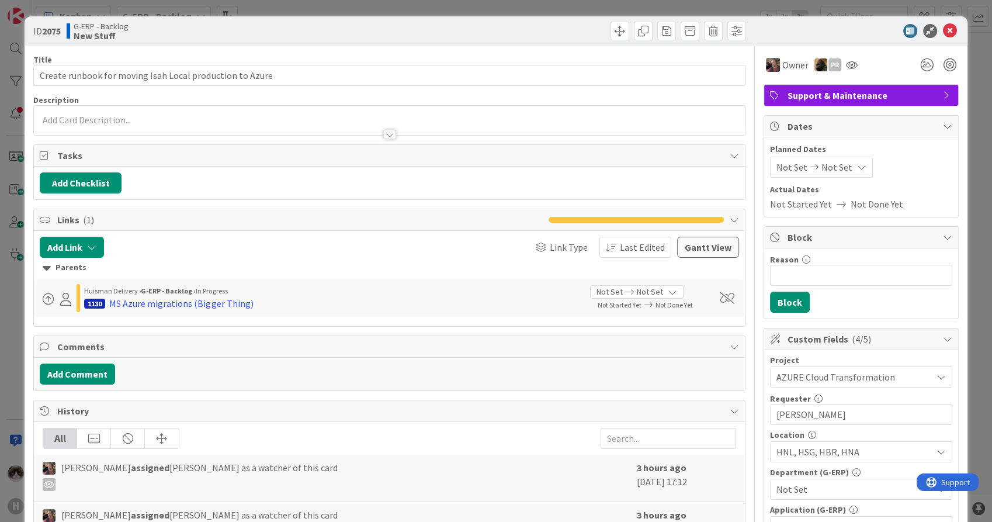
click at [383, 135] on div at bounding box center [389, 134] width 13 height 9
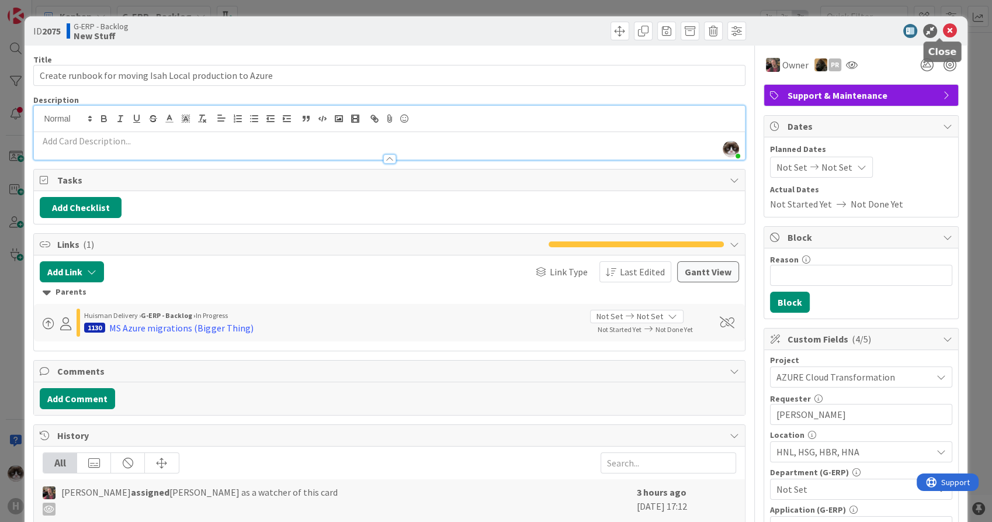
click at [943, 34] on icon at bounding box center [950, 31] width 14 height 14
